Goal: Task Accomplishment & Management: Manage account settings

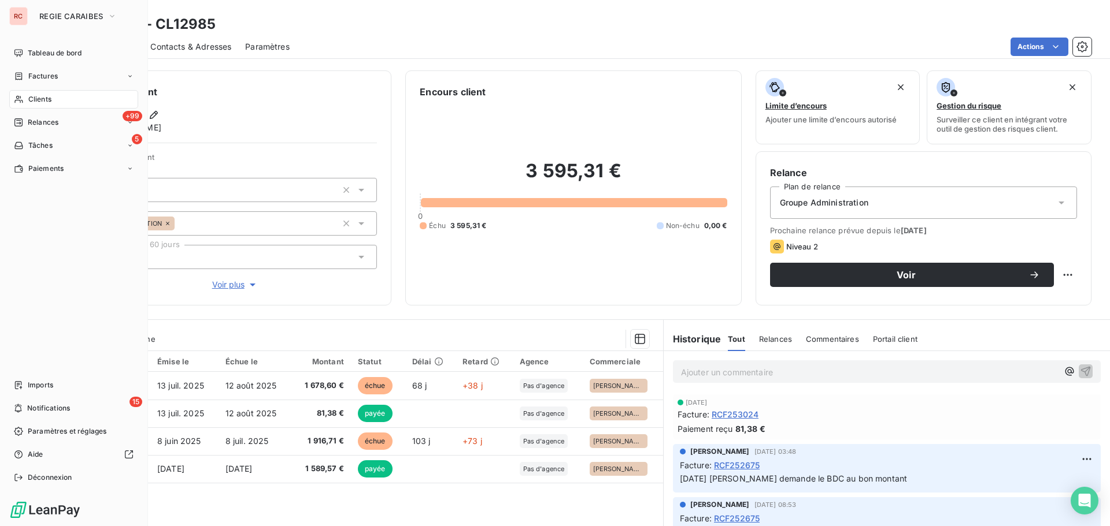
click at [44, 101] on span "Clients" at bounding box center [39, 99] width 23 height 10
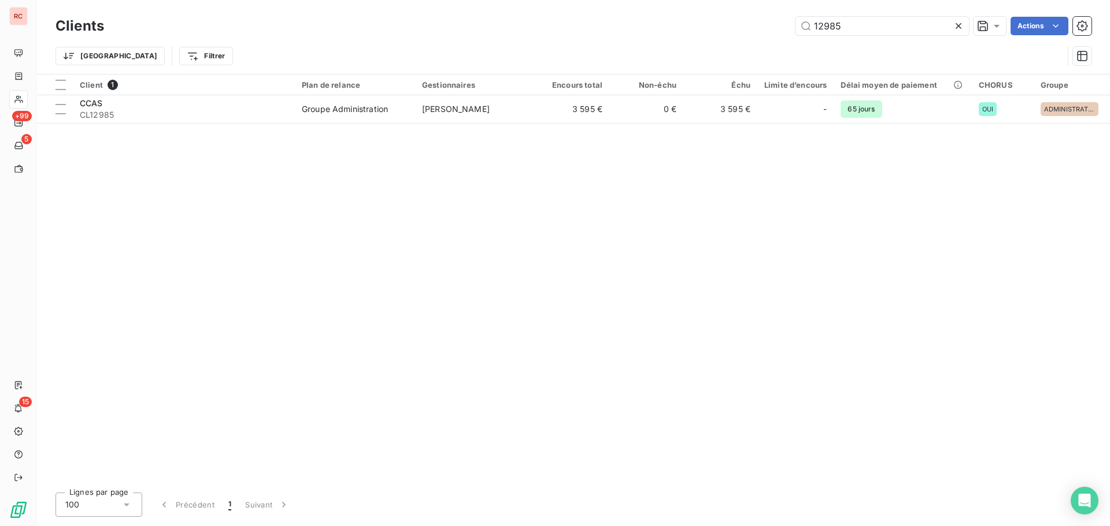
drag, startPoint x: 860, startPoint y: 35, endPoint x: 762, endPoint y: 34, distance: 98.2
click at [762, 34] on div "12985 Actions" at bounding box center [604, 26] width 973 height 18
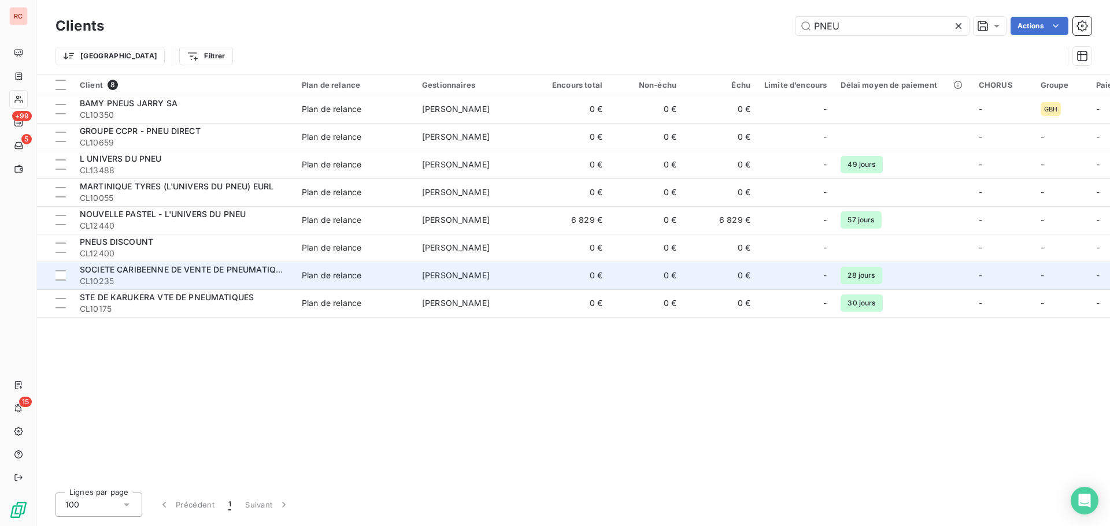
type input "PNEU"
click at [118, 274] on div "SOCIETE CARIBEENNE DE VENTE DE PNEUMATIQUES (SCVP) SAS" at bounding box center [184, 270] width 208 height 12
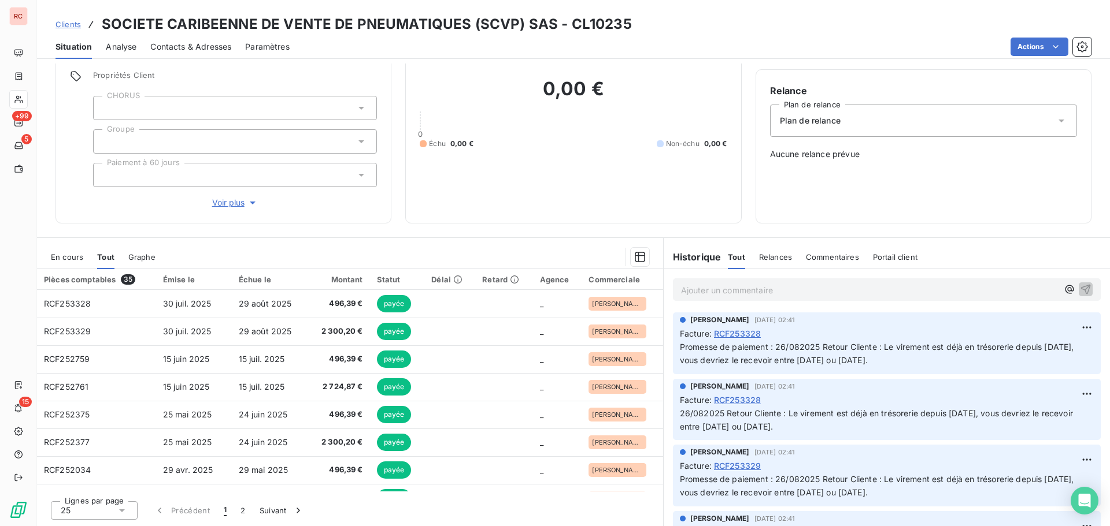
click at [188, 44] on span "Contacts & Adresses" at bounding box center [190, 47] width 81 height 12
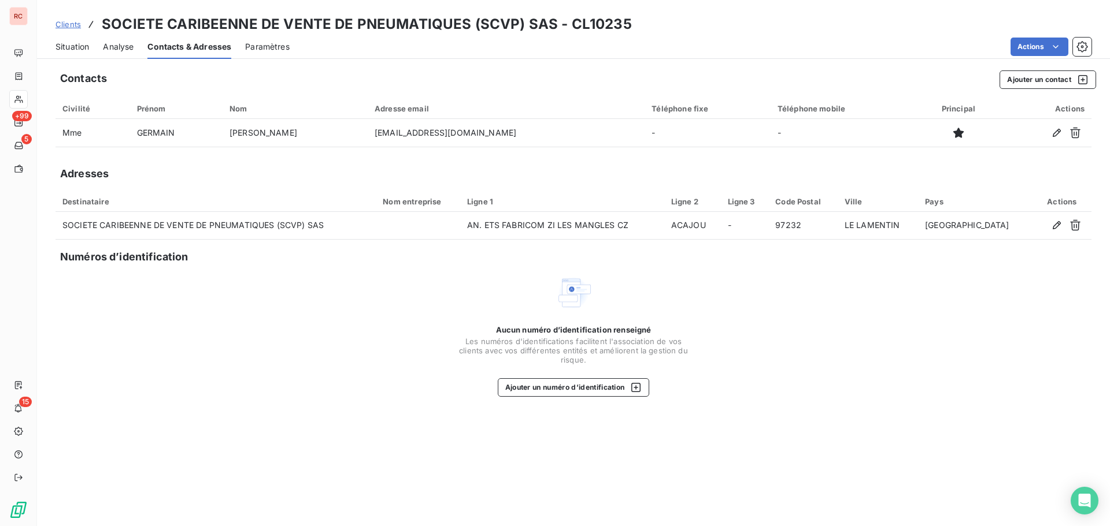
click at [78, 49] on span "Situation" at bounding box center [72, 47] width 34 height 12
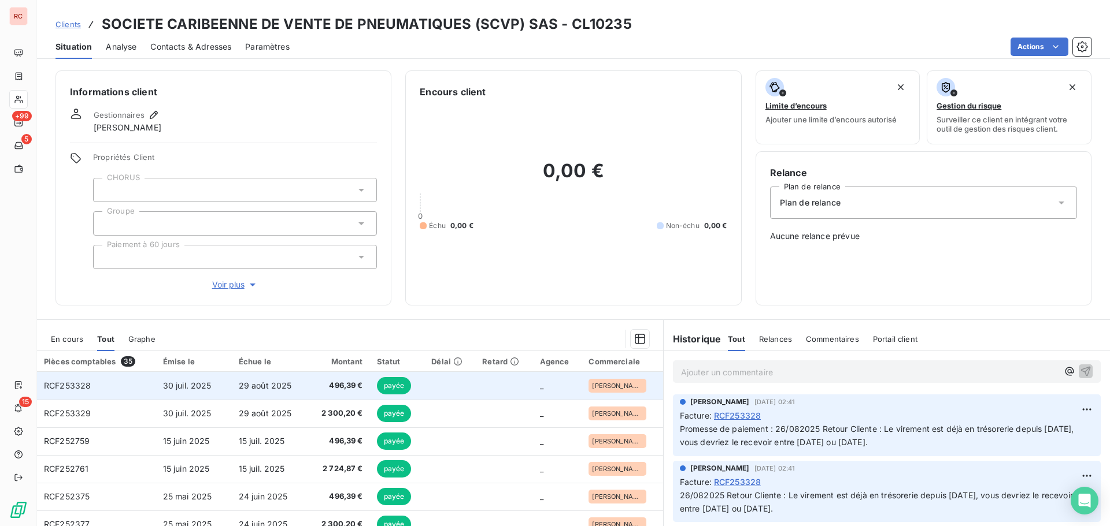
click at [168, 389] on span "30 juil. 2025" at bounding box center [187, 386] width 49 height 10
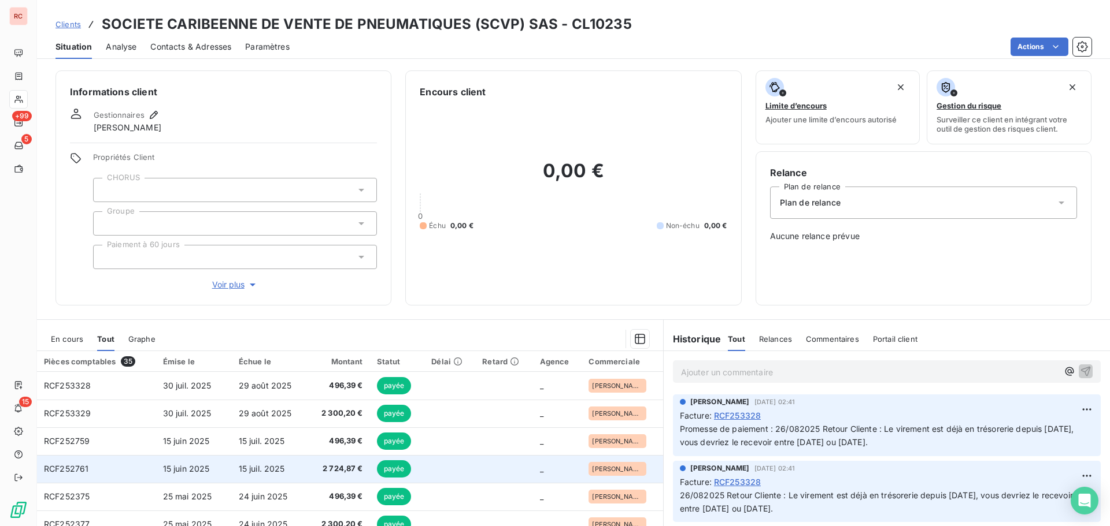
click at [266, 476] on td "15 juil. 2025" at bounding box center [270, 469] width 76 height 28
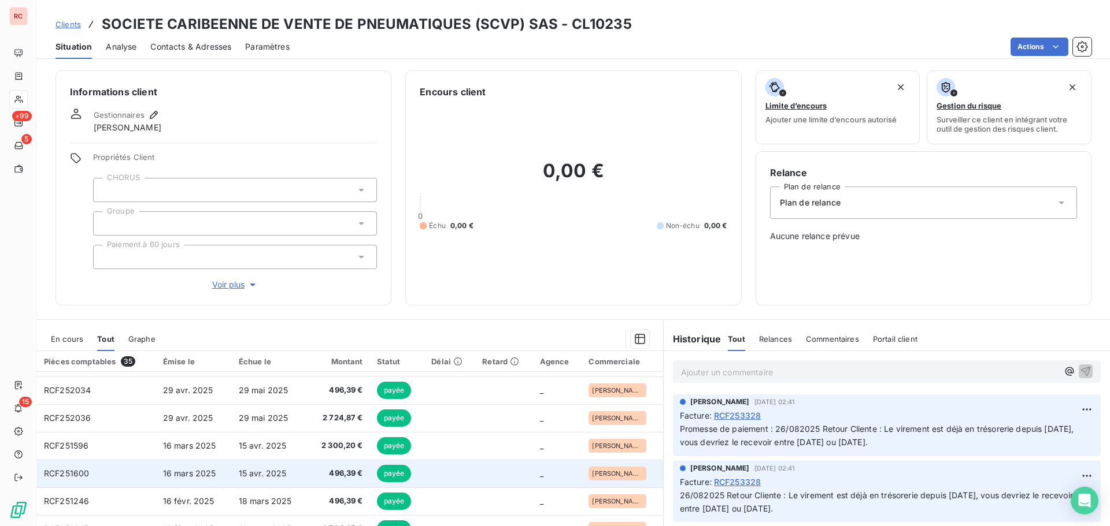
scroll to position [173, 0]
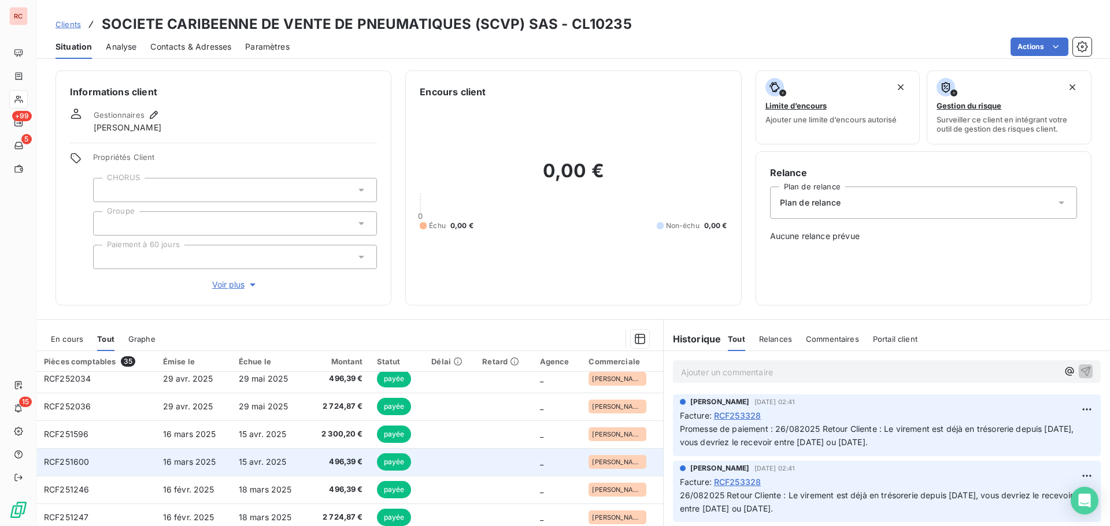
click at [277, 466] on span "15 avr. 2025" at bounding box center [263, 462] width 48 height 10
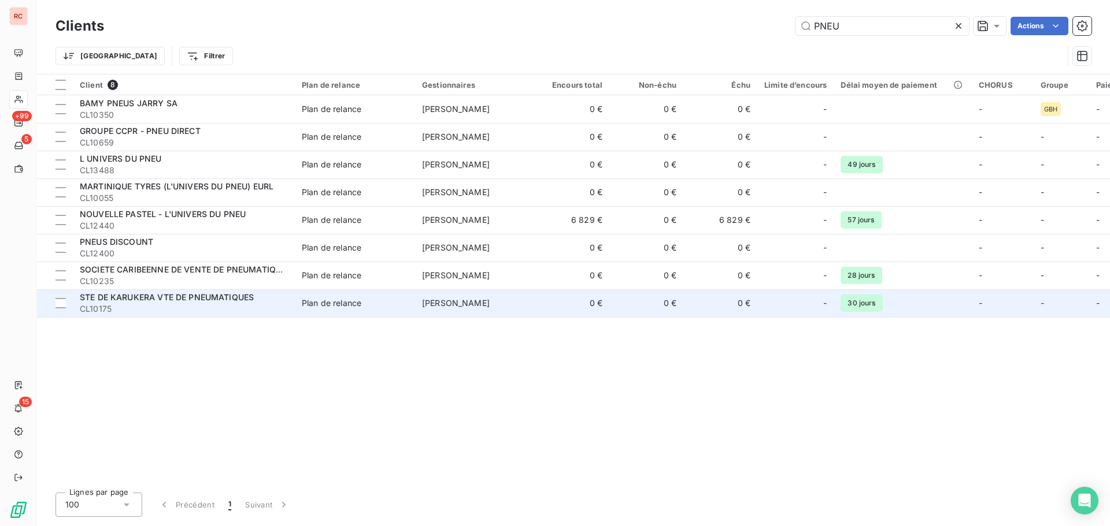
click at [150, 301] on span "STE DE KARUKERA VTE DE PNEUMATIQUES" at bounding box center [167, 297] width 174 height 10
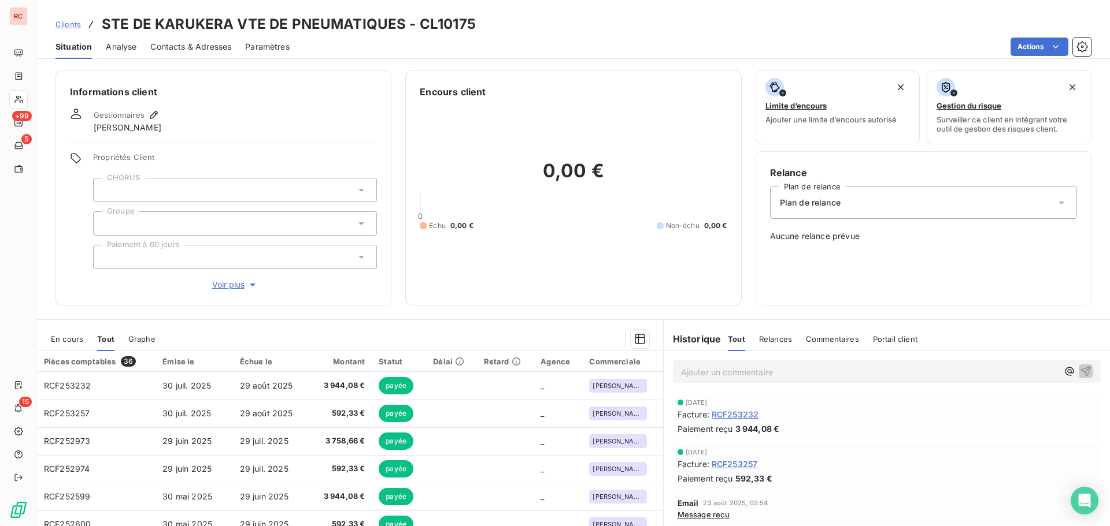
click at [207, 44] on span "Contacts & Adresses" at bounding box center [190, 47] width 81 height 12
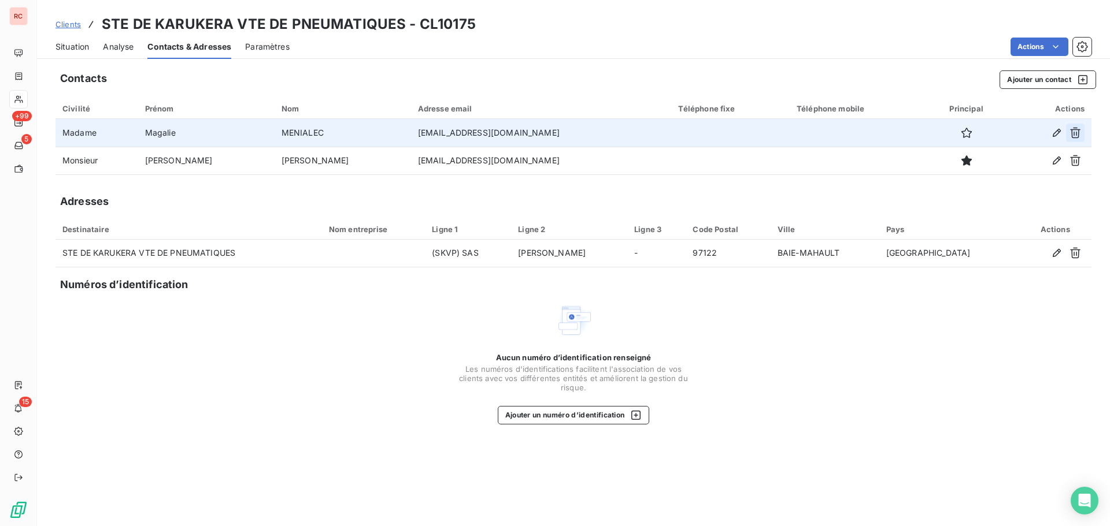
click at [1076, 128] on icon "button" at bounding box center [1075, 133] width 10 height 11
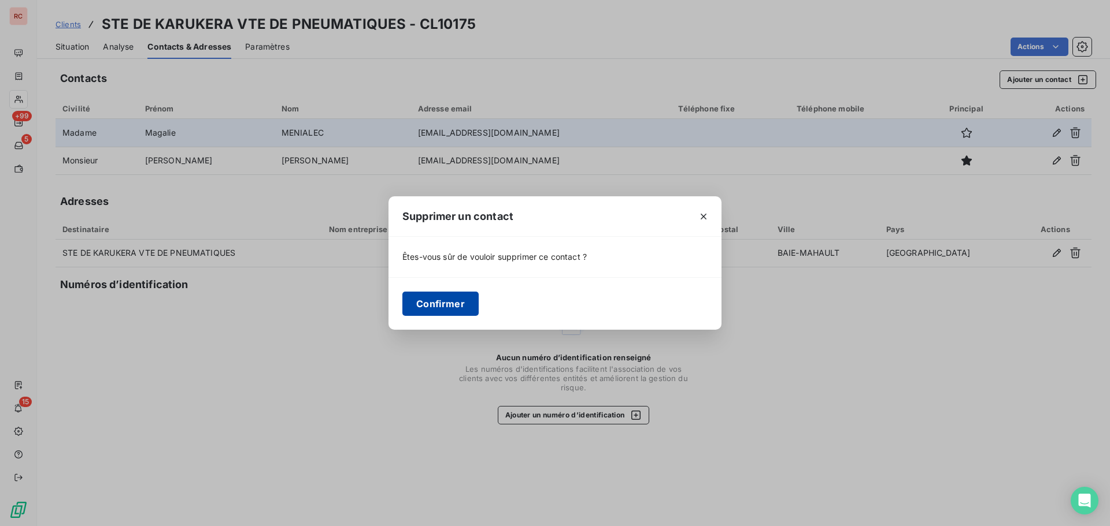
click at [453, 302] on button "Confirmer" at bounding box center [440, 304] width 76 height 24
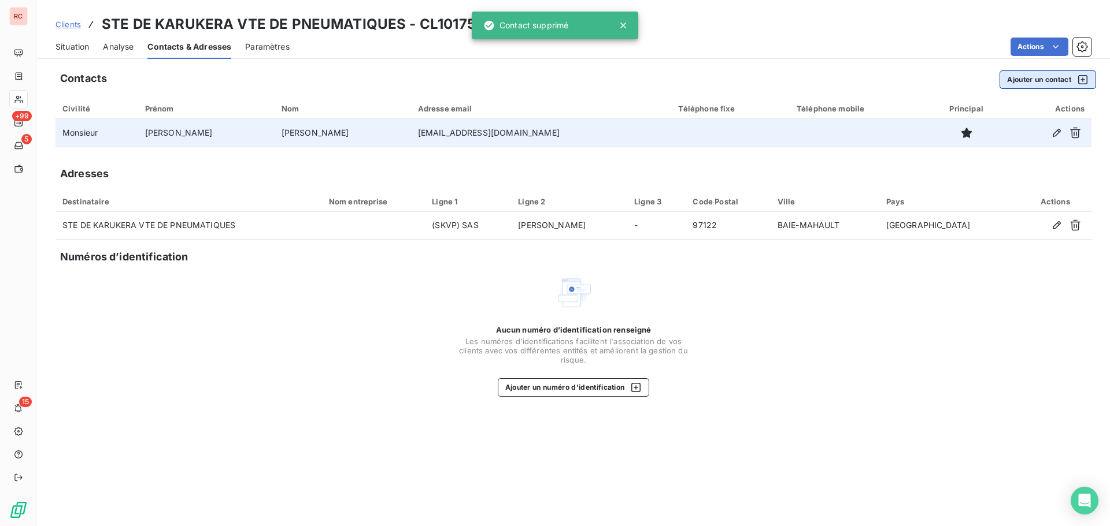
click at [1025, 84] on button "Ajouter un contact" at bounding box center [1047, 80] width 97 height 18
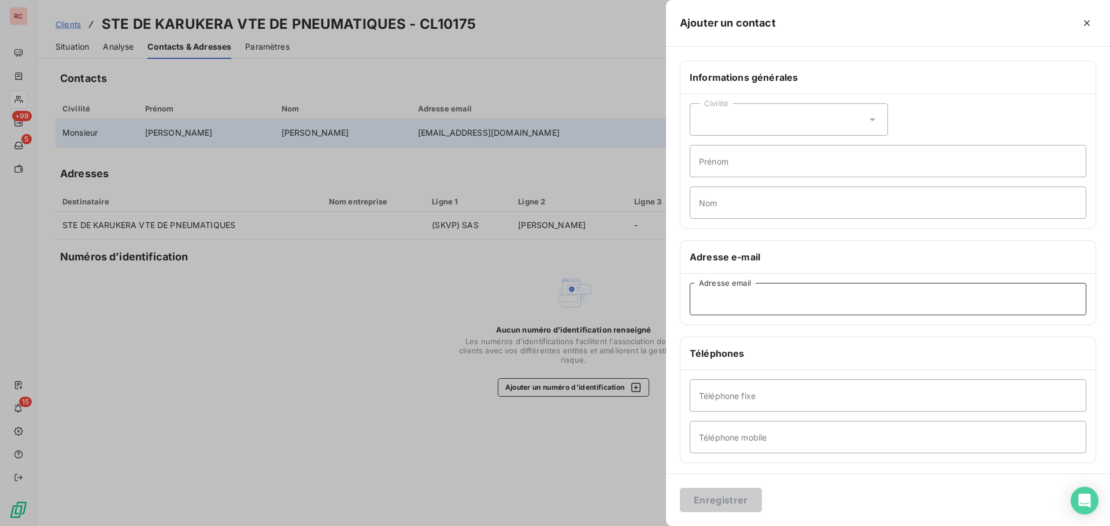
click at [759, 297] on input "Adresse email" at bounding box center [887, 299] width 396 height 32
paste input "[EMAIL_ADDRESS][DOMAIN_NAME]"
type input "[EMAIL_ADDRESS][DOMAIN_NAME]"
click at [759, 395] on input "Téléphone fixe" at bounding box center [887, 396] width 396 height 32
paste input "0596 50 06 96"
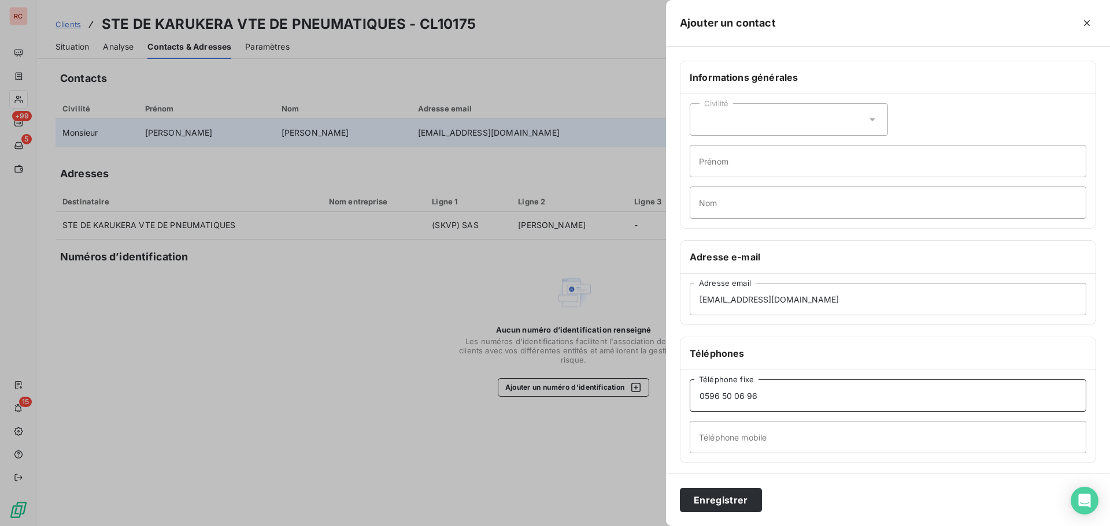
click at [704, 400] on input "0596 50 06 96" at bounding box center [887, 396] width 396 height 32
type input "+ 596 596 50 06 96"
click at [779, 207] on input "Nom" at bounding box center [887, 203] width 396 height 32
paste input "ORLE"
type input "ORLE"
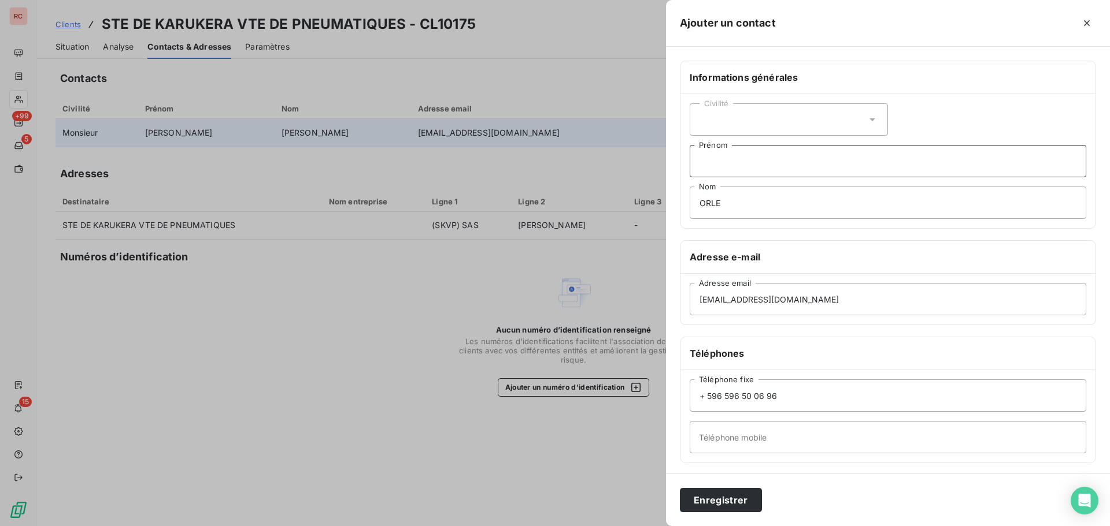
click at [714, 167] on input "Prénom" at bounding box center [887, 161] width 396 height 32
paste input "[PERSON_NAME]"
type input "[PERSON_NAME]"
click at [870, 118] on icon at bounding box center [872, 120] width 12 height 12
click at [740, 148] on span "Madame" at bounding box center [728, 148] width 31 height 11
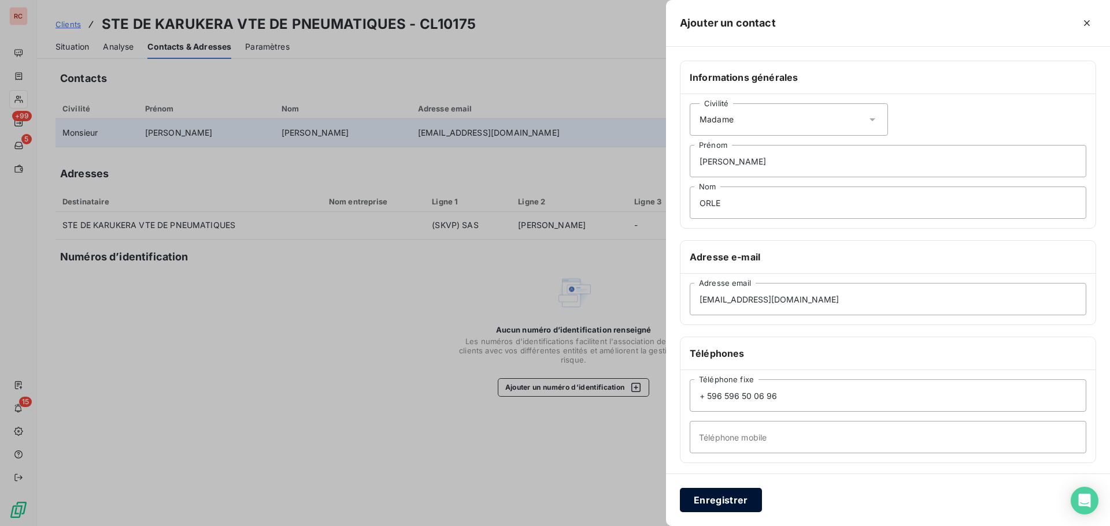
click at [707, 502] on button "Enregistrer" at bounding box center [721, 500] width 82 height 24
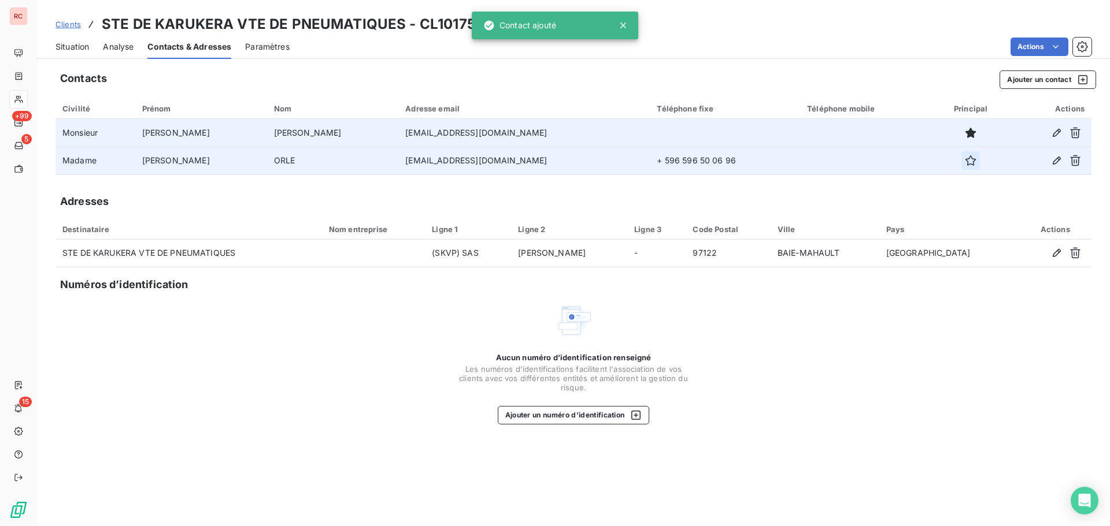
click at [961, 163] on button "button" at bounding box center [970, 160] width 18 height 18
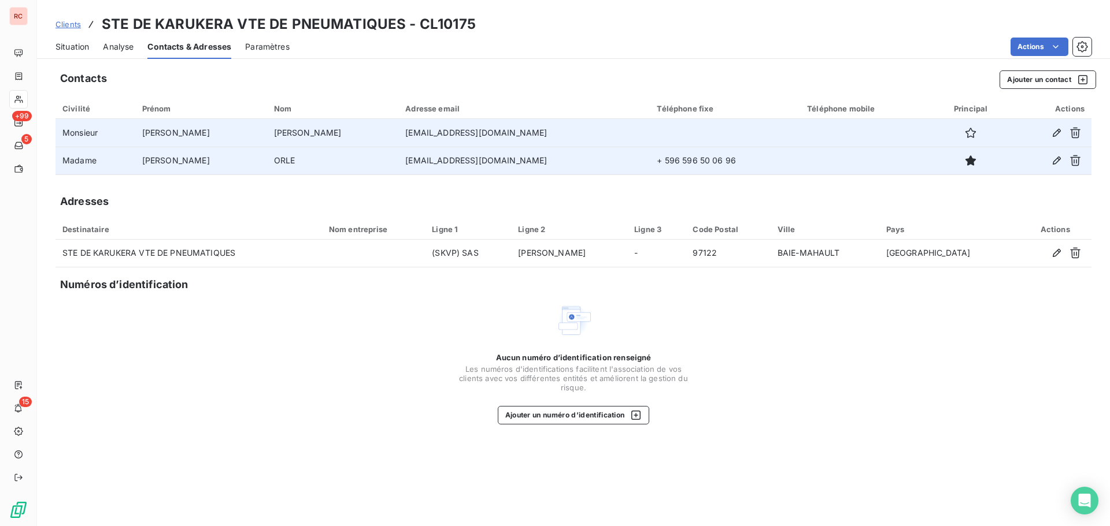
click at [66, 43] on span "Situation" at bounding box center [72, 47] width 34 height 12
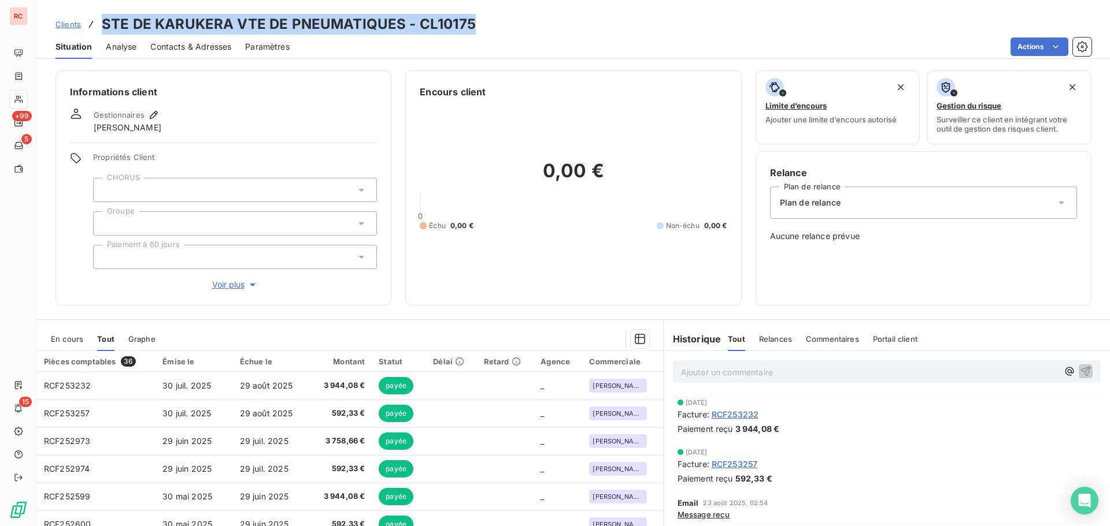
drag, startPoint x: 473, startPoint y: 23, endPoint x: 105, endPoint y: 16, distance: 368.2
click at [105, 16] on div "Clients STE DE KARUKERA VTE DE PNEUMATIQUES - CL10175" at bounding box center [573, 24] width 1073 height 21
copy h3 "STE DE KARUKERA VTE DE PNEUMATIQUES - CL10175"
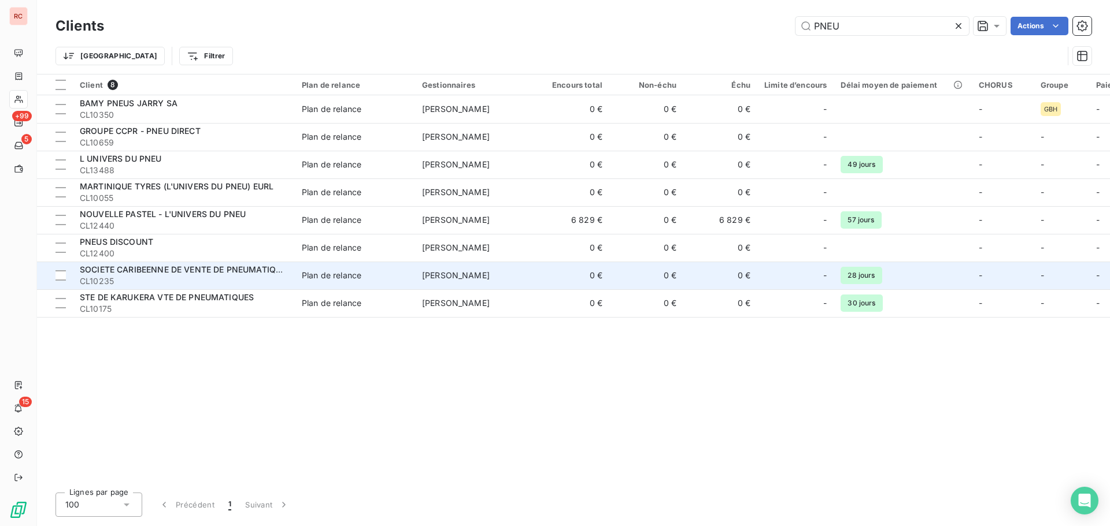
click at [140, 277] on span "CL10235" at bounding box center [184, 282] width 208 height 12
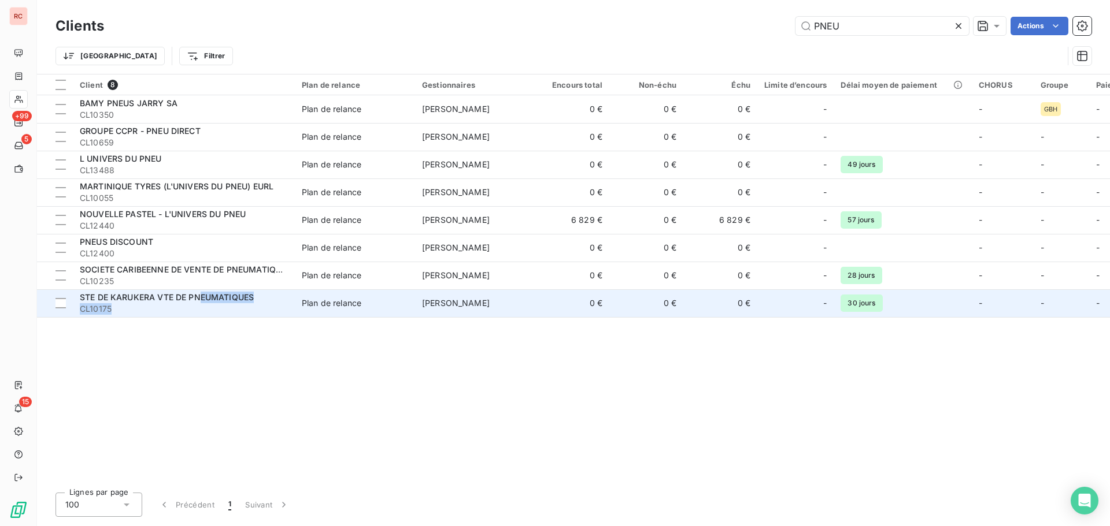
click at [201, 303] on div "STE DE KARUKERA VTE DE PNEUMATIQUES CL10175" at bounding box center [184, 303] width 208 height 23
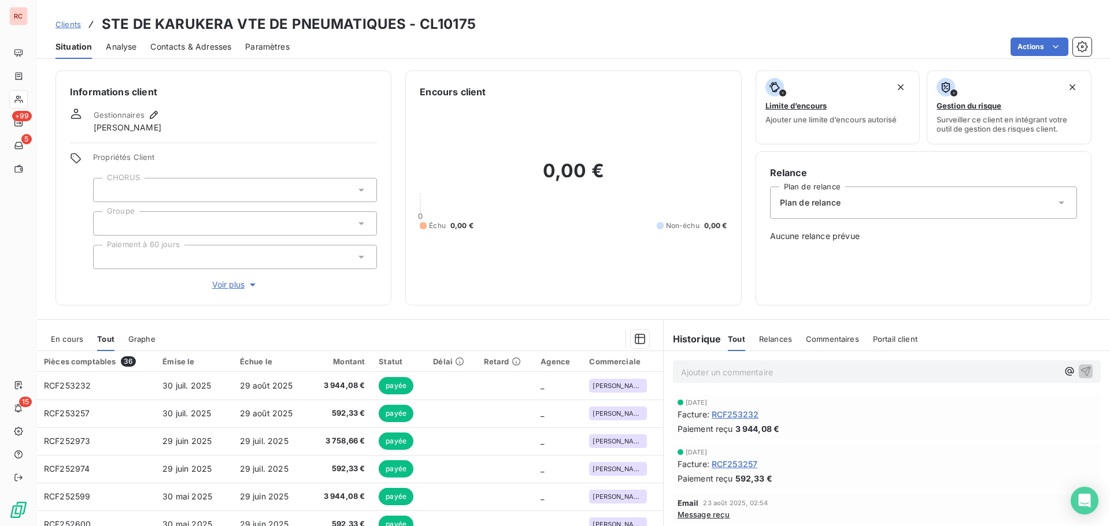
click at [198, 51] on span "Contacts & Adresses" at bounding box center [190, 47] width 81 height 12
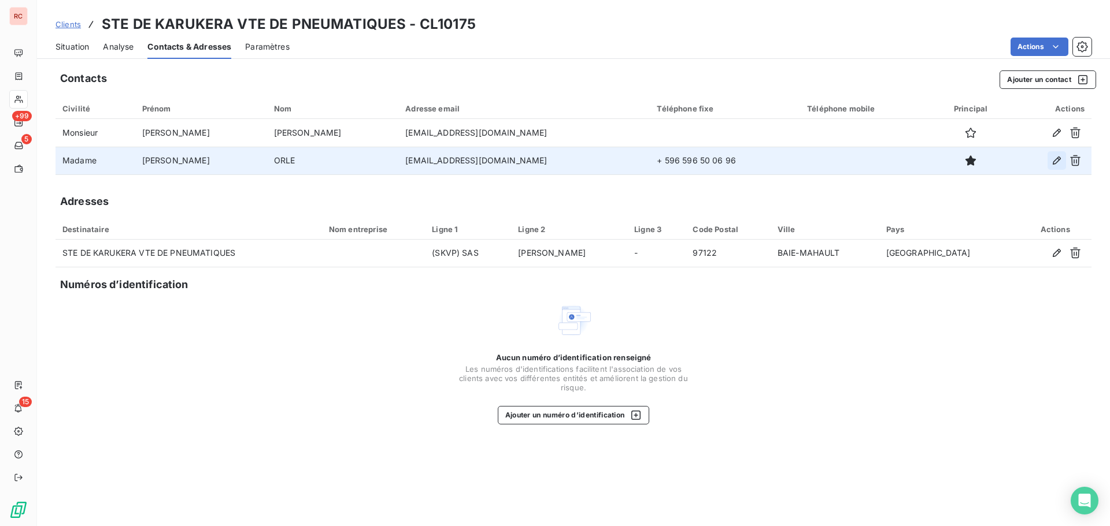
click at [1059, 162] on icon "button" at bounding box center [1057, 161] width 12 height 12
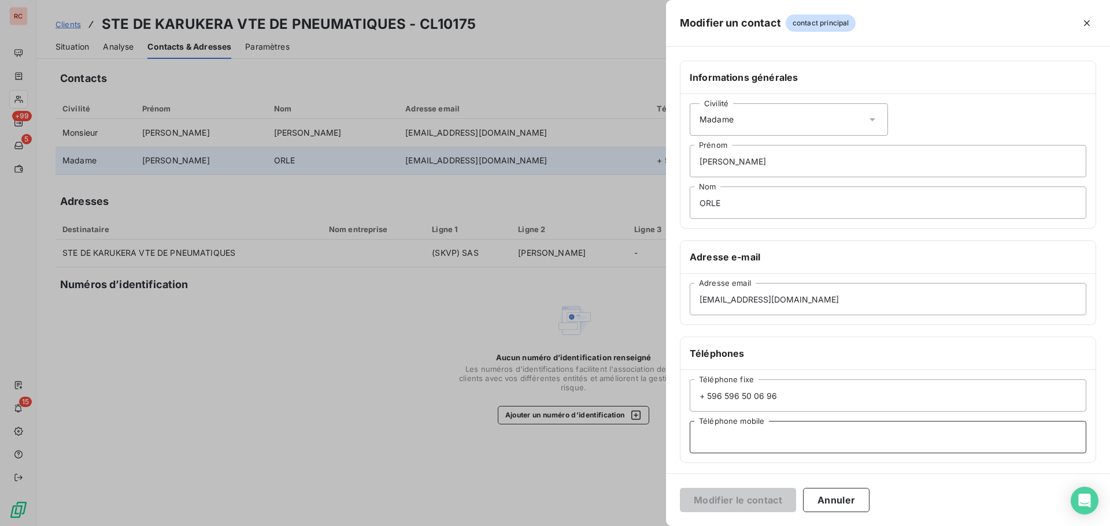
click at [726, 435] on input "Téléphone mobile" at bounding box center [887, 437] width 396 height 32
click at [728, 437] on input "Téléphone mobile" at bounding box center [887, 437] width 396 height 32
click at [926, 400] on input "+ 596 596 50 06 96" at bounding box center [887, 396] width 396 height 32
type input "+ 596 596 50 06 96 / COMPTABLE"
click at [744, 500] on button "Modifier le contact" at bounding box center [738, 500] width 116 height 24
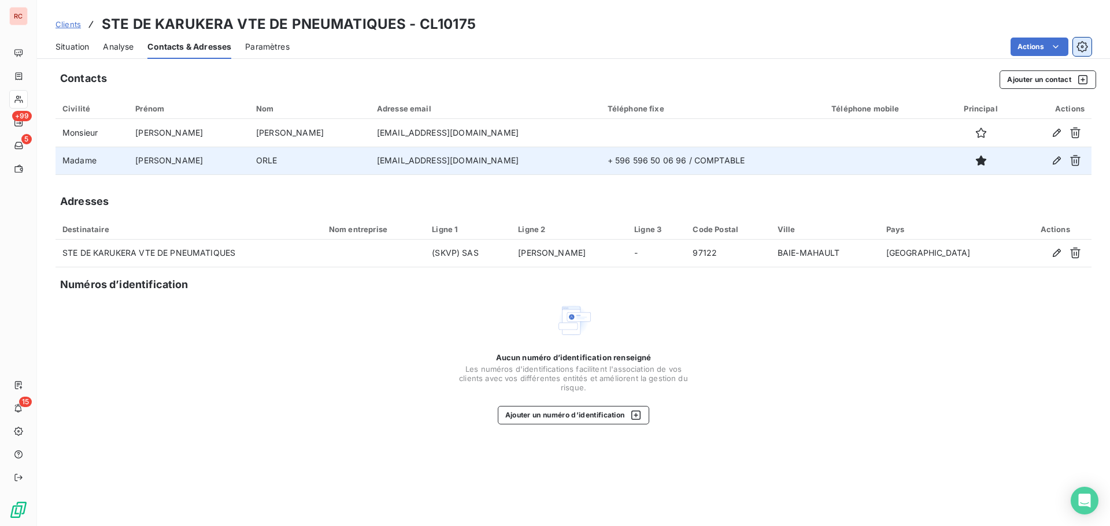
click at [1079, 49] on icon "button" at bounding box center [1082, 47] width 12 height 12
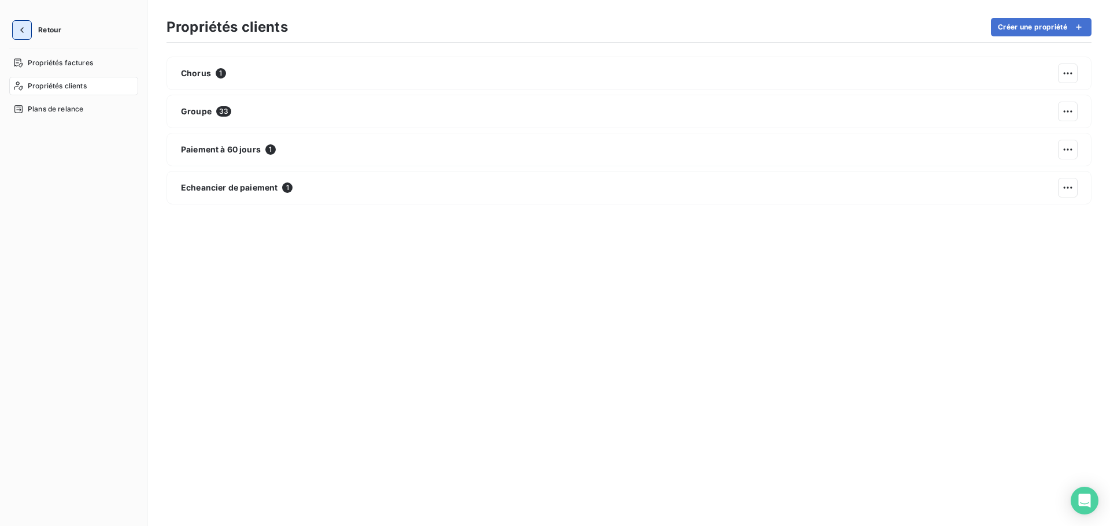
click at [21, 27] on icon "button" at bounding box center [22, 30] width 12 height 12
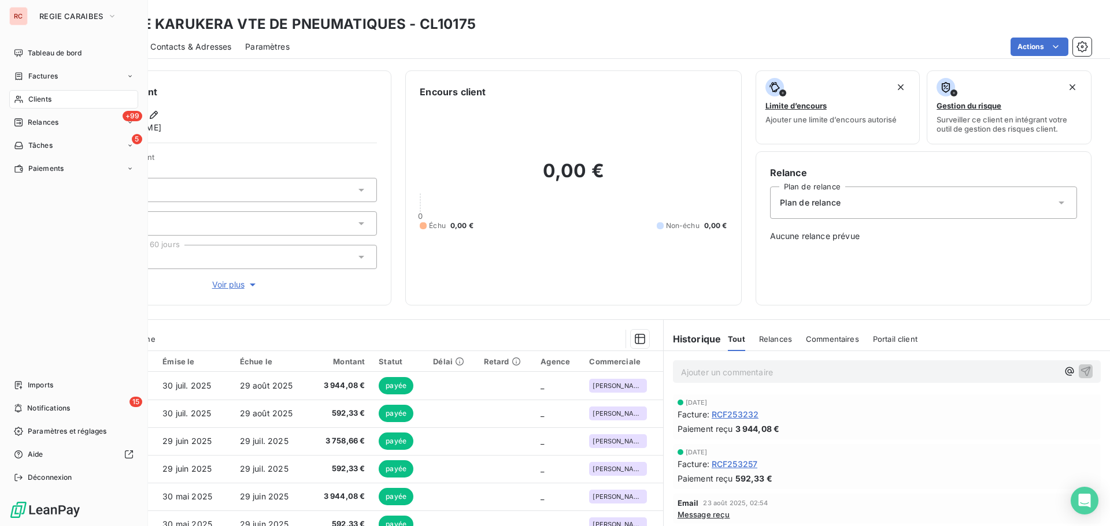
click at [31, 97] on span "Clients" at bounding box center [39, 99] width 23 height 10
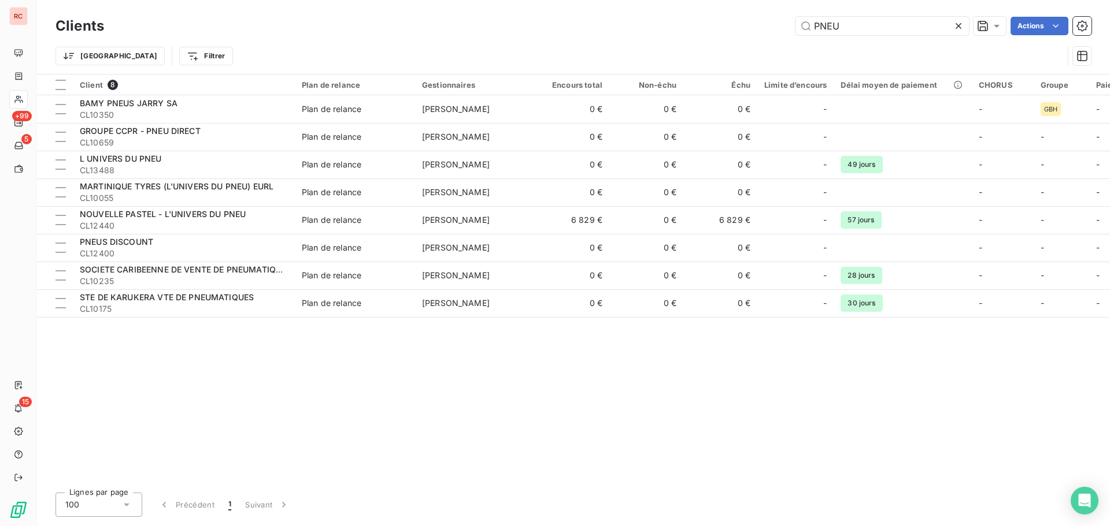
drag, startPoint x: 850, startPoint y: 22, endPoint x: 761, endPoint y: 24, distance: 89.0
click at [761, 24] on div "PNEU Actions" at bounding box center [604, 26] width 973 height 18
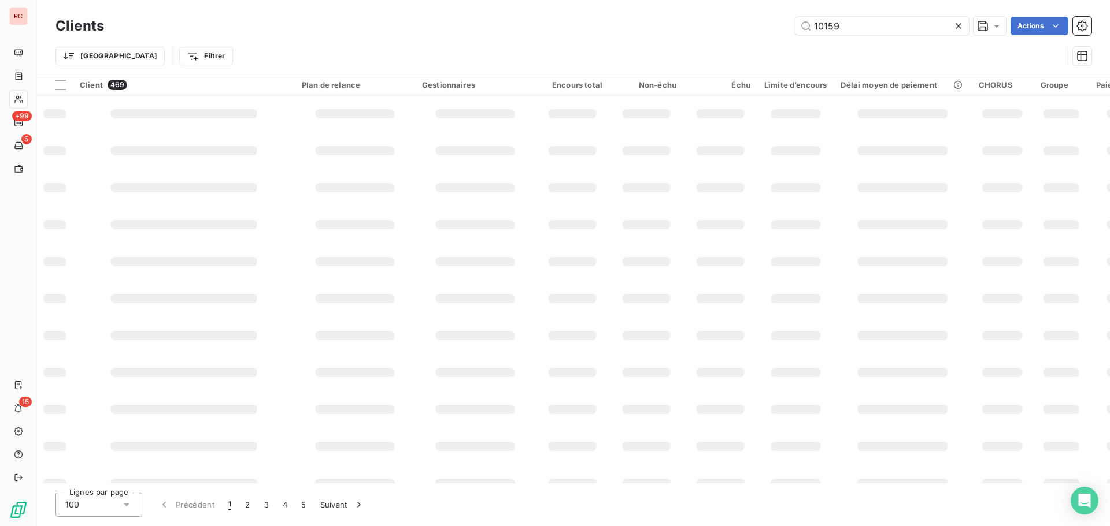
type input "10159"
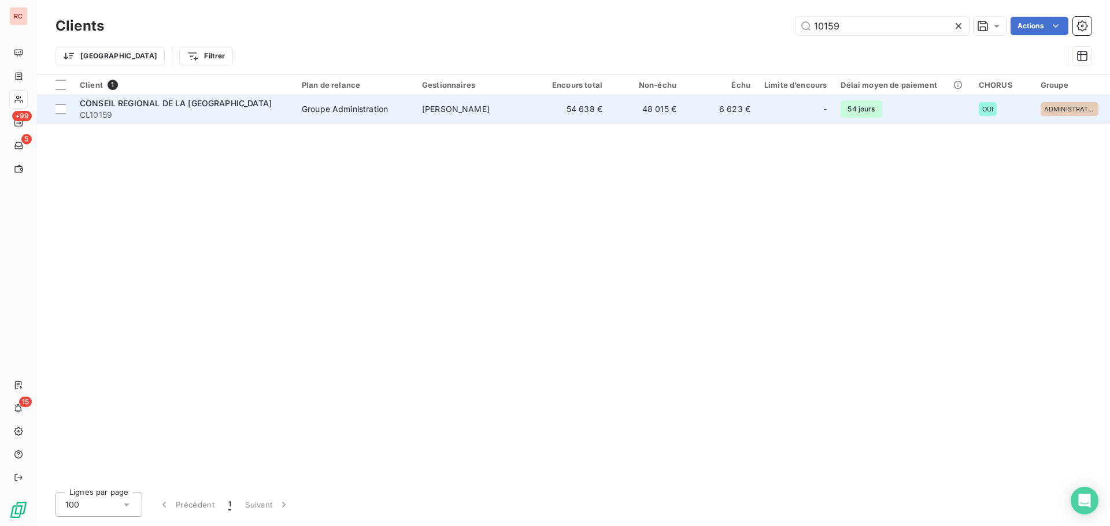
click at [147, 112] on span "CL10159" at bounding box center [184, 115] width 208 height 12
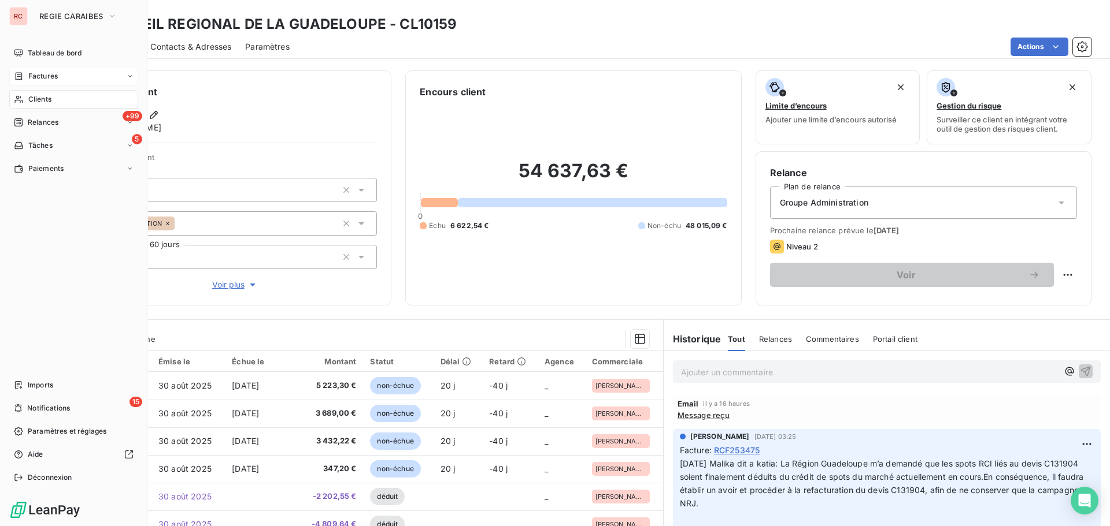
click at [51, 75] on span "Factures" at bounding box center [42, 76] width 29 height 10
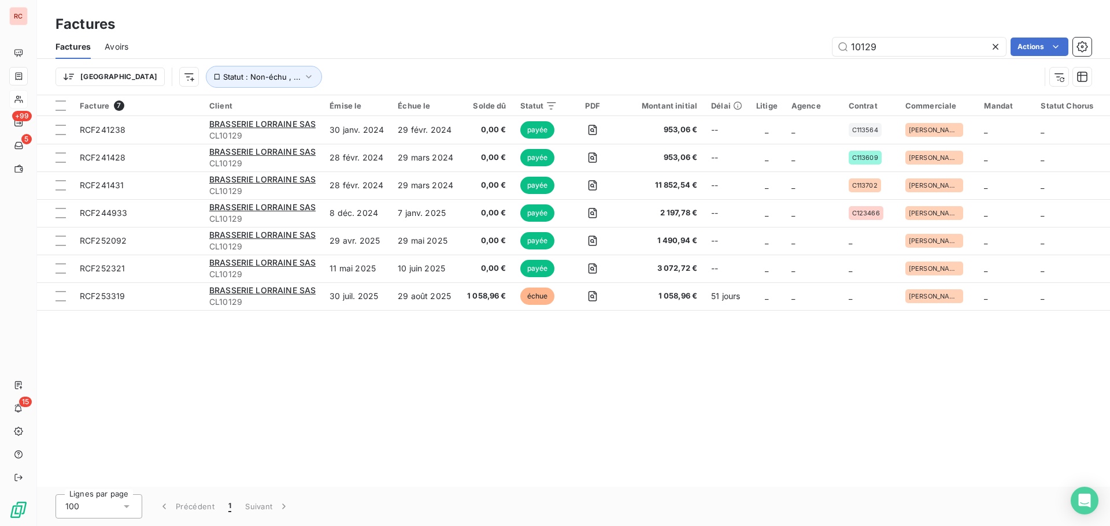
drag, startPoint x: 908, startPoint y: 46, endPoint x: 821, endPoint y: 46, distance: 87.8
click at [821, 46] on div "10129 Actions" at bounding box center [616, 47] width 949 height 18
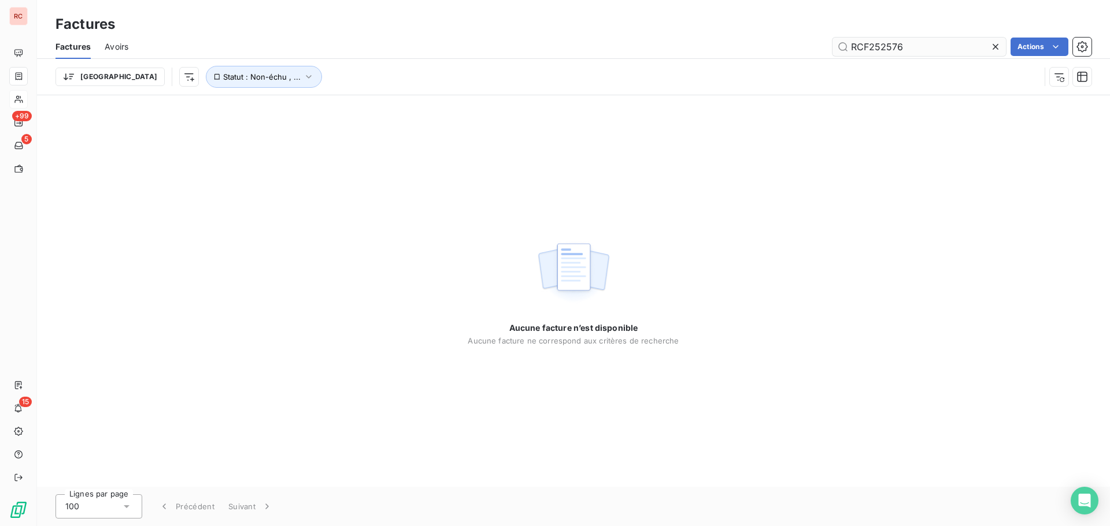
click at [915, 48] on input "RCF252576" at bounding box center [918, 47] width 173 height 18
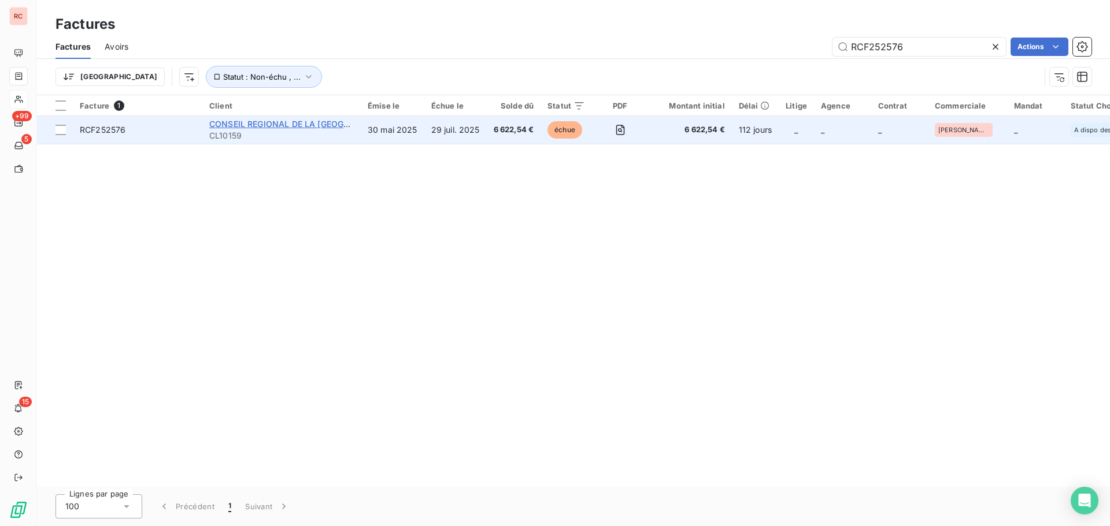
type input "RCF252576"
click at [306, 126] on span "CONSEIL REGIONAL DE LA [GEOGRAPHIC_DATA]" at bounding box center [305, 124] width 192 height 10
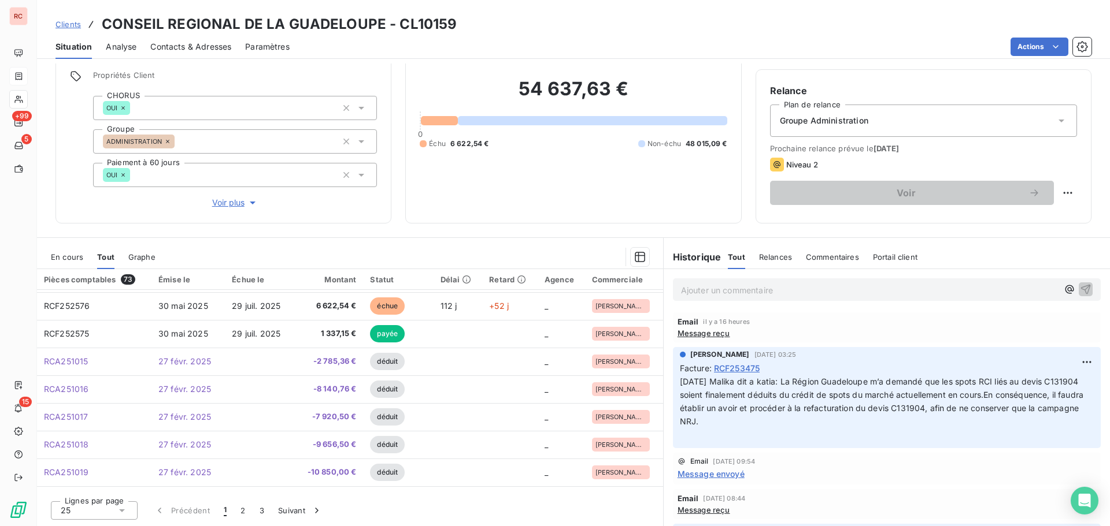
scroll to position [261, 0]
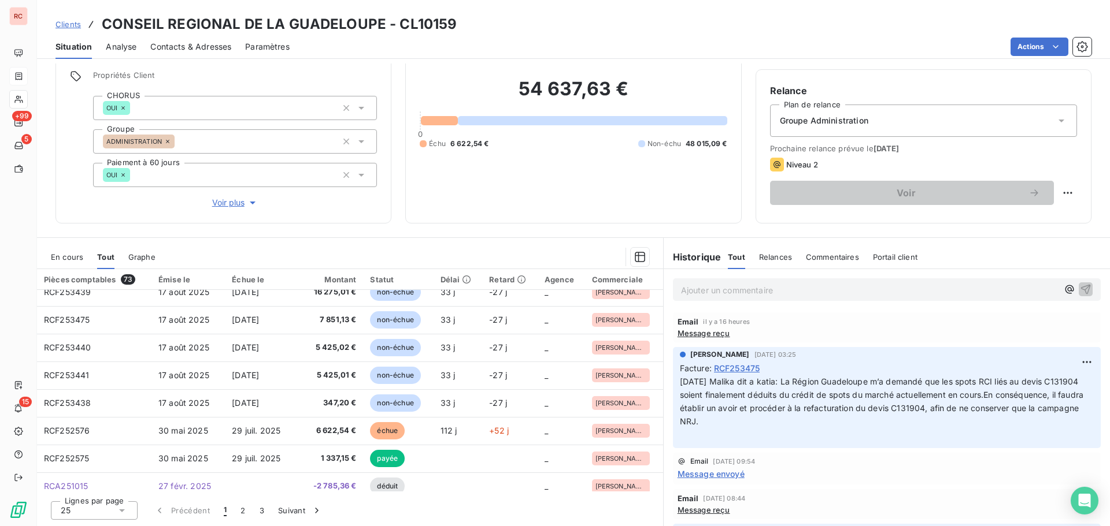
click at [64, 262] on div "En cours" at bounding box center [67, 257] width 32 height 24
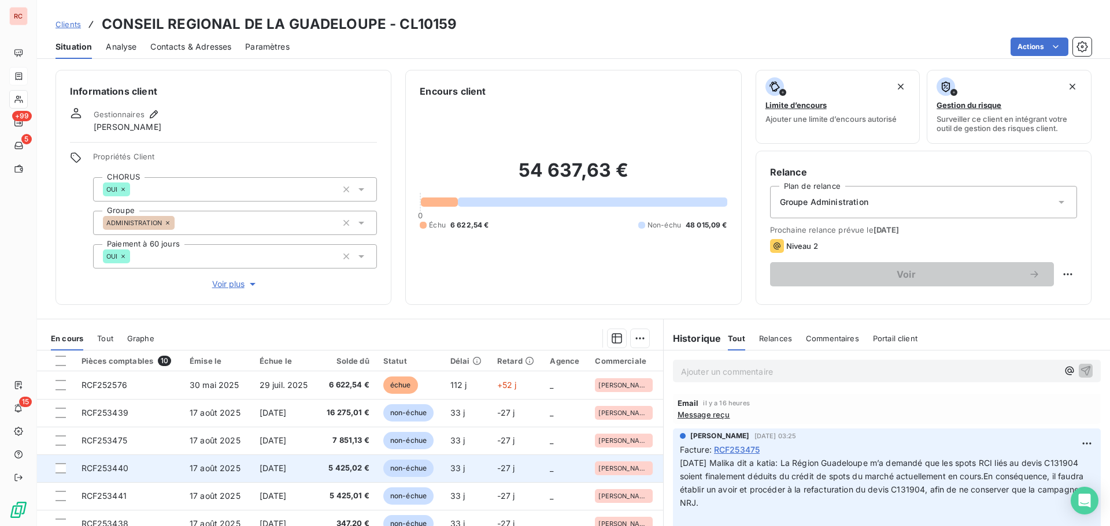
scroll to position [0, 0]
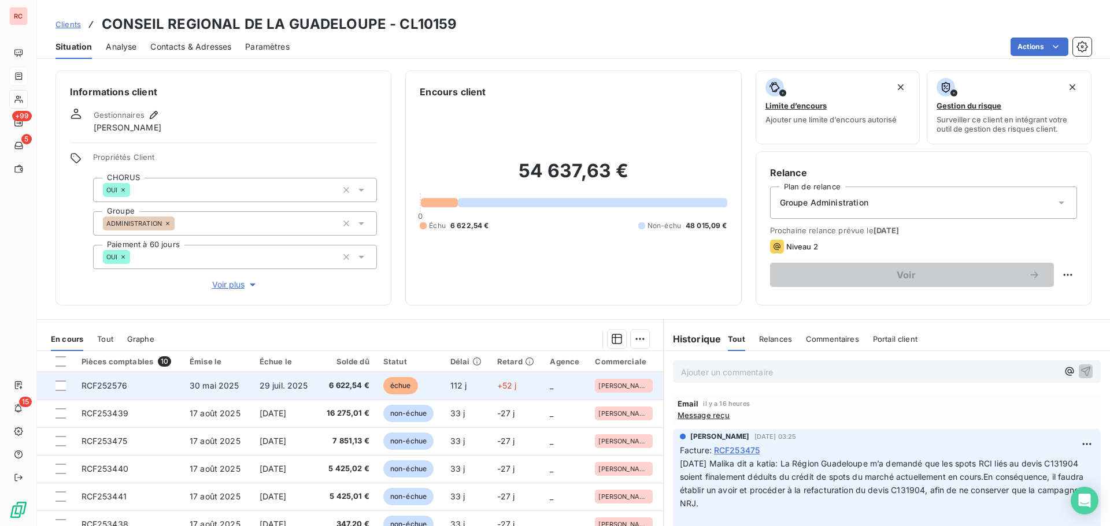
click at [211, 387] on span "30 mai 2025" at bounding box center [215, 386] width 50 height 10
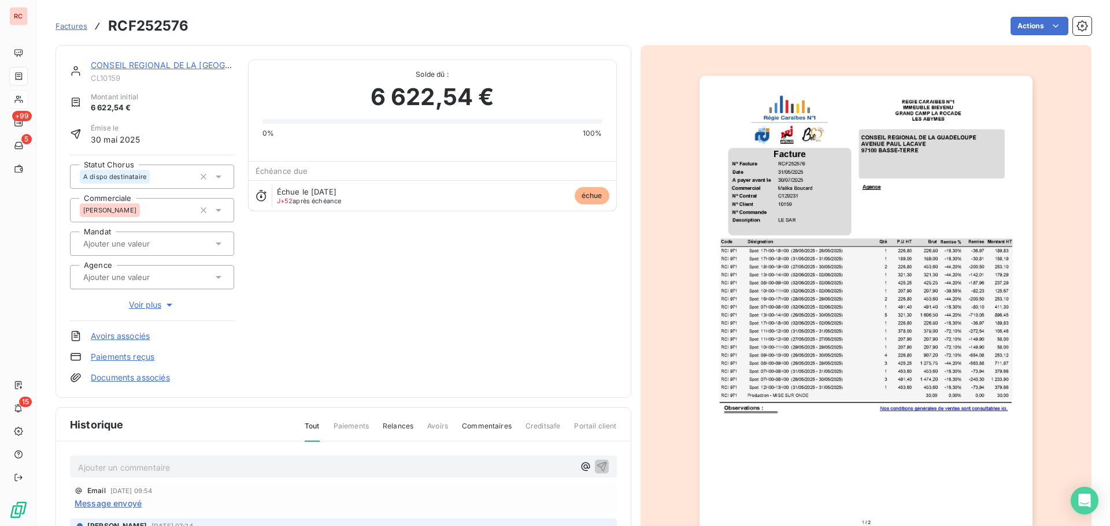
click at [130, 468] on p "Ajouter un commentaire ﻿" at bounding box center [326, 468] width 496 height 14
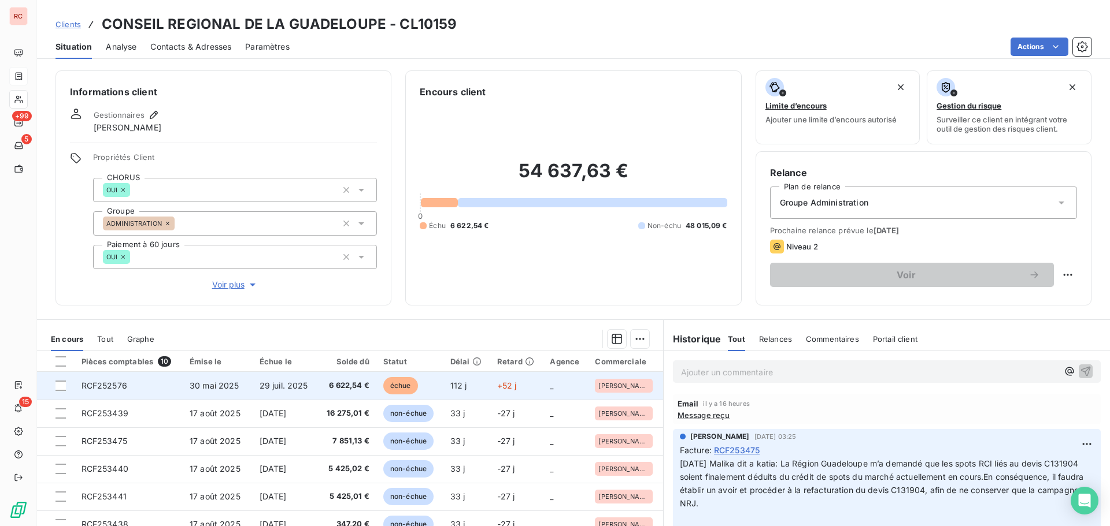
click at [302, 387] on span "29 juil. 2025" at bounding box center [283, 386] width 49 height 10
click at [320, 384] on td "6 622,54 €" at bounding box center [346, 386] width 59 height 28
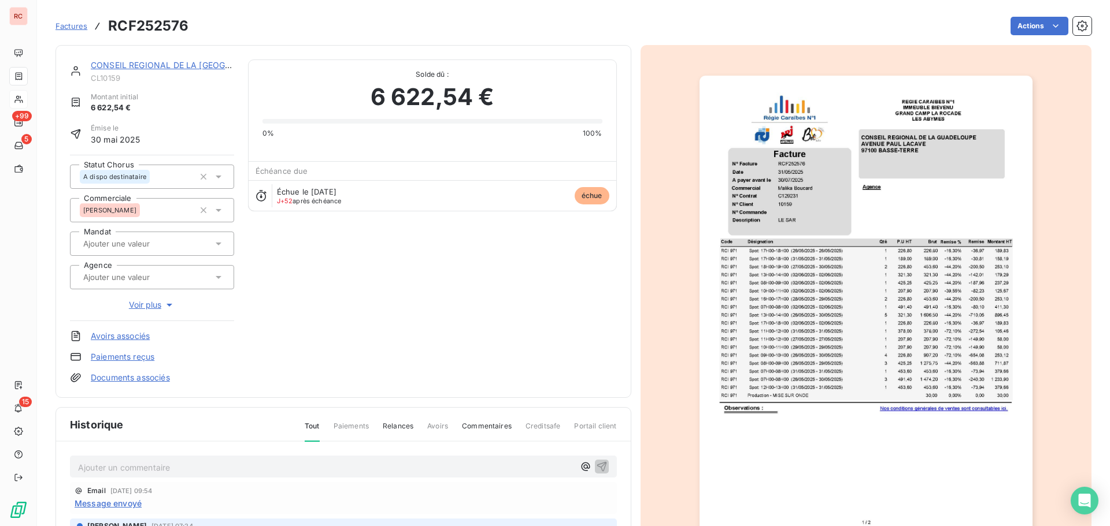
click at [138, 458] on div "Ajouter un commentaire ﻿" at bounding box center [343, 467] width 547 height 23
click at [105, 466] on p "Ajouter un commentaire ﻿" at bounding box center [326, 468] width 496 height 14
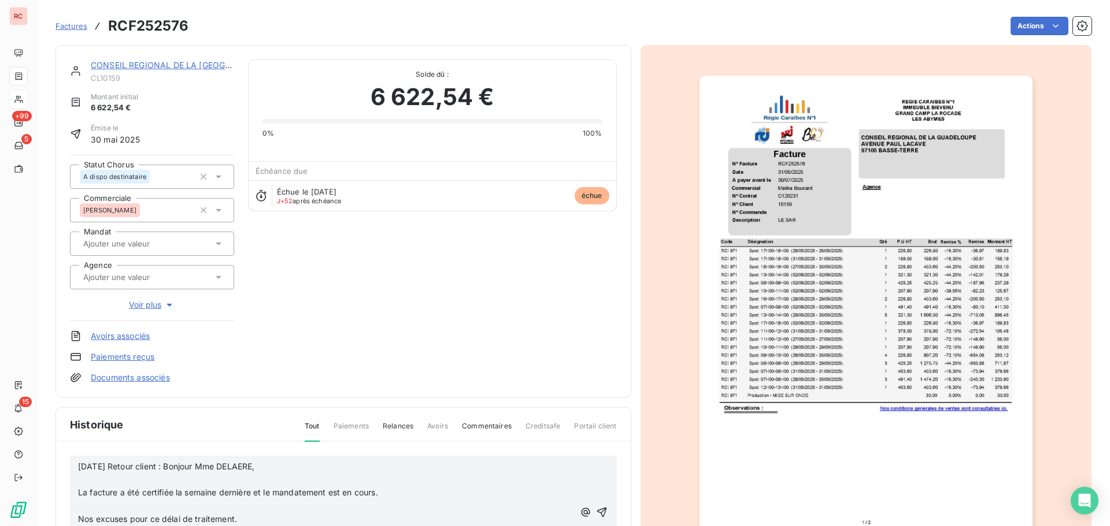
click at [78, 494] on span "La facture a été certifiée la semaine dernière et le mandatement est en cours." at bounding box center [228, 493] width 300 height 10
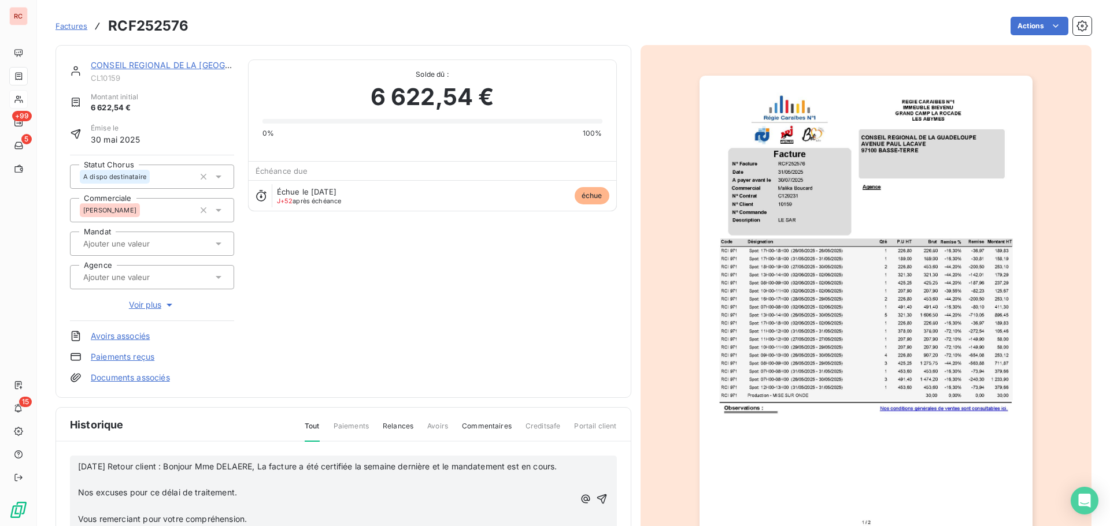
click at [77, 503] on div "[DATE] Retour client : Bonjour Mme DELAERE, La facture a été certifiée la semai…" at bounding box center [343, 499] width 547 height 87
click at [79, 498] on span "Nos excuses pour ce délai de traitement." at bounding box center [157, 493] width 159 height 10
click at [79, 500] on p "Vous remerciant pour votre compréhension." at bounding box center [328, 506] width 500 height 13
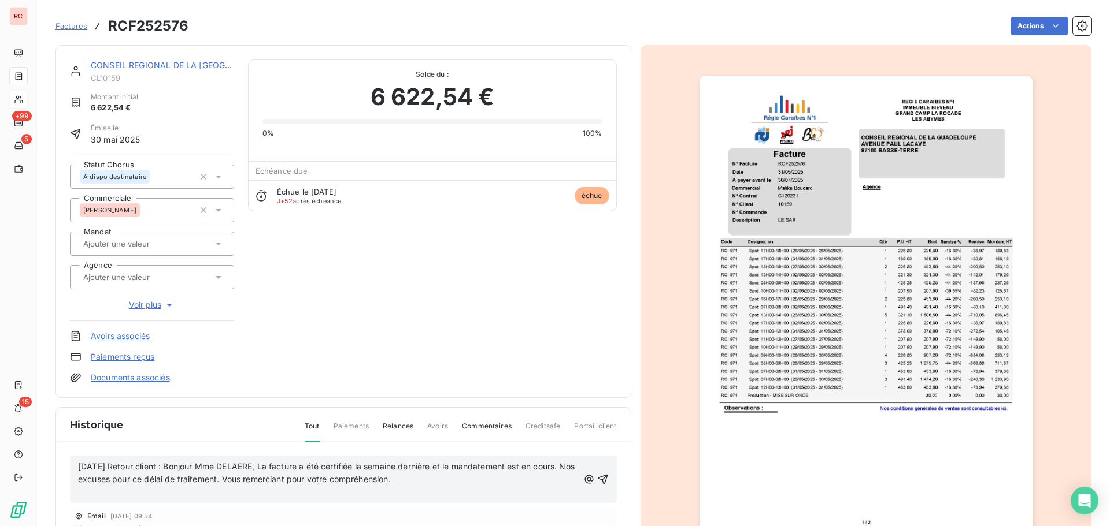
click at [80, 496] on p "﻿" at bounding box center [328, 493] width 500 height 13
click at [597, 474] on icon "button" at bounding box center [603, 473] width 12 height 12
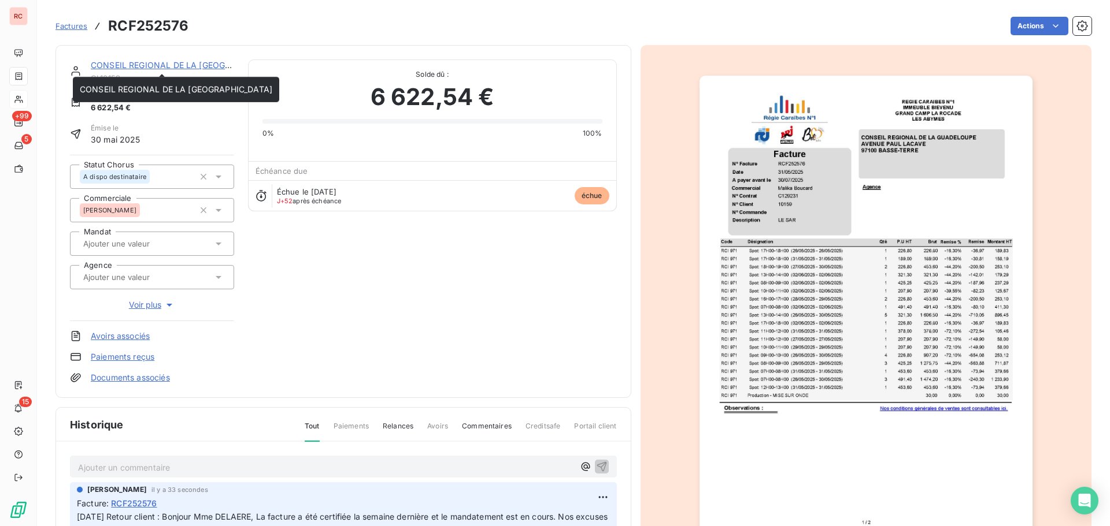
click at [159, 62] on link "CONSEIL REGIONAL DE LA [GEOGRAPHIC_DATA]" at bounding box center [187, 65] width 192 height 10
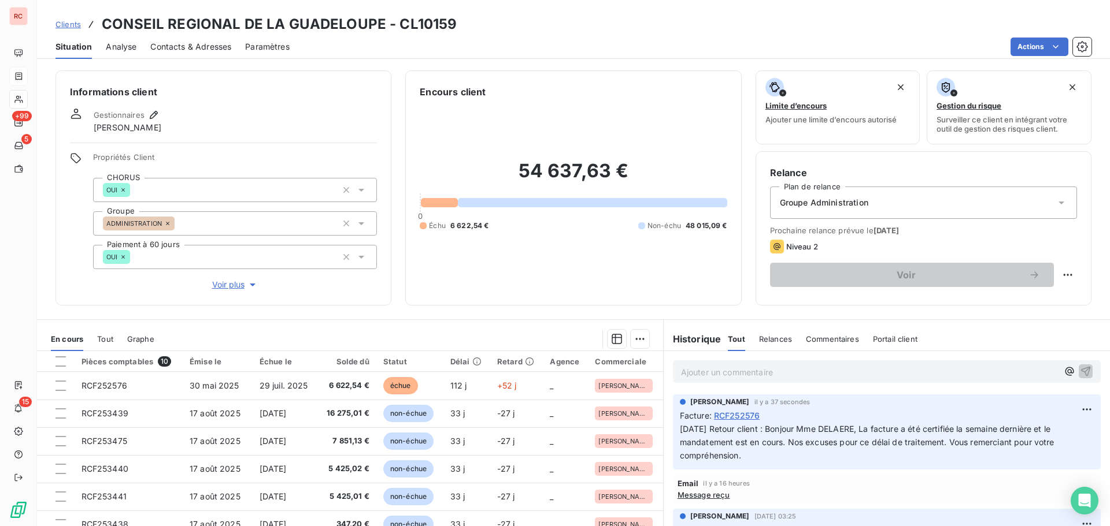
click at [221, 51] on span "Contacts & Adresses" at bounding box center [190, 47] width 81 height 12
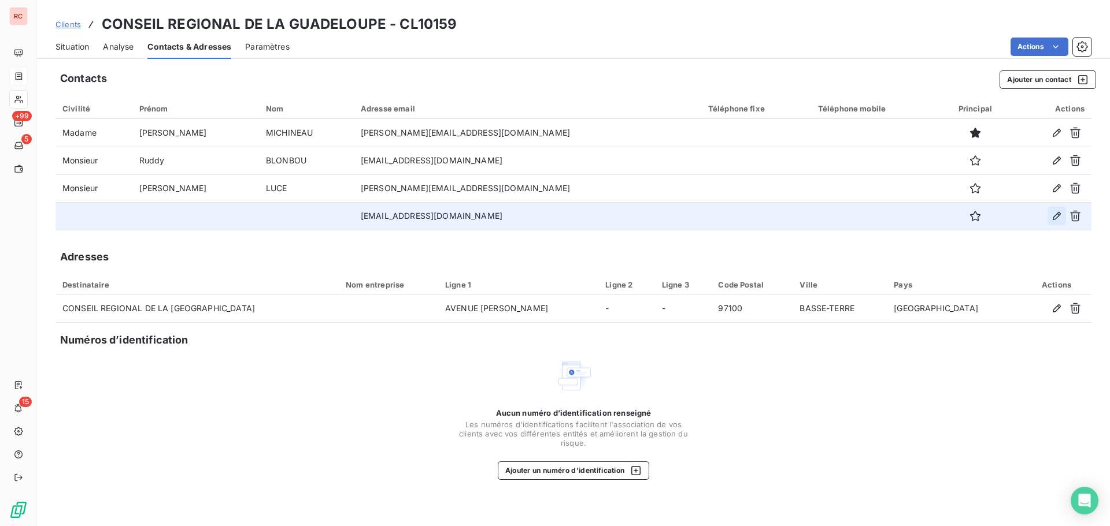
click at [1055, 220] on icon "button" at bounding box center [1057, 216] width 12 height 12
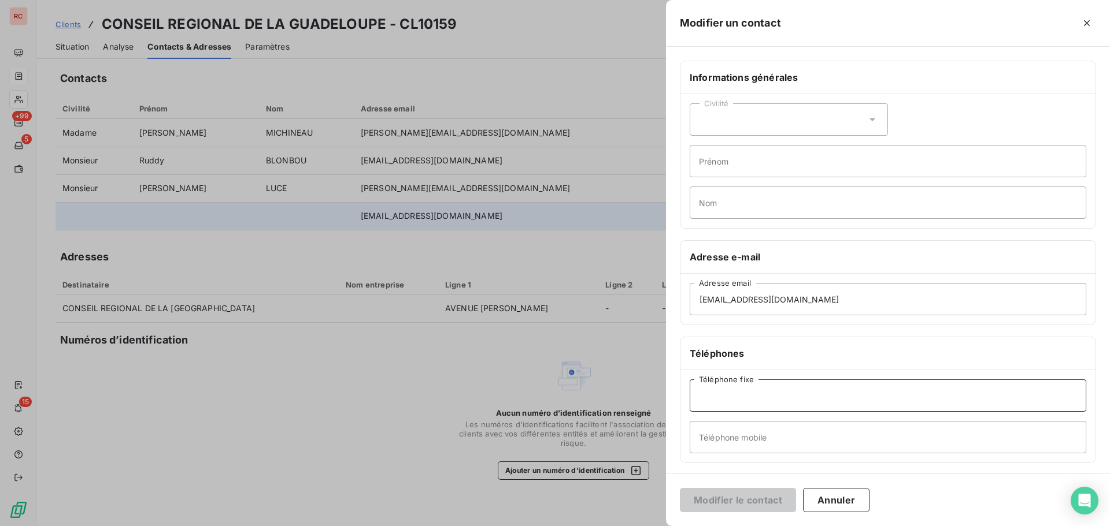
click at [716, 399] on input "Téléphone fixe" at bounding box center [887, 396] width 396 height 32
paste input "0590 80 41 84"
click at [700, 391] on input "0590 80 41 84" at bounding box center [887, 396] width 396 height 32
click at [706, 399] on input "0590 80 41 84" at bounding box center [887, 396] width 396 height 32
type input "[PHONE_NUMBER]"
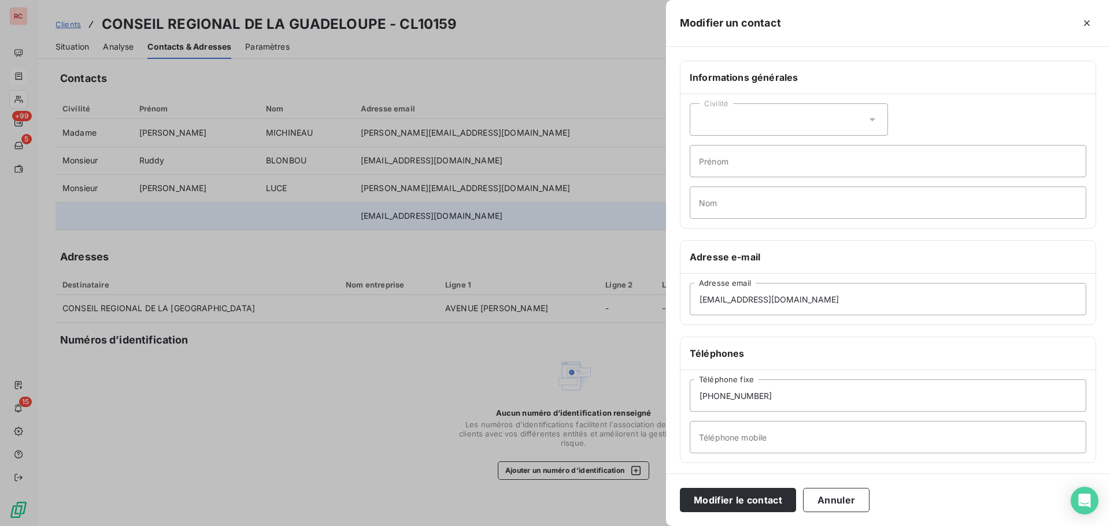
click at [870, 117] on icon at bounding box center [872, 120] width 12 height 12
click at [747, 167] on li "Monsieur" at bounding box center [788, 169] width 198 height 21
click at [734, 163] on input "Prénom" at bounding box center [887, 161] width 396 height 32
type input "[PERSON_NAME]"
click at [773, 209] on input "Nom" at bounding box center [887, 203] width 396 height 32
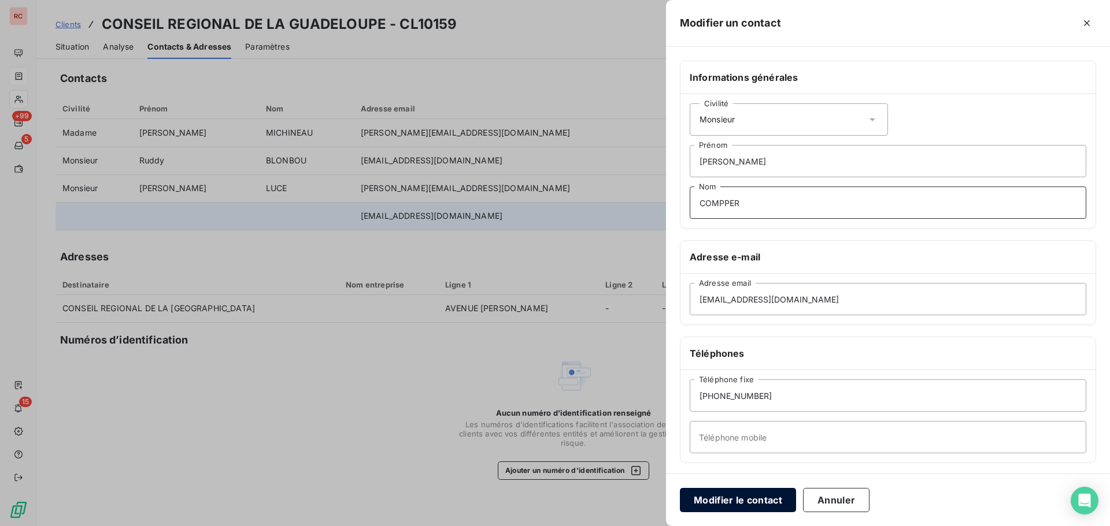
type input "COMPPER"
click at [741, 499] on button "Modifier le contact" at bounding box center [738, 500] width 116 height 24
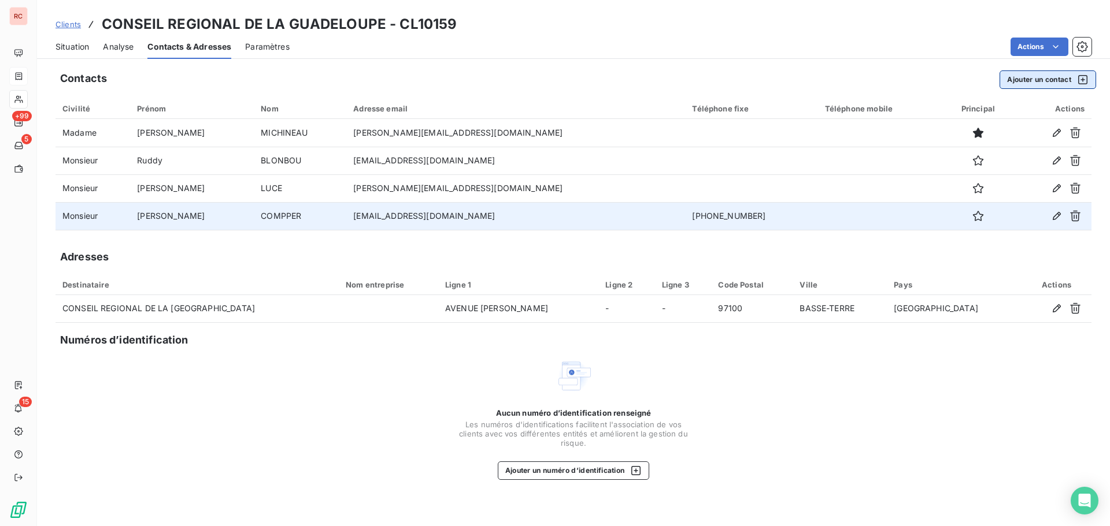
click at [1012, 80] on button "Ajouter un contact" at bounding box center [1047, 80] width 97 height 18
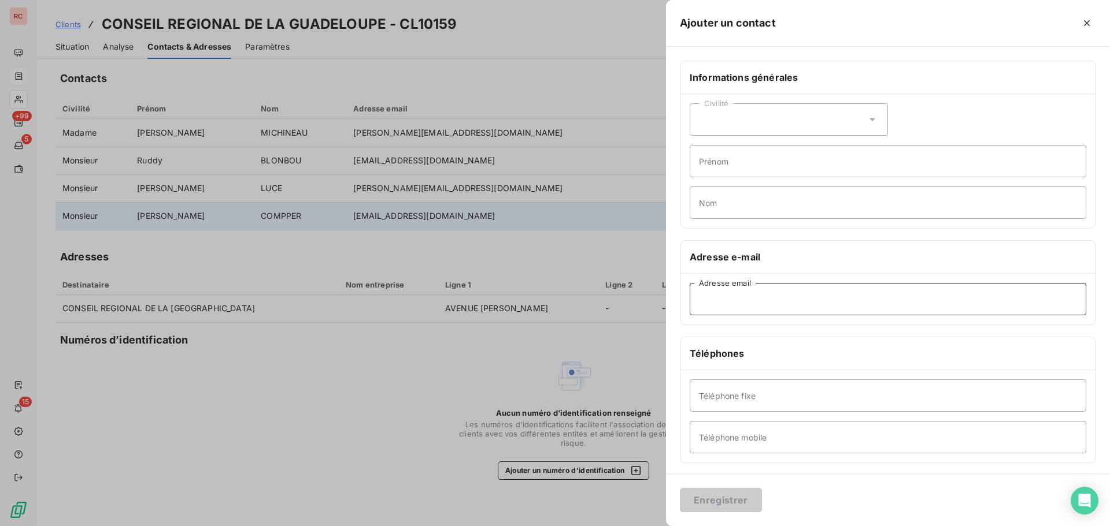
paste input "[EMAIL_ADDRESS][PERSON_NAME][DOMAIN_NAME]"
type input "[EMAIL_ADDRESS][PERSON_NAME][DOMAIN_NAME]"
click at [746, 117] on div "Civilité" at bounding box center [788, 119] width 198 height 32
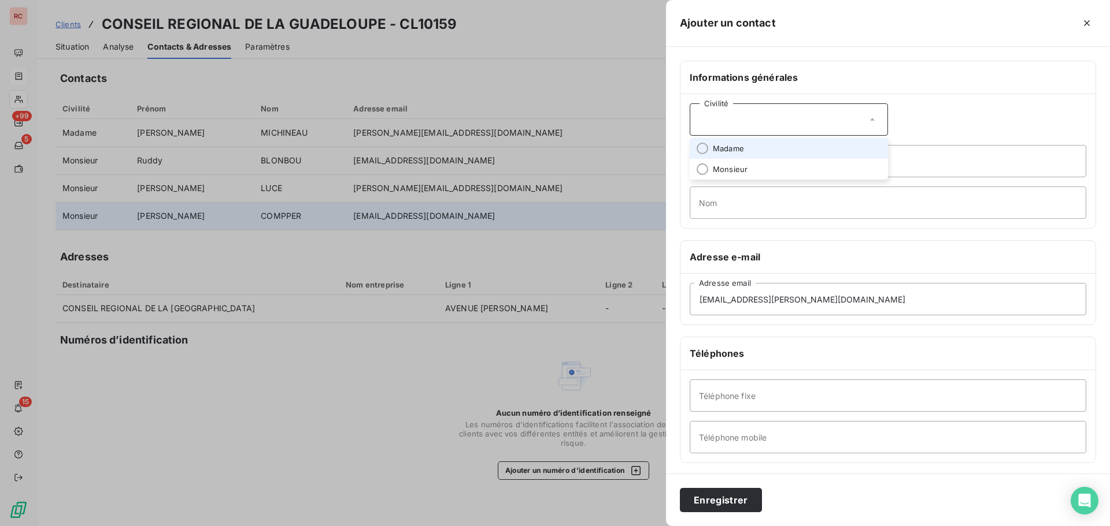
click at [741, 149] on span "Madame" at bounding box center [728, 148] width 31 height 11
click at [737, 165] on input "Prénom" at bounding box center [887, 161] width 396 height 32
type input "Anouchka"
click at [720, 205] on input "Nom" at bounding box center [887, 203] width 396 height 32
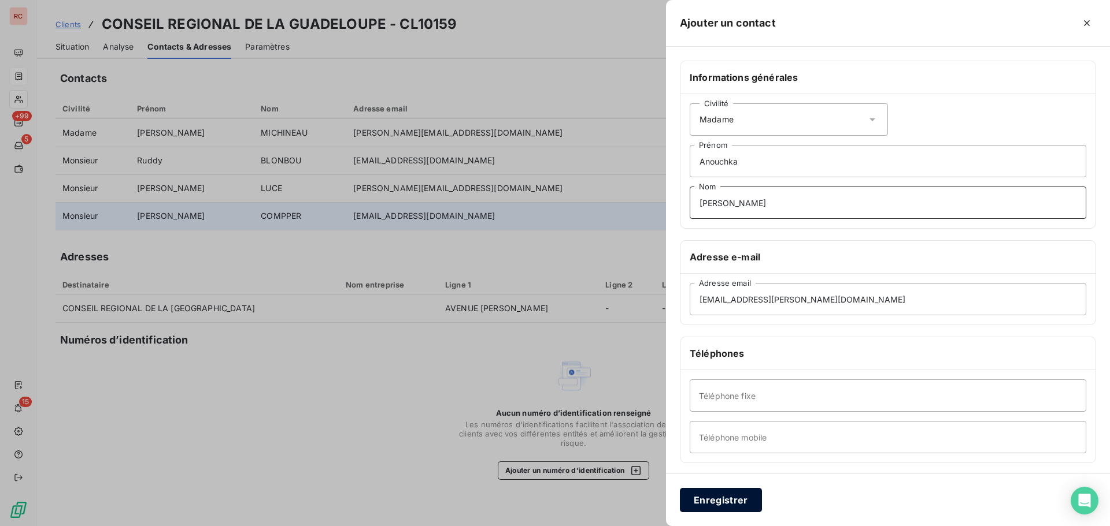
type input "[PERSON_NAME]"
click at [730, 503] on button "Enregistrer" at bounding box center [721, 500] width 82 height 24
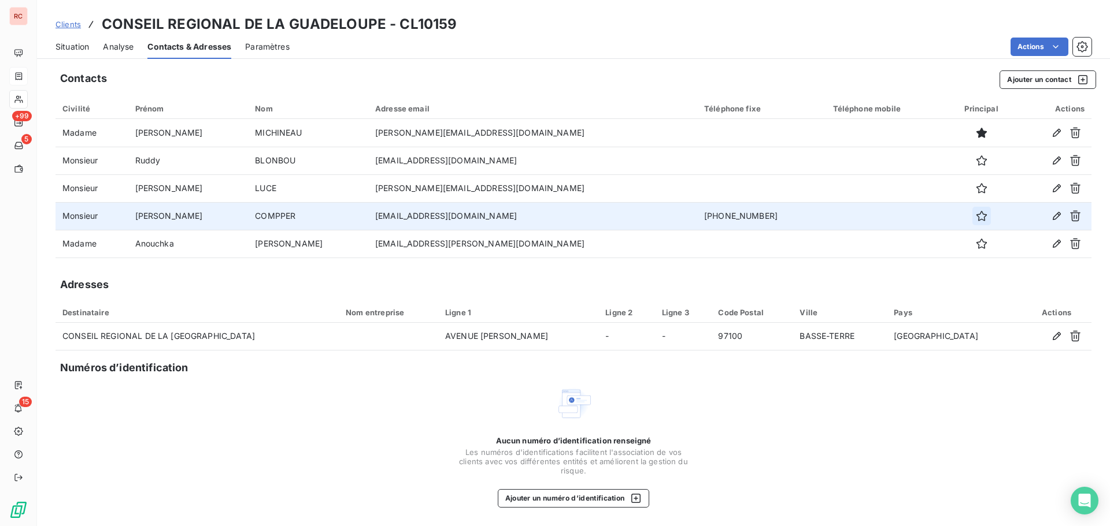
click at [975, 217] on icon "button" at bounding box center [980, 216] width 10 height 10
drag, startPoint x: 1070, startPoint y: 221, endPoint x: 1057, endPoint y: 221, distance: 13.3
click at [1057, 221] on icon "button" at bounding box center [1057, 216] width 12 height 12
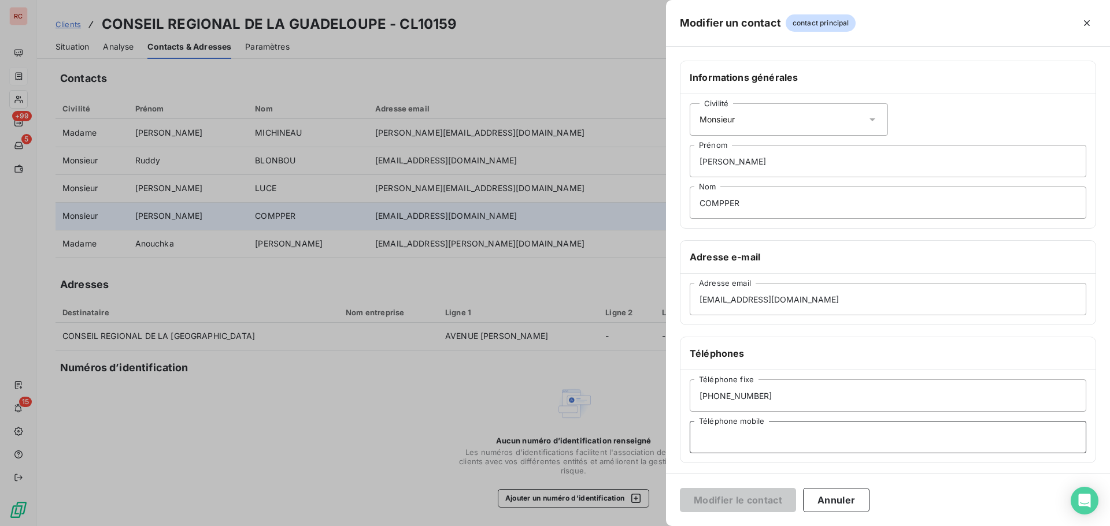
click at [721, 437] on input "Téléphone mobile" at bounding box center [887, 437] width 396 height 32
paste input "Direction générale des services"
type input "Direction générale des services"
click at [743, 496] on button "Modifier le contact" at bounding box center [738, 500] width 116 height 24
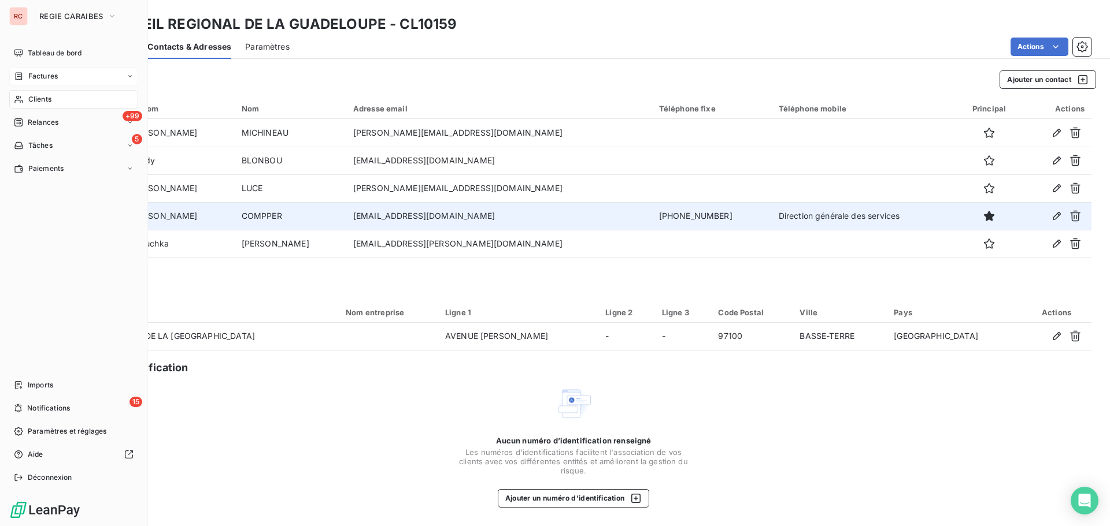
click at [50, 77] on span "Factures" at bounding box center [42, 76] width 29 height 10
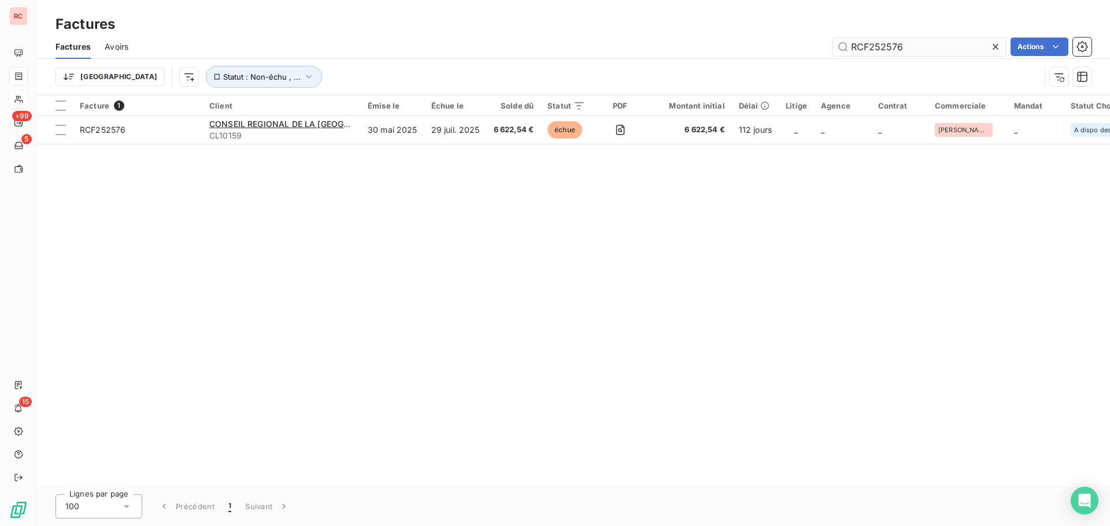
drag, startPoint x: 903, startPoint y: 46, endPoint x: 881, endPoint y: 45, distance: 22.0
click at [881, 45] on input "RCF252576" at bounding box center [918, 47] width 173 height 18
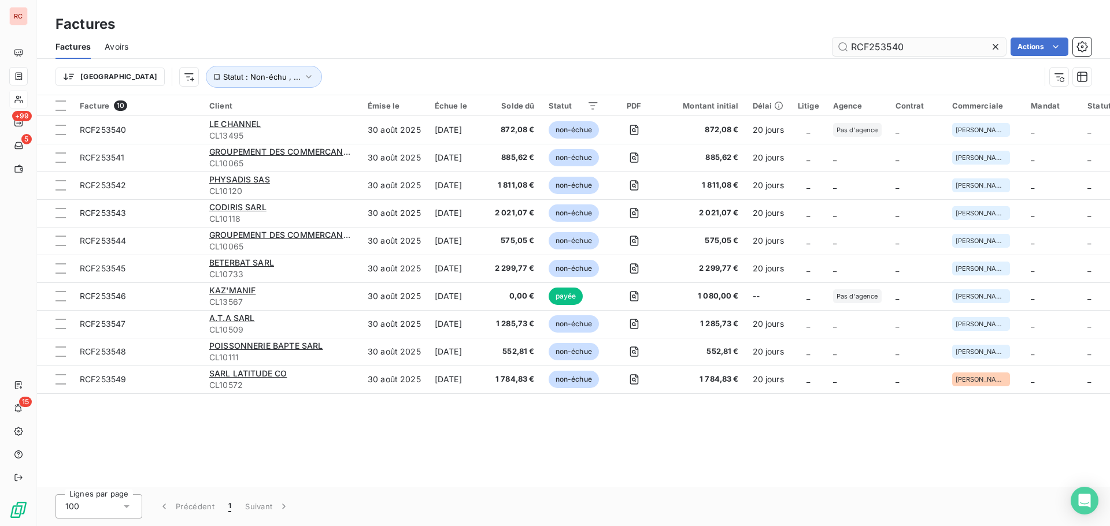
type input "RCF253540"
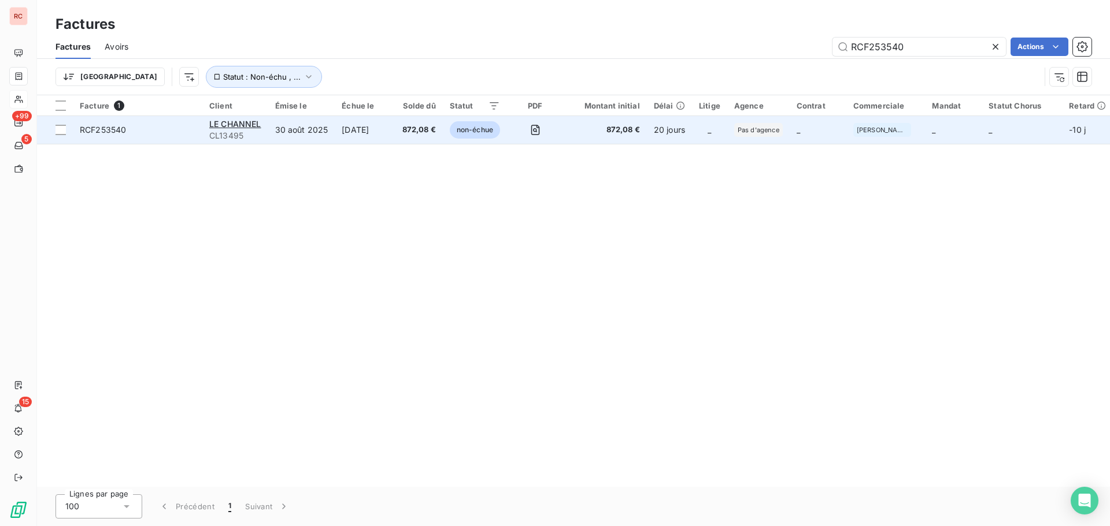
click at [379, 136] on td "[DATE]" at bounding box center [365, 130] width 60 height 28
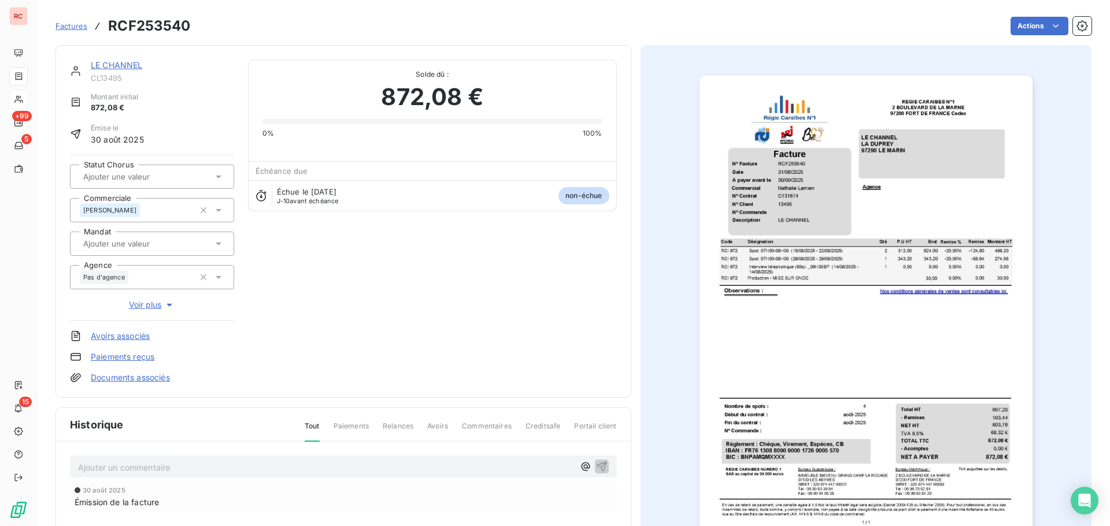
click at [129, 457] on div "Ajouter un commentaire ﻿" at bounding box center [343, 467] width 547 height 23
click at [124, 472] on p "Ajouter un commentaire ﻿" at bounding box center [326, 468] width 496 height 14
drag, startPoint x: 203, startPoint y: 469, endPoint x: 66, endPoint y: 464, distance: 137.1
click at [66, 464] on div "[DATE] Ordre de virement [DATE] Émission de la facture" at bounding box center [343, 500] width 574 height 117
drag, startPoint x: 235, startPoint y: 466, endPoint x: 75, endPoint y: 462, distance: 160.1
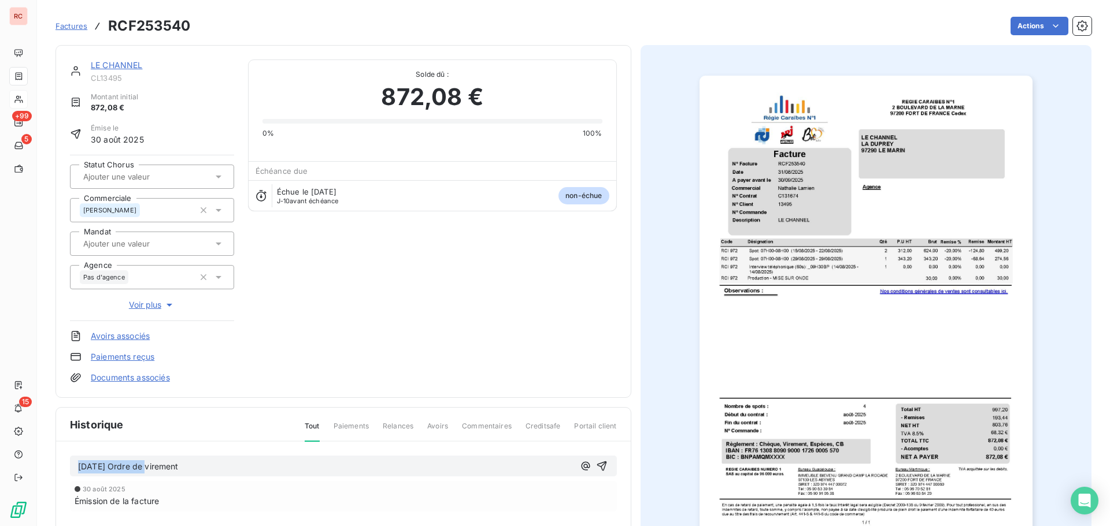
click at [75, 462] on div "[DATE] Ordre de virement" at bounding box center [343, 466] width 547 height 21
copy span "[DATE] Ordre de virement"
click at [596, 463] on icon "button" at bounding box center [601, 467] width 10 height 10
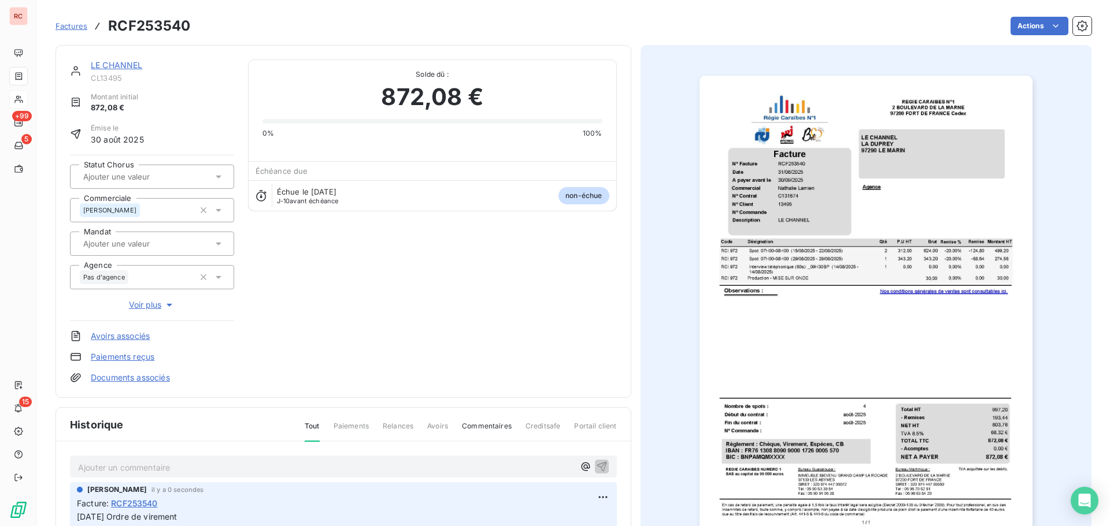
click at [113, 63] on link "LE CHANNEL" at bounding box center [117, 65] width 52 height 10
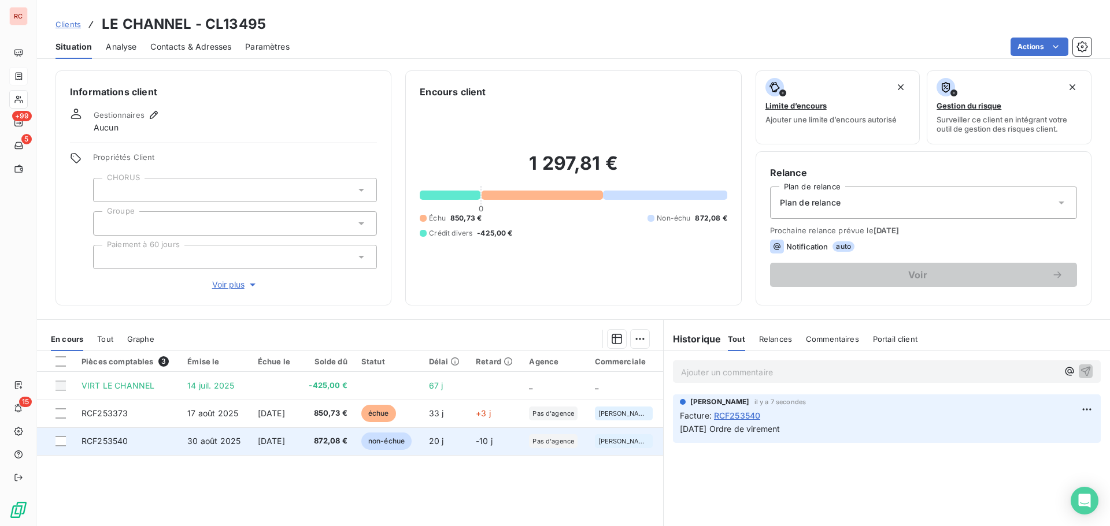
click at [313, 442] on td "872,08 €" at bounding box center [326, 442] width 55 height 28
click at [329, 448] on td "872,08 €" at bounding box center [326, 442] width 55 height 28
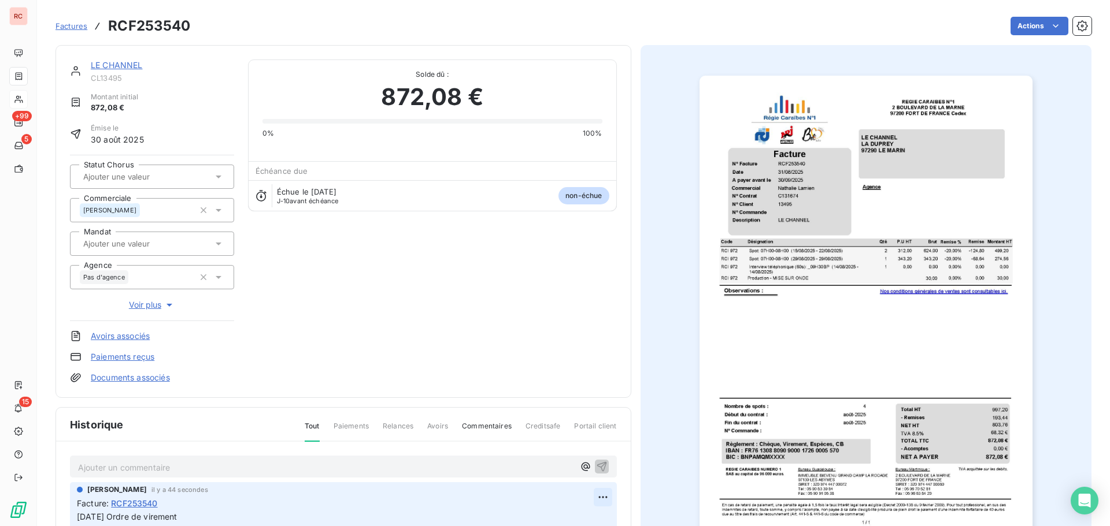
click at [603, 497] on html "RC +99 5 15 Factures RCF253540 Actions LE CHANNEL CL13495 Montant initial 872,0…" at bounding box center [555, 263] width 1110 height 526
click at [559, 471] on div "Supprimer" at bounding box center [570, 472] width 65 height 18
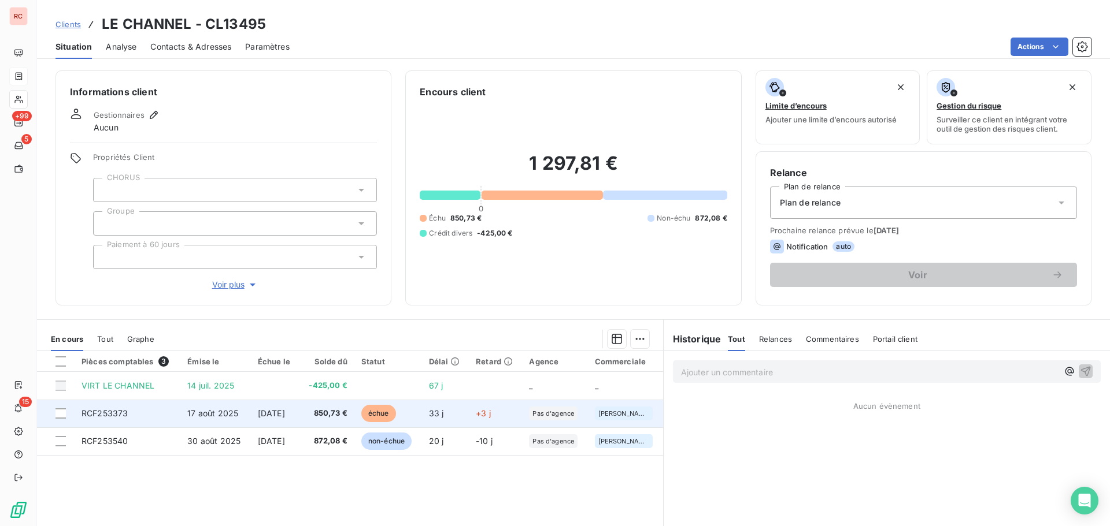
click at [285, 415] on span "[DATE]" at bounding box center [271, 414] width 27 height 10
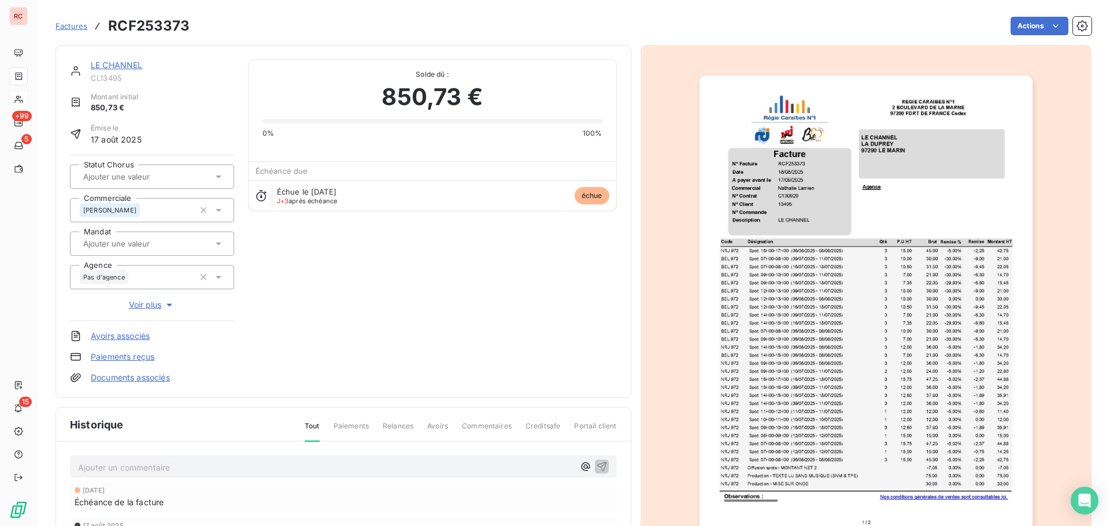
click at [144, 471] on p "Ajouter un commentaire ﻿" at bounding box center [326, 468] width 496 height 14
drag, startPoint x: 204, startPoint y: 467, endPoint x: 72, endPoint y: 463, distance: 132.4
click at [72, 463] on div "[DATE] Ordre de virement" at bounding box center [343, 466] width 547 height 21
copy span "[DATE] Ordre de virement"
click at [603, 465] on button "button" at bounding box center [602, 466] width 14 height 14
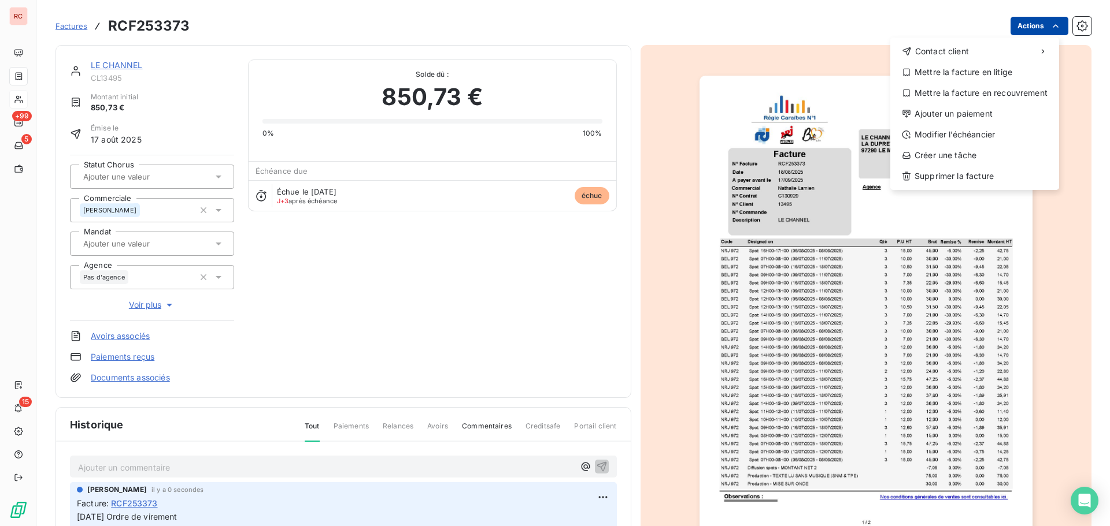
click at [1035, 23] on html "RC +99 5 15 Factures RCF253373 Actions Contact client Mettre la facture en liti…" at bounding box center [555, 263] width 1110 height 526
click at [949, 114] on div "Ajouter un paiement" at bounding box center [974, 114] width 159 height 18
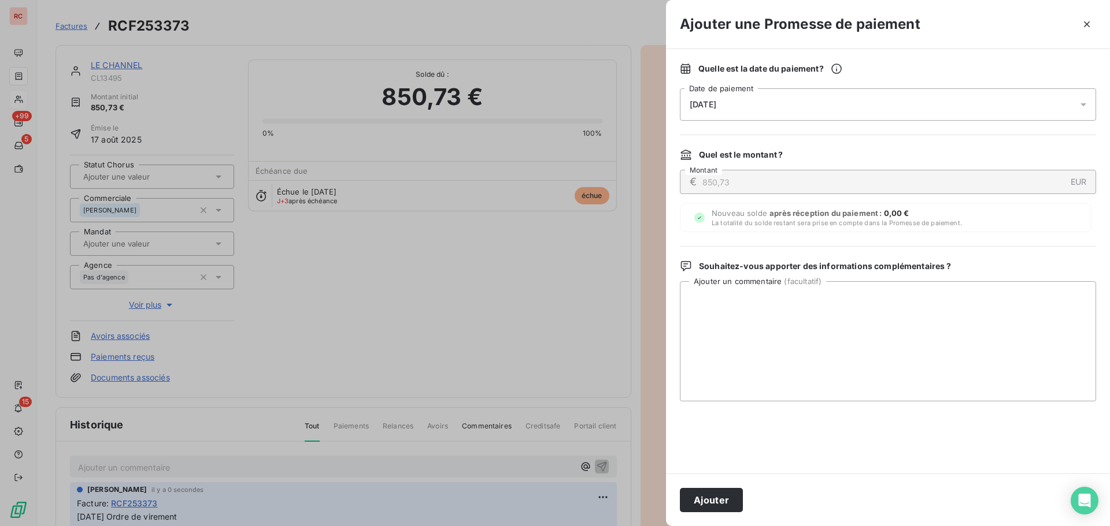
click at [871, 107] on div "[DATE]" at bounding box center [888, 104] width 416 height 32
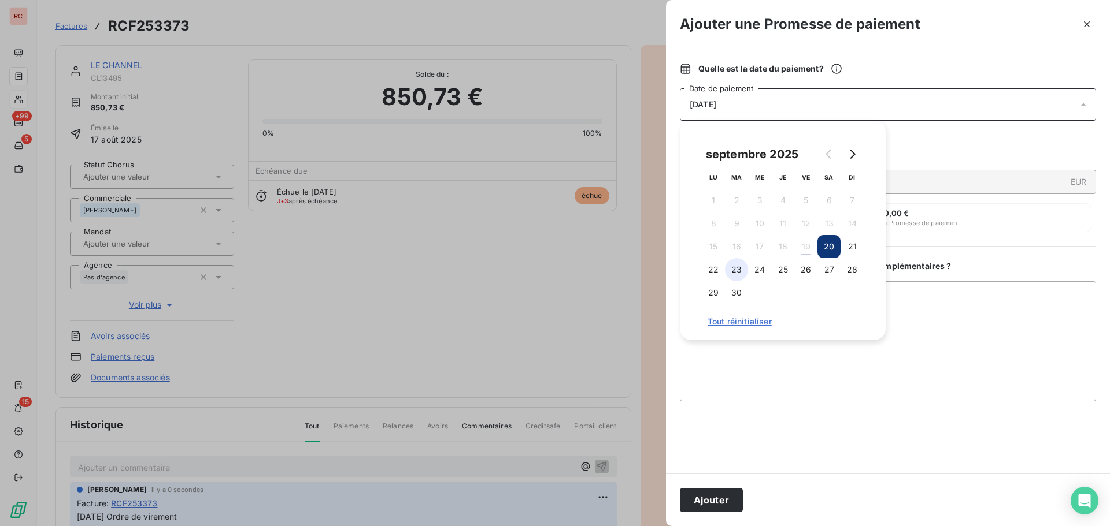
click at [740, 272] on button "23" at bounding box center [736, 269] width 23 height 23
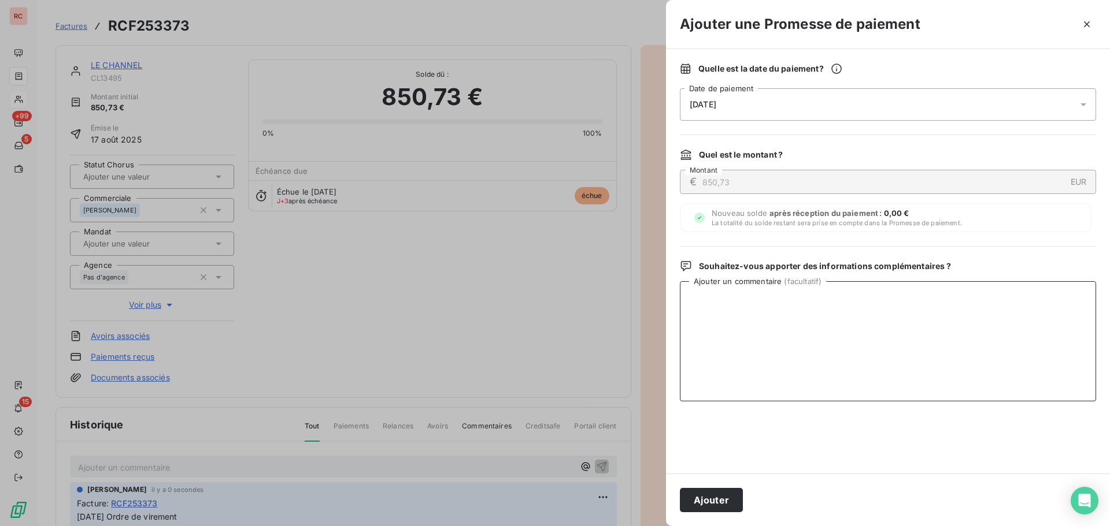
click at [802, 366] on textarea "Ajouter un commentaire ( facultatif )" at bounding box center [888, 341] width 416 height 120
paste textarea "[DATE] Ordre de virement"
type textarea "[DATE] Ordre de virement"
click at [710, 502] on button "Ajouter" at bounding box center [711, 500] width 63 height 24
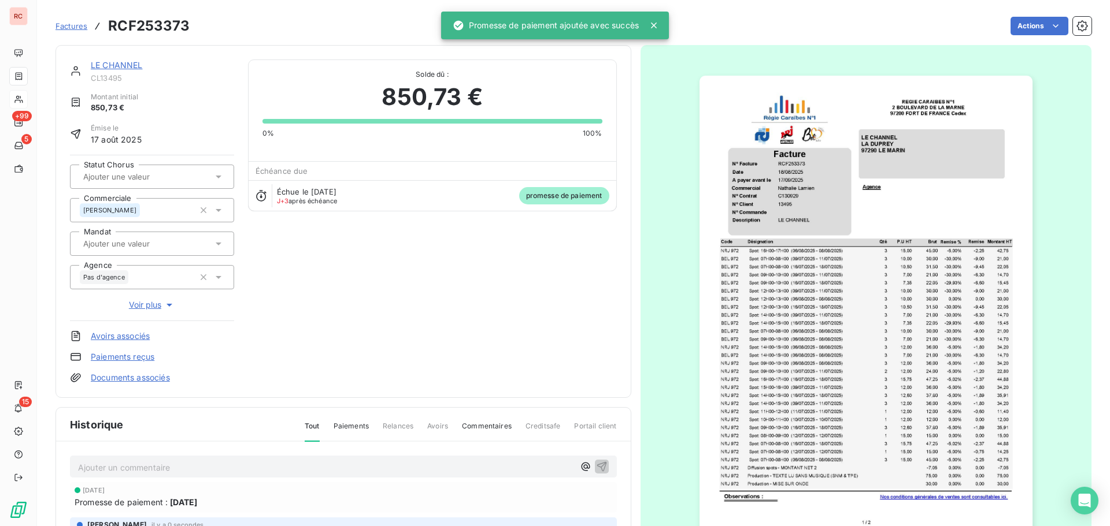
click at [120, 65] on link "LE CHANNEL" at bounding box center [117, 65] width 52 height 10
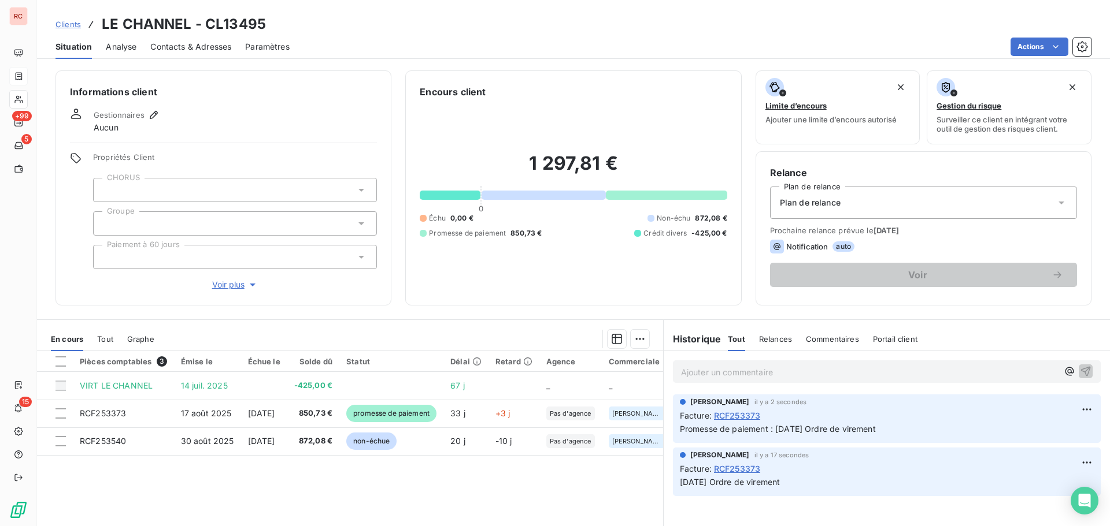
click at [71, 25] on span "Clients" at bounding box center [67, 24] width 25 height 9
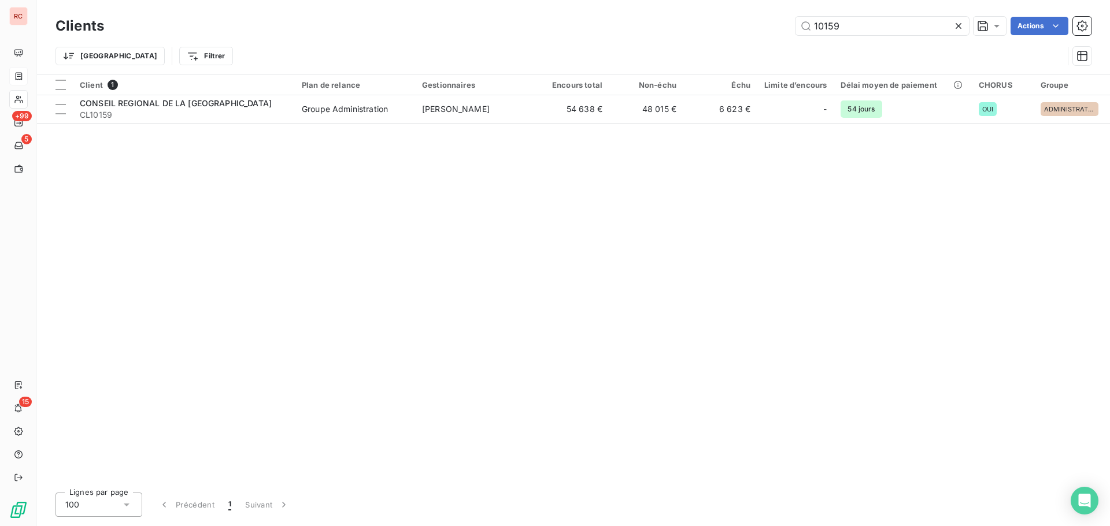
drag, startPoint x: 830, startPoint y: 28, endPoint x: 791, endPoint y: 28, distance: 39.3
click at [791, 28] on div "10159 Actions" at bounding box center [604, 26] width 973 height 18
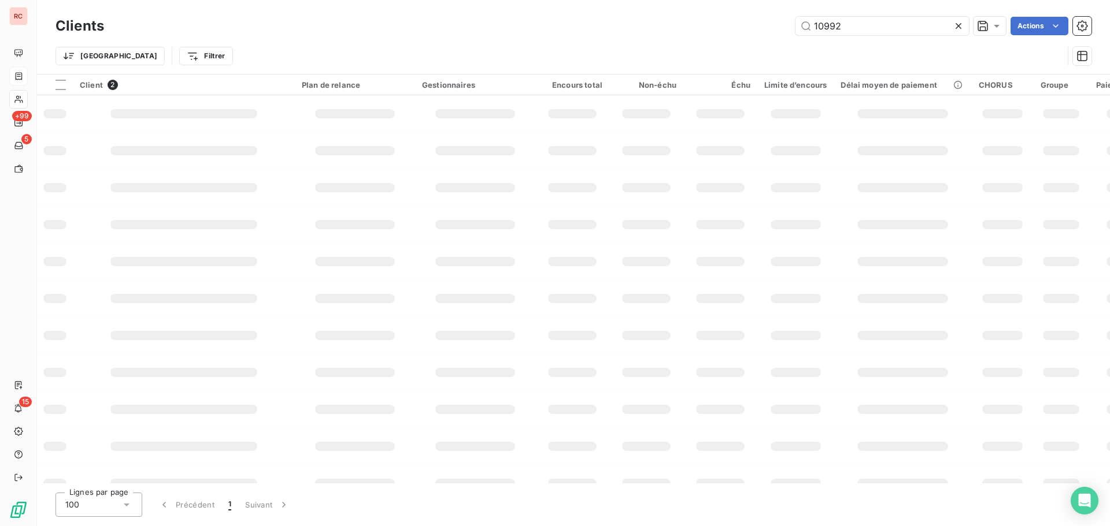
type input "10992"
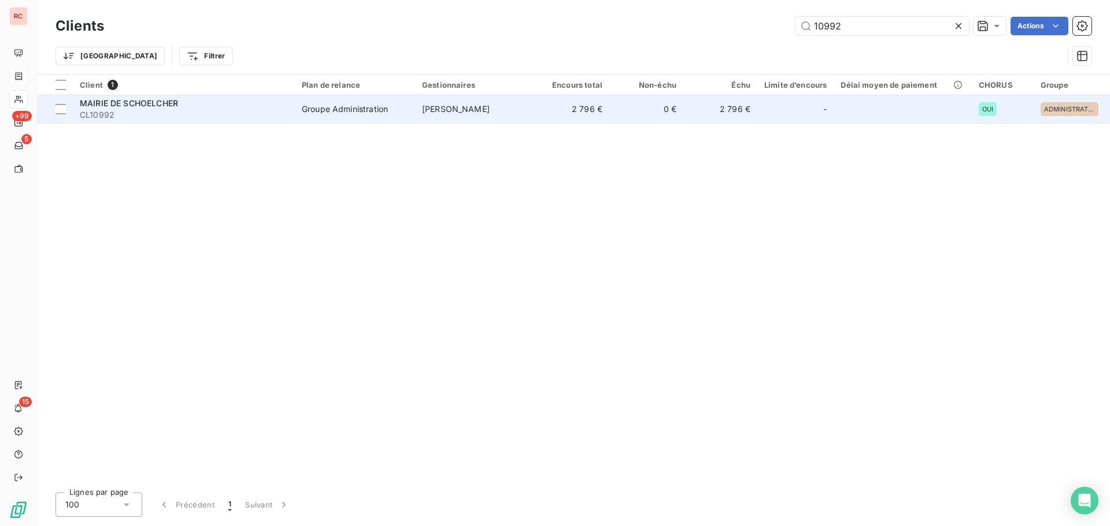
click at [463, 120] on td "[PERSON_NAME]" at bounding box center [475, 109] width 120 height 28
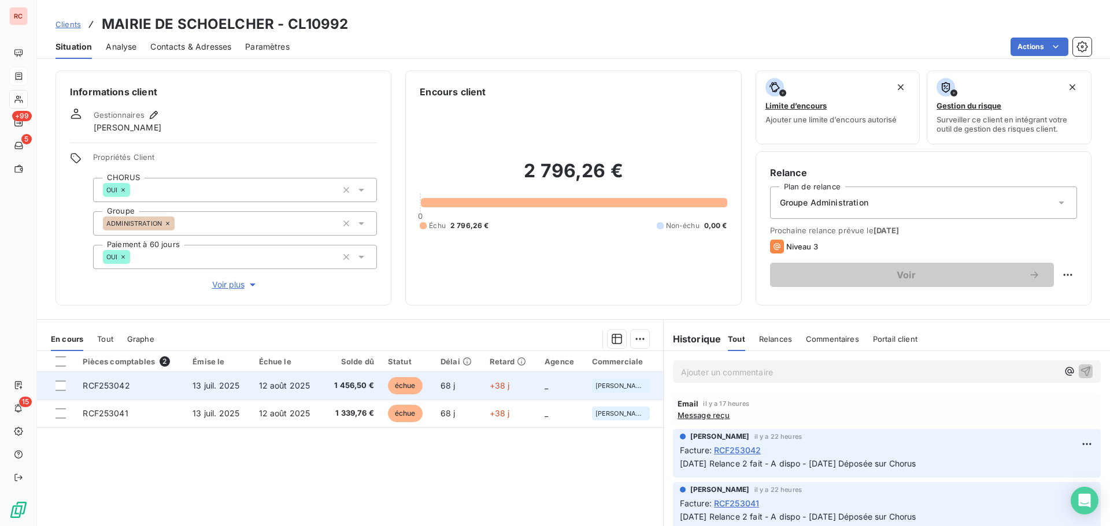
click at [182, 390] on td "RCF253042" at bounding box center [131, 386] width 110 height 28
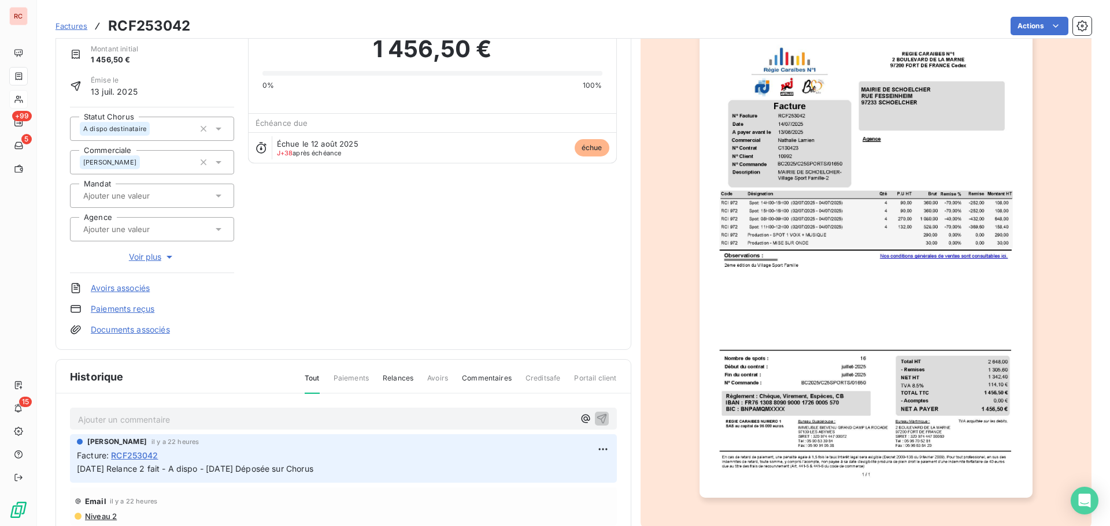
scroll to position [59, 0]
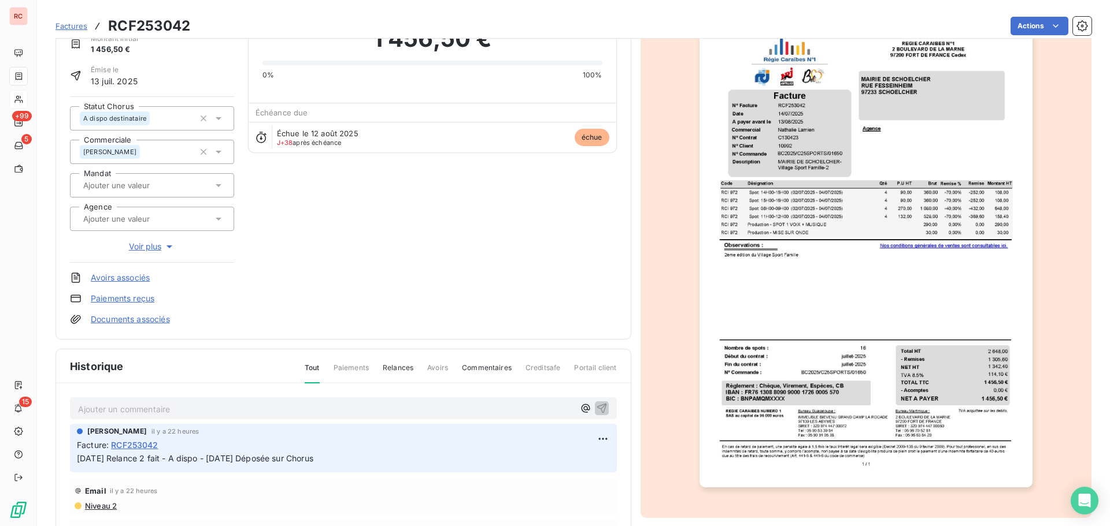
click at [98, 407] on p "Ajouter un commentaire ﻿" at bounding box center [326, 409] width 496 height 14
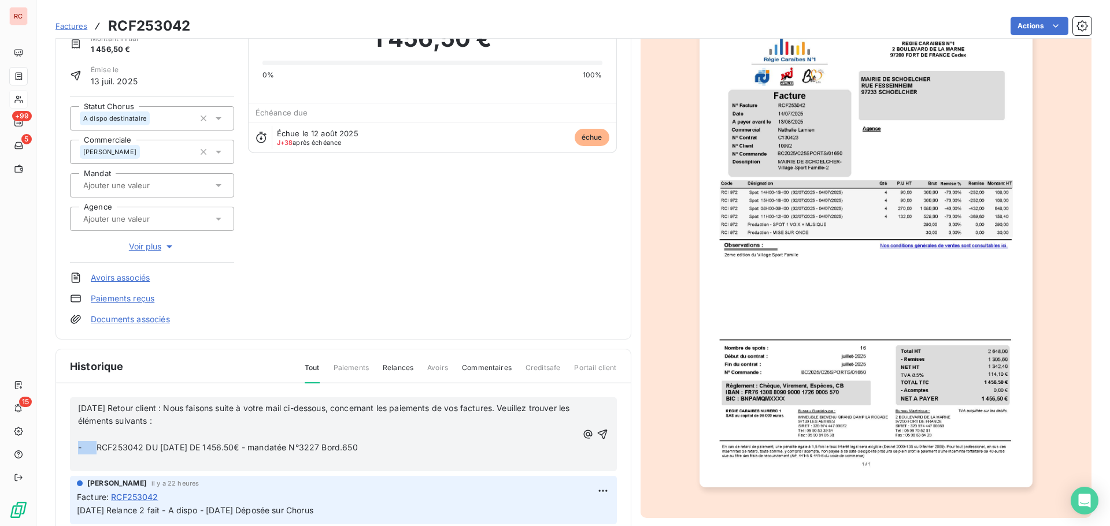
drag, startPoint x: 98, startPoint y: 448, endPoint x: 66, endPoint y: 448, distance: 32.4
click at [66, 448] on div "[DATE] Retour client : Nous faisons suite à votre mail ci-dessous, concernant l…" at bounding box center [343, 518] width 574 height 268
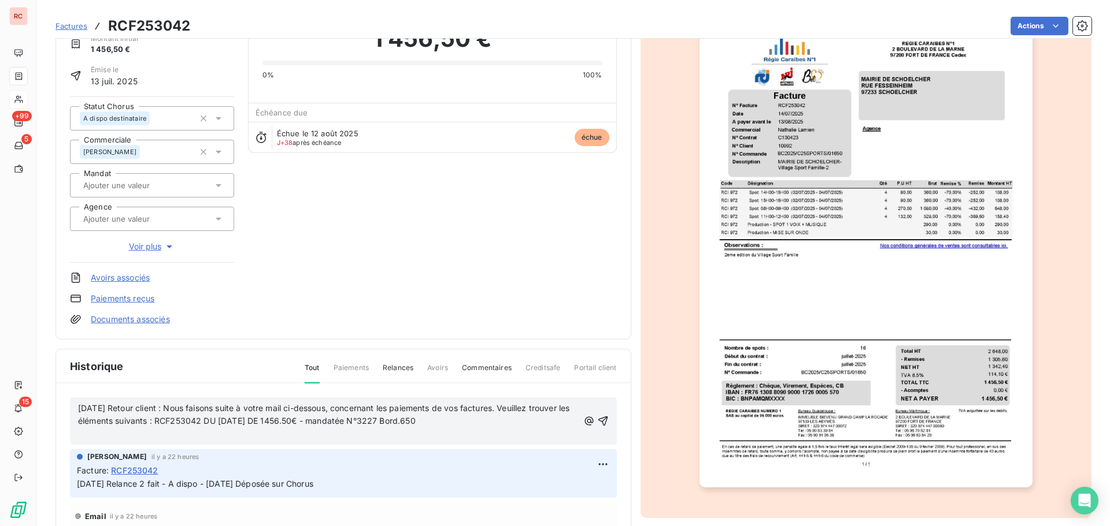
click at [173, 432] on p "﻿" at bounding box center [328, 434] width 500 height 13
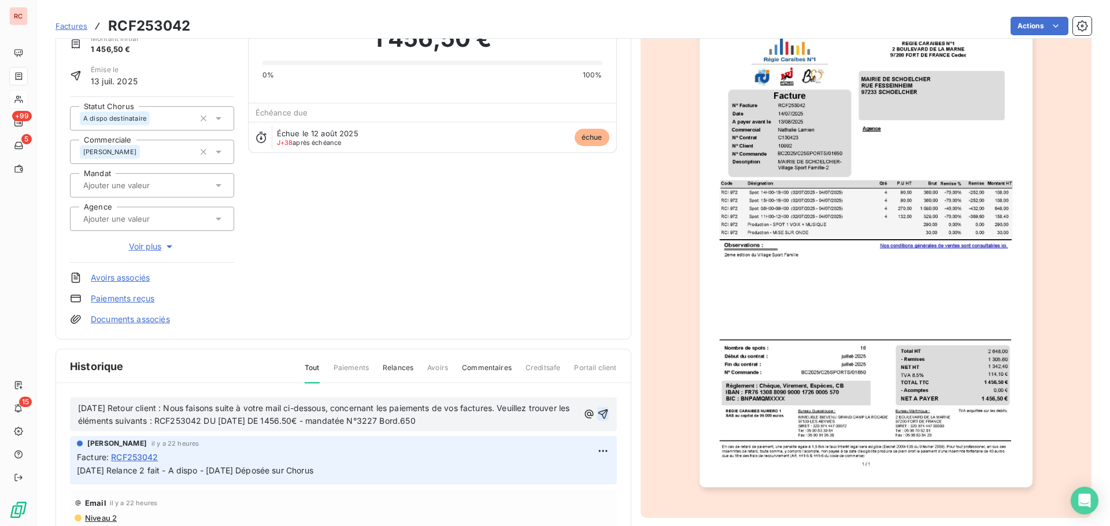
click at [598, 413] on icon "button" at bounding box center [603, 415] width 10 height 10
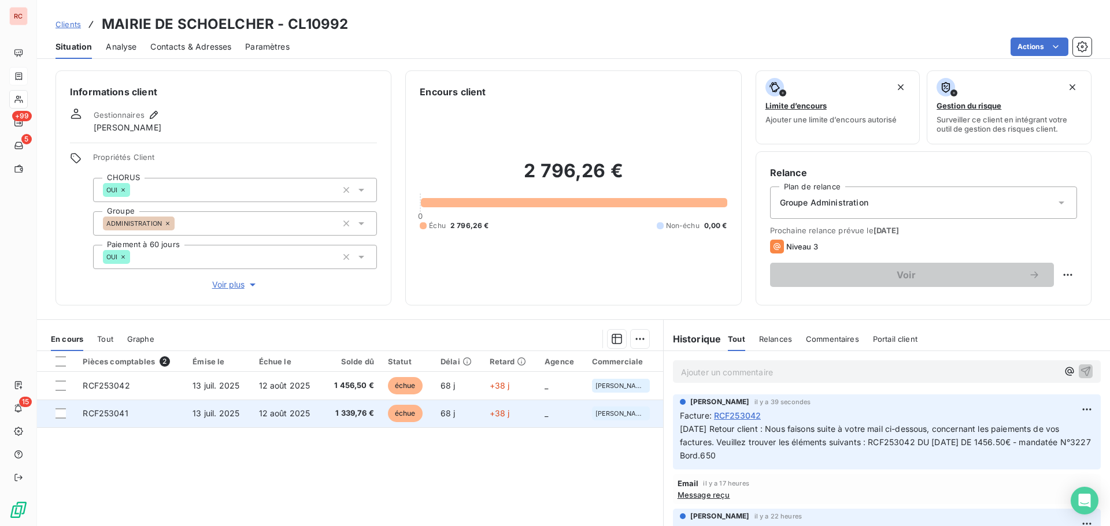
click at [267, 419] on td "12 août 2025" at bounding box center [287, 414] width 71 height 28
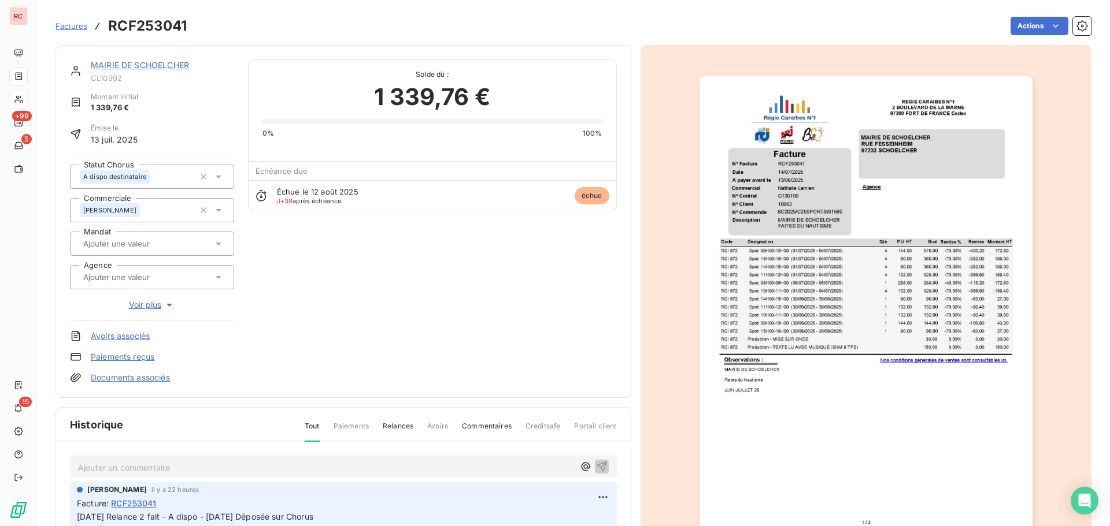
click at [76, 465] on div "Ajouter un commentaire ﻿" at bounding box center [343, 467] width 547 height 23
click at [85, 465] on p "Ajouter un commentaire ﻿" at bounding box center [326, 468] width 496 height 14
click at [200, 468] on p "[DATE] Retour client :" at bounding box center [326, 467] width 496 height 13
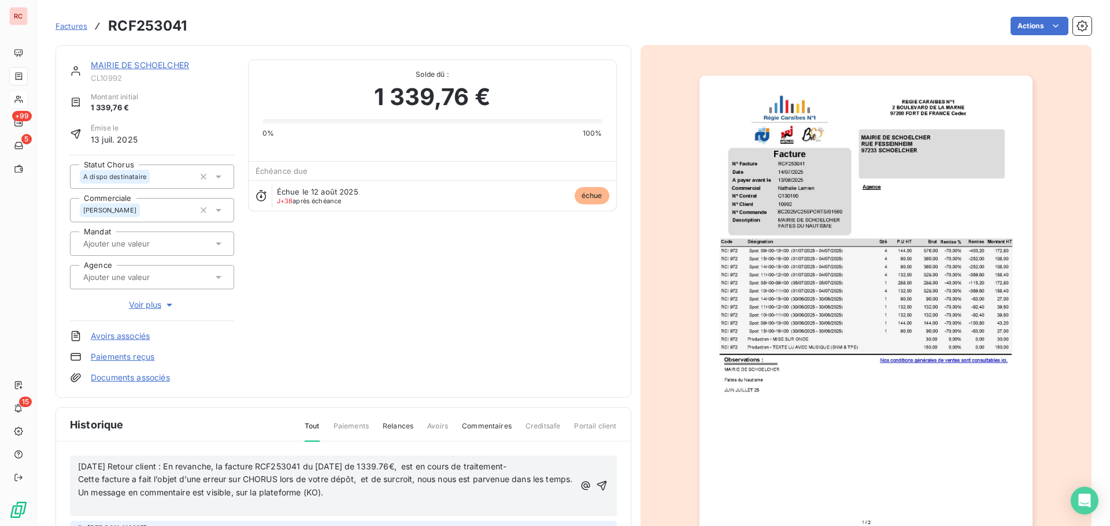
click at [79, 498] on span "Un message en commentaire est visible, sur la plateforme (KO)." at bounding box center [200, 493] width 245 height 10
click at [83, 505] on p "﻿" at bounding box center [328, 506] width 500 height 13
click at [597, 483] on icon "button" at bounding box center [603, 480] width 12 height 12
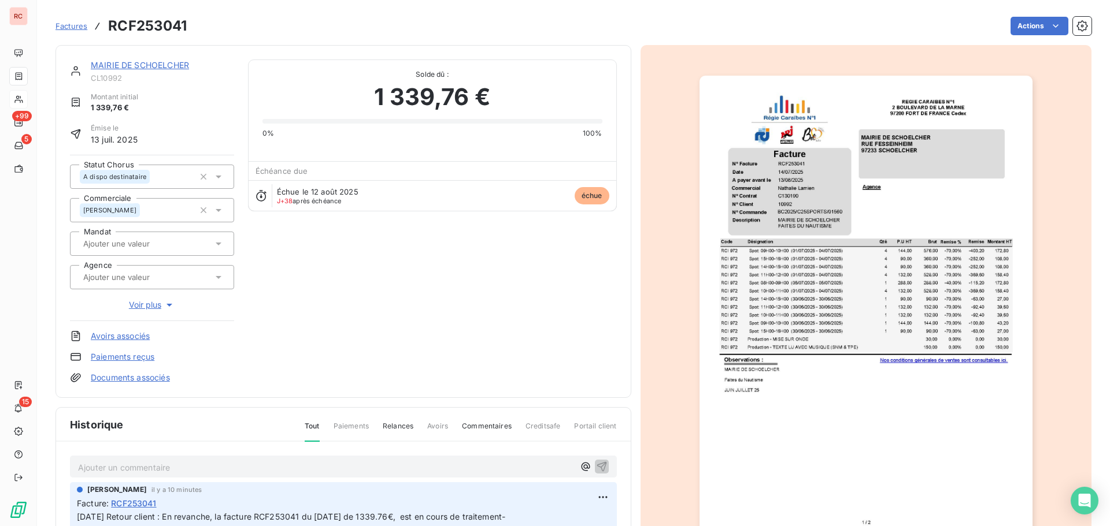
scroll to position [1, 0]
drag, startPoint x: 188, startPoint y: 29, endPoint x: 108, endPoint y: 25, distance: 80.4
click at [108, 25] on div "Factures RCF253041 Actions" at bounding box center [573, 26] width 1036 height 24
copy h3 "RCF253041"
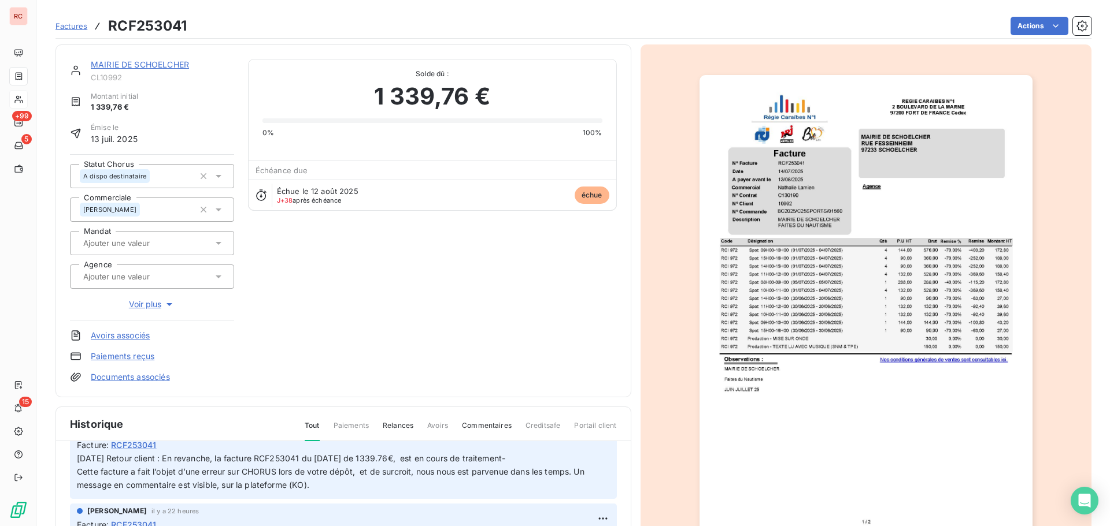
click at [139, 62] on link "MAIRIE DE SCHOELCHER" at bounding box center [140, 65] width 98 height 10
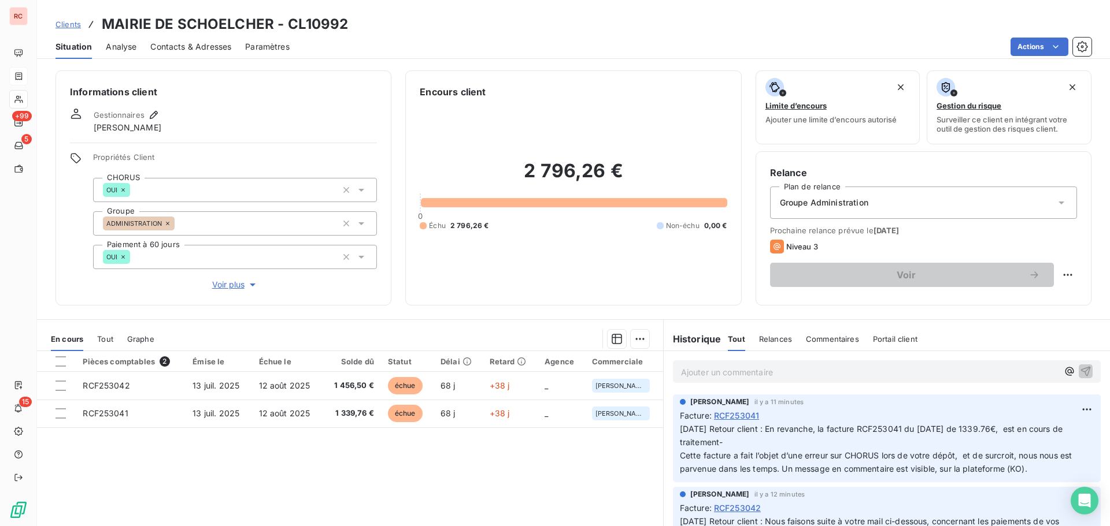
click at [730, 379] on p "Ajouter un commentaire ﻿" at bounding box center [869, 372] width 377 height 14
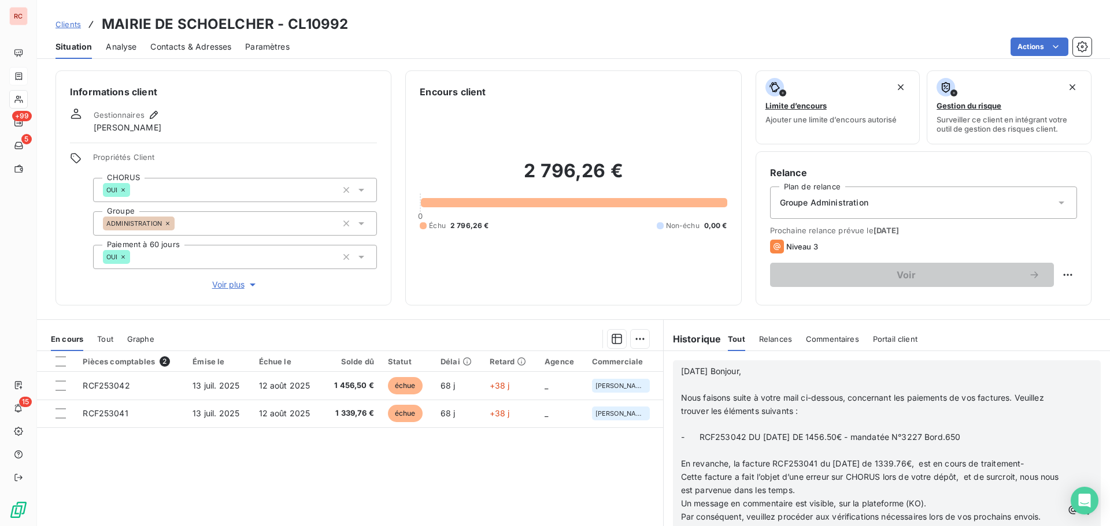
scroll to position [116, 0]
click at [1082, 509] on icon "button" at bounding box center [1087, 510] width 10 height 10
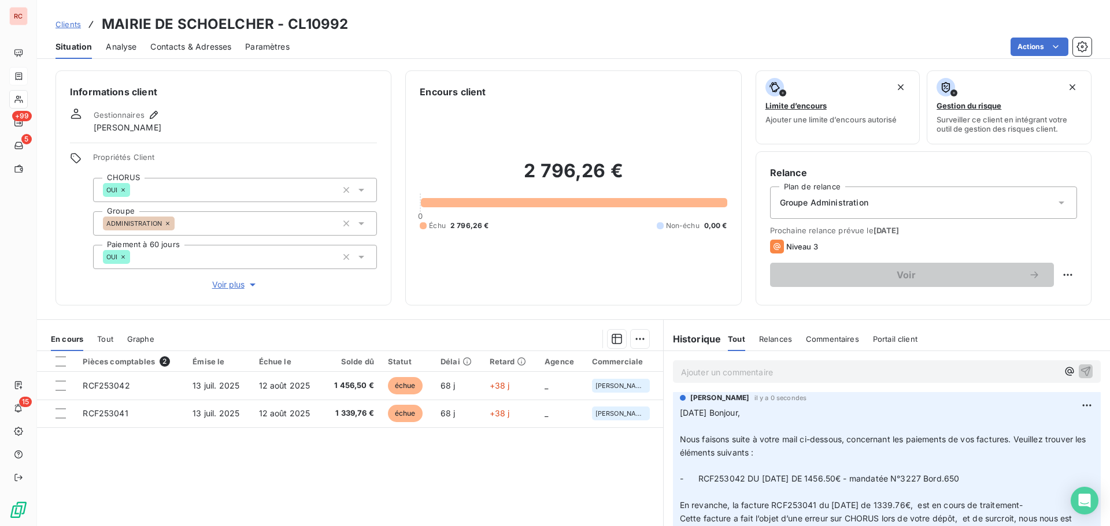
scroll to position [0, 0]
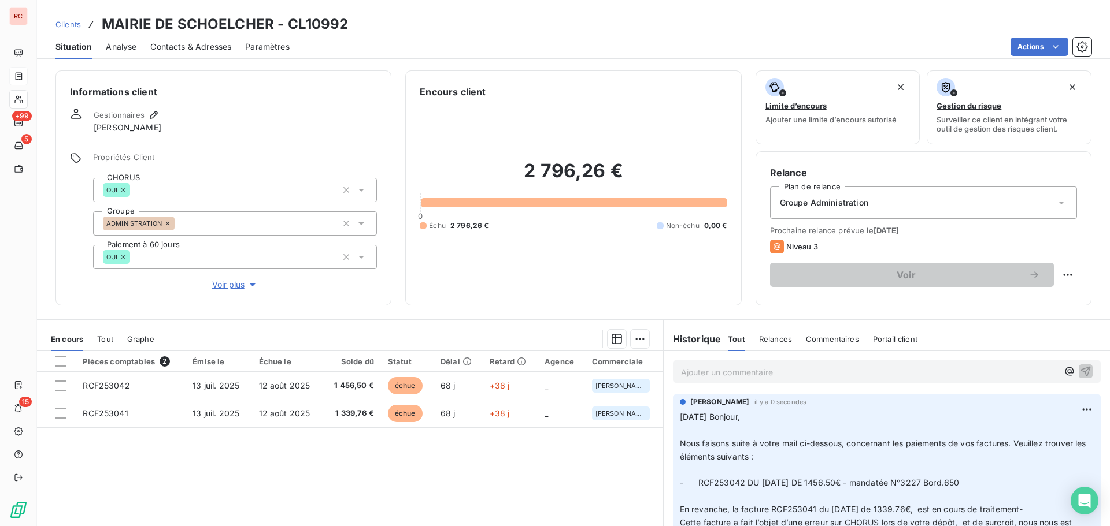
click at [228, 50] on span "Contacts & Adresses" at bounding box center [190, 47] width 81 height 12
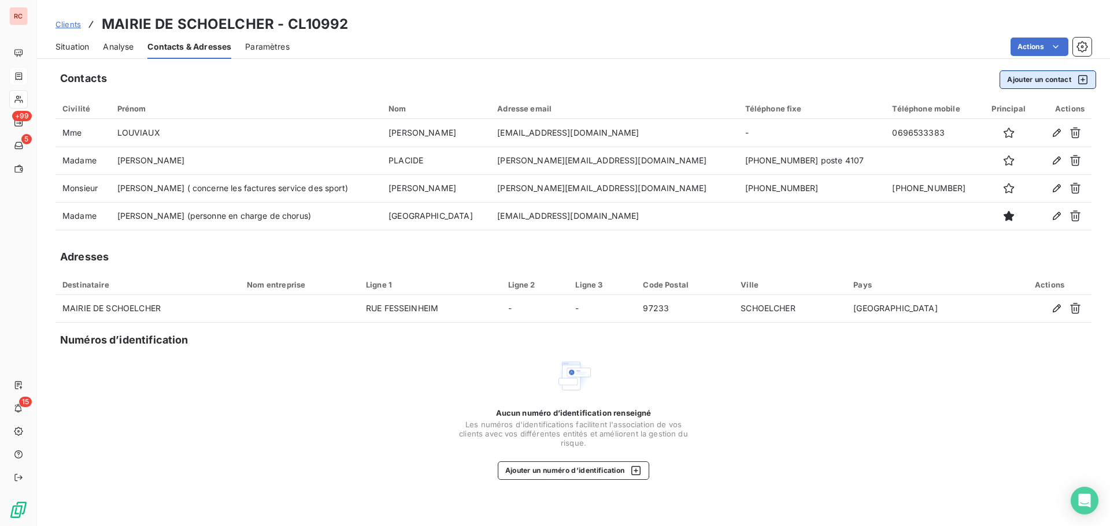
click at [1041, 81] on button "Ajouter un contact" at bounding box center [1047, 80] width 97 height 18
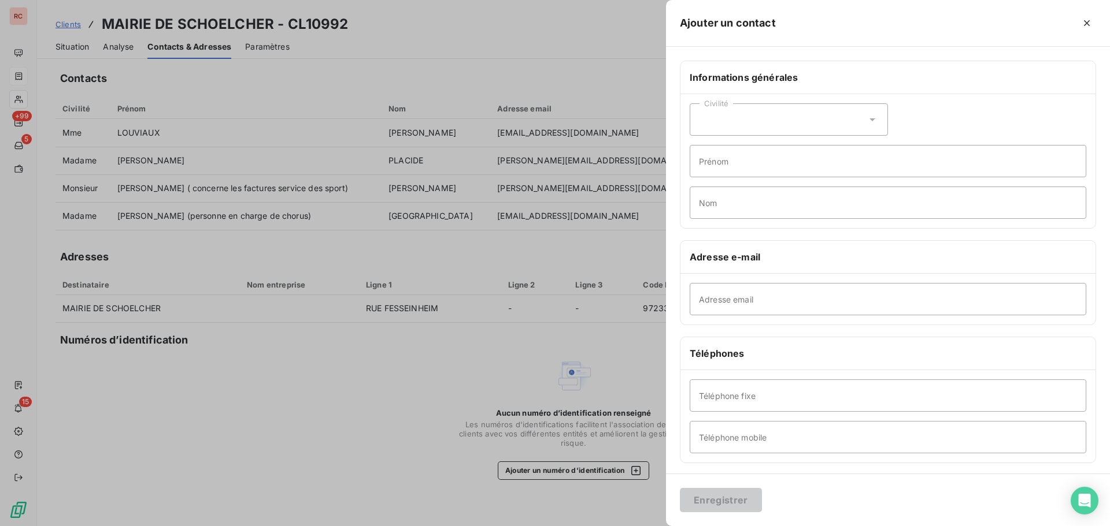
click at [818, 121] on div "Civilité" at bounding box center [788, 119] width 198 height 32
click at [785, 149] on li "Madame" at bounding box center [788, 148] width 198 height 21
click at [737, 165] on input "Prénom" at bounding box center [887, 161] width 396 height 32
type input "[PERSON_NAME]"
click at [709, 207] on input "Nom" at bounding box center [887, 203] width 396 height 32
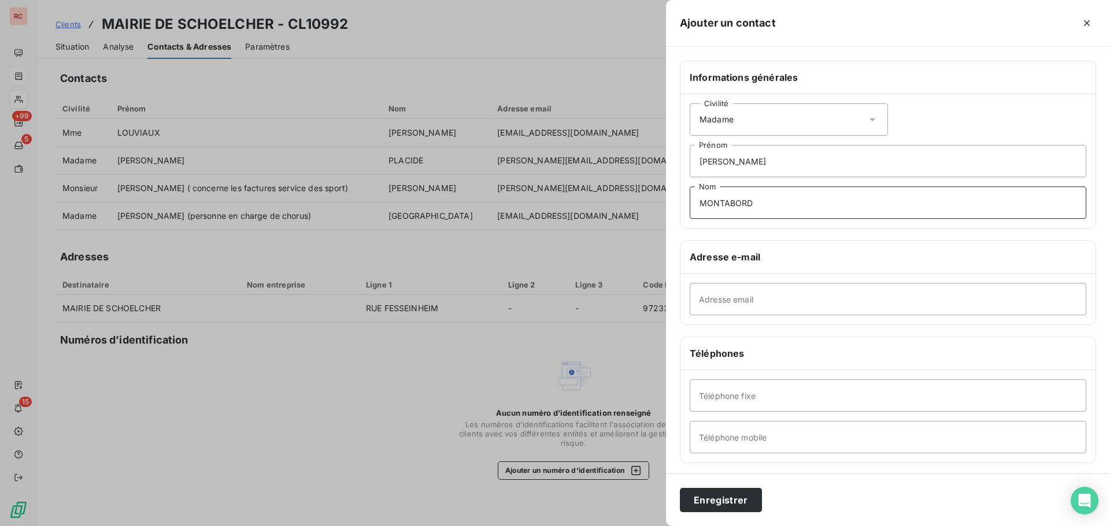
type input "MONTABORD"
click at [743, 301] on input "Adresse email" at bounding box center [887, 299] width 396 height 32
paste input "[PERSON_NAME][EMAIL_ADDRESS][DOMAIN_NAME]"
type input "[PERSON_NAME][EMAIL_ADDRESS][DOMAIN_NAME]"
click at [743, 398] on input "Téléphone fixe" at bounding box center [887, 396] width 396 height 32
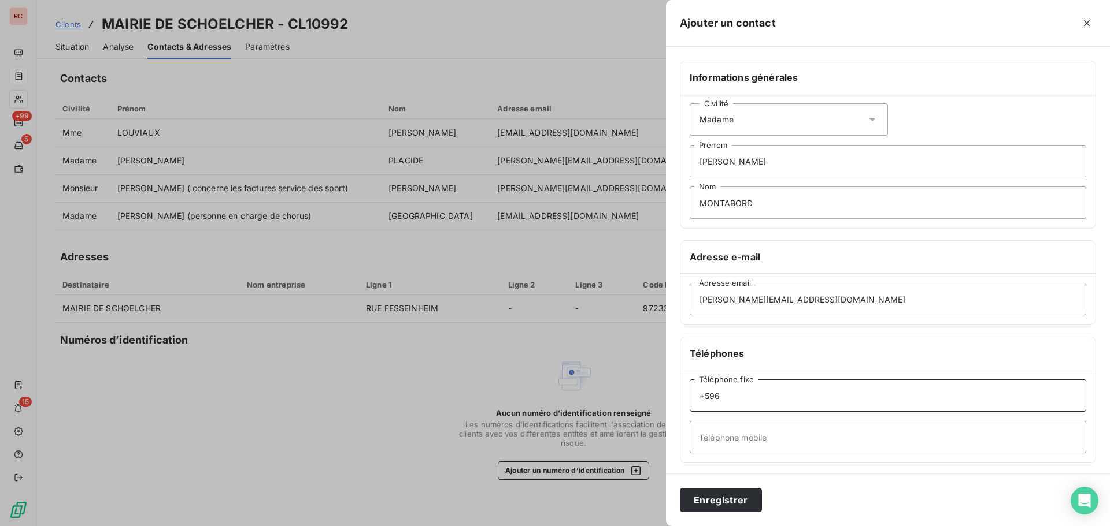
paste input "[PHONE_NUMBER]"
click at [732, 396] on input "[PHONE_NUMBER]" at bounding box center [887, 396] width 396 height 32
click at [727, 397] on input "[PHONE_NUMBER]" at bounding box center [887, 396] width 396 height 32
click at [741, 395] on input "[PHONE_NUMBER]" at bounding box center [887, 396] width 396 height 32
click at [740, 398] on input "[PHONE_NUMBER]" at bounding box center [887, 396] width 396 height 32
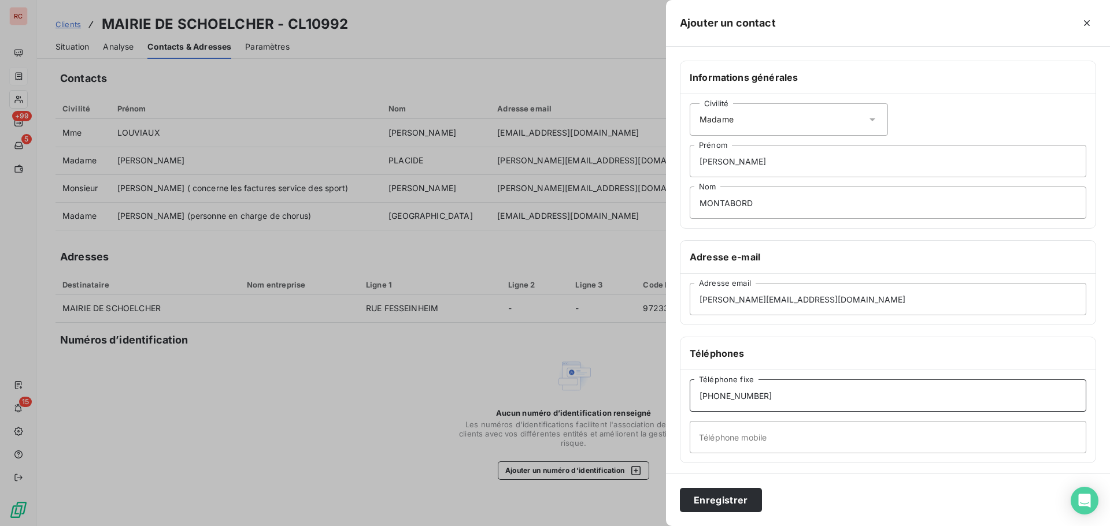
click at [741, 398] on input "[PHONE_NUMBER]" at bounding box center [887, 396] width 396 height 32
click at [739, 398] on input "[PHONE_NUMBER]" at bounding box center [887, 396] width 396 height 32
click at [750, 399] on input "[PHONE_NUMBER]" at bounding box center [887, 396] width 396 height 32
click at [762, 394] on input "+596 596 72 72.79" at bounding box center [887, 396] width 396 height 32
type input "[PHONE_NUMBER]"
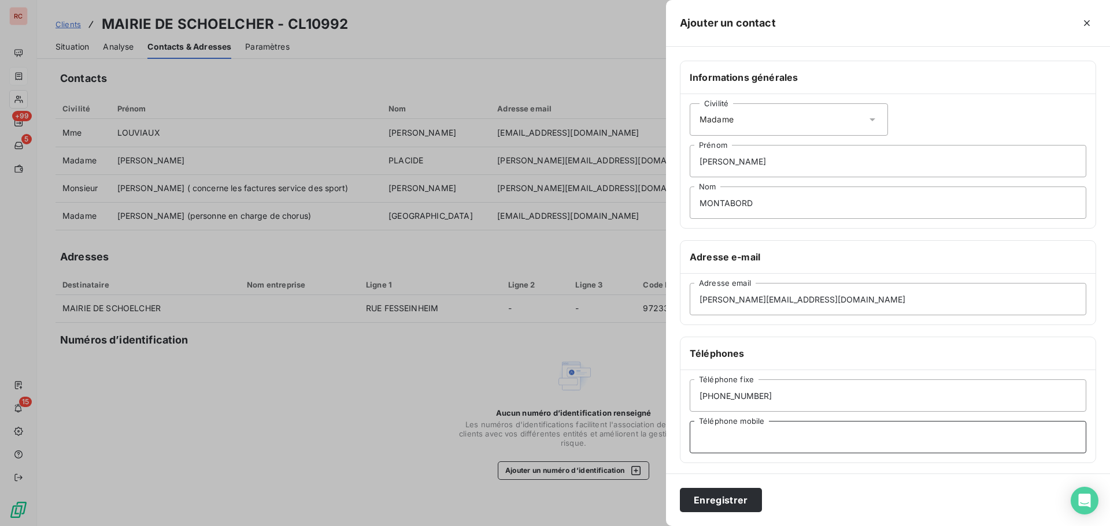
click at [741, 440] on input "Téléphone mobile" at bounding box center [887, 437] width 396 height 32
paste input "Direction des Affaires financières"
type input "Direction des Affaires financières"
click at [731, 501] on button "Enregistrer" at bounding box center [721, 500] width 82 height 24
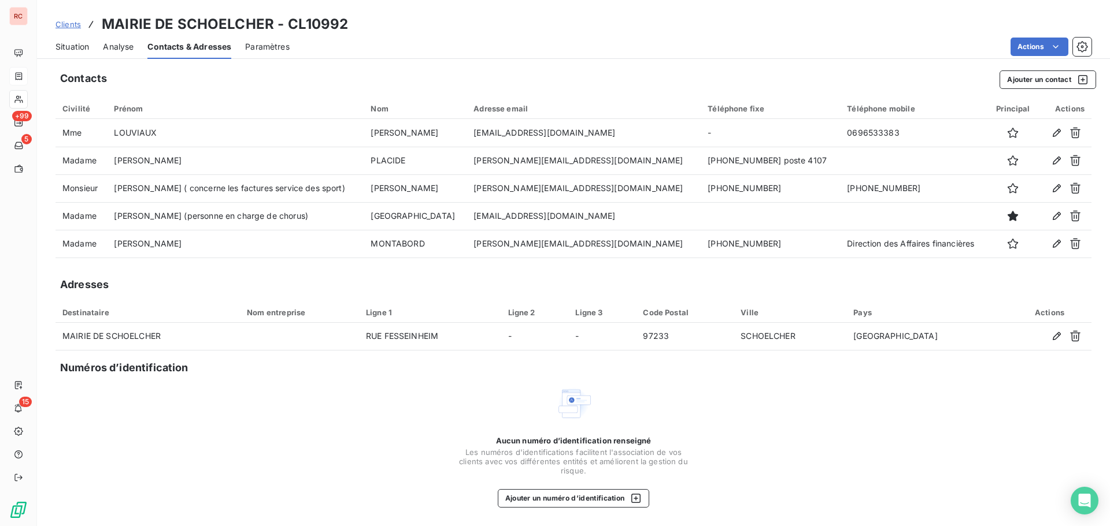
click at [79, 26] on span "Clients" at bounding box center [67, 24] width 25 height 9
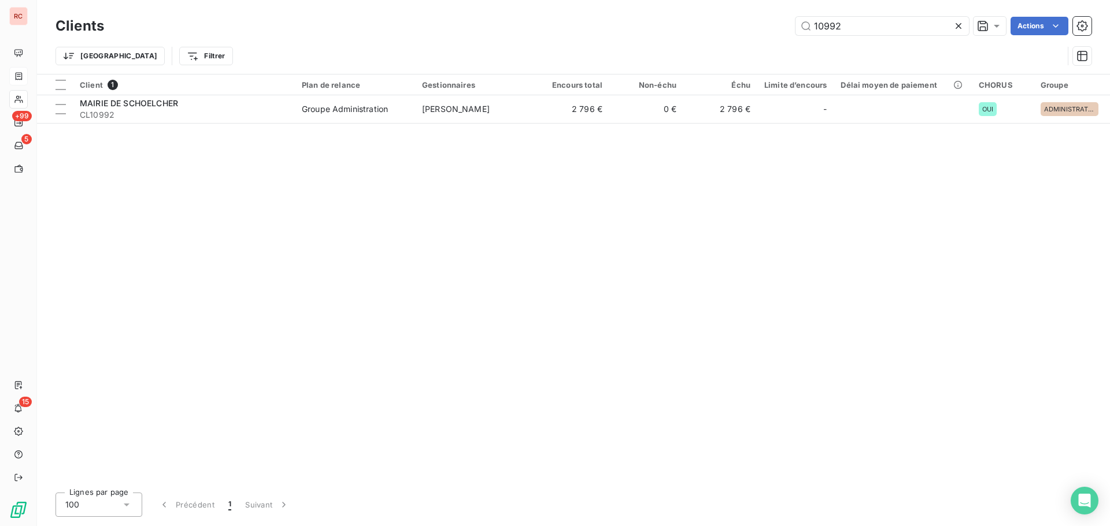
drag, startPoint x: 850, startPoint y: 21, endPoint x: 792, endPoint y: 19, distance: 58.4
click at [792, 19] on div "10992 Actions" at bounding box center [604, 26] width 973 height 18
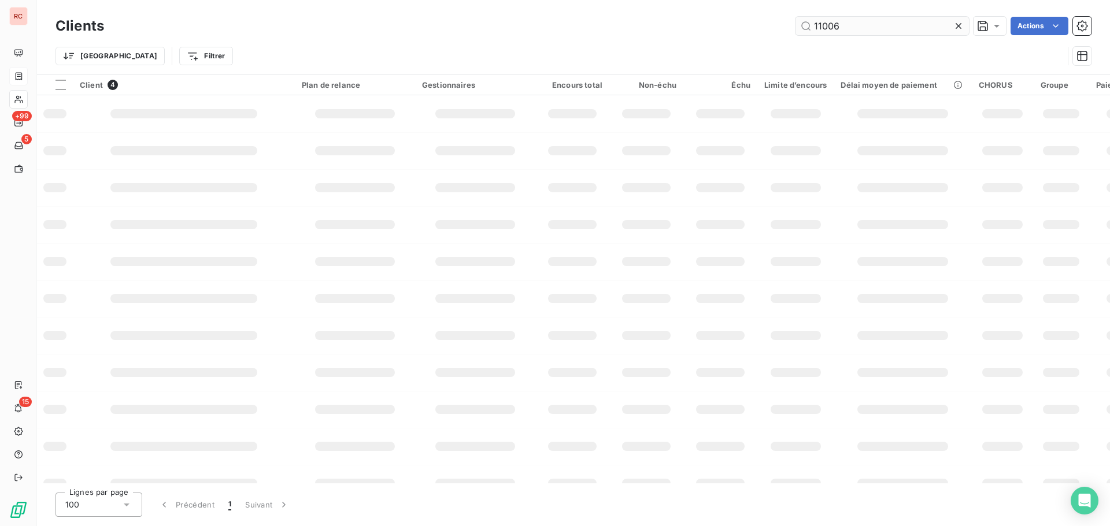
type input "11006"
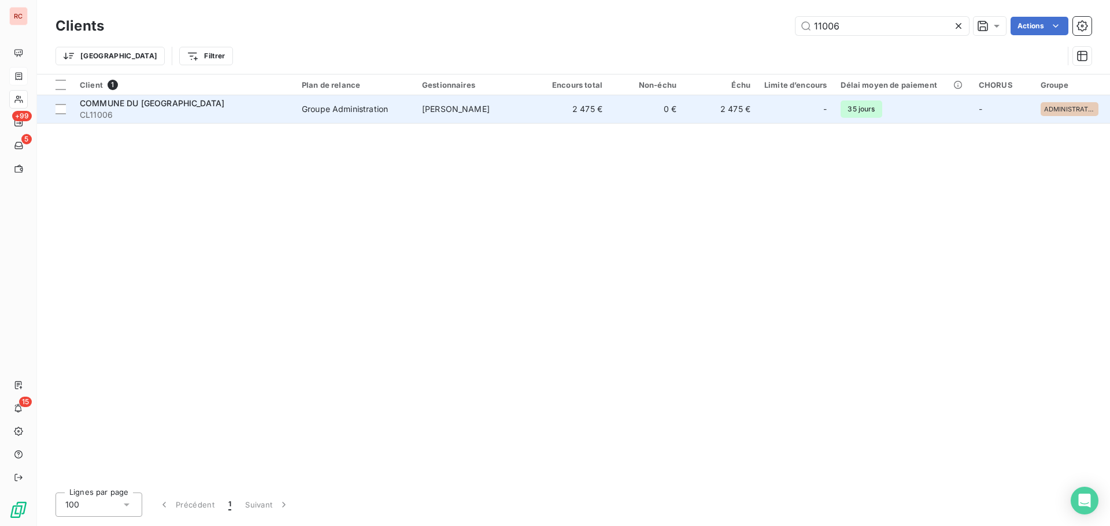
click at [337, 114] on div "Groupe Administration" at bounding box center [345, 109] width 86 height 12
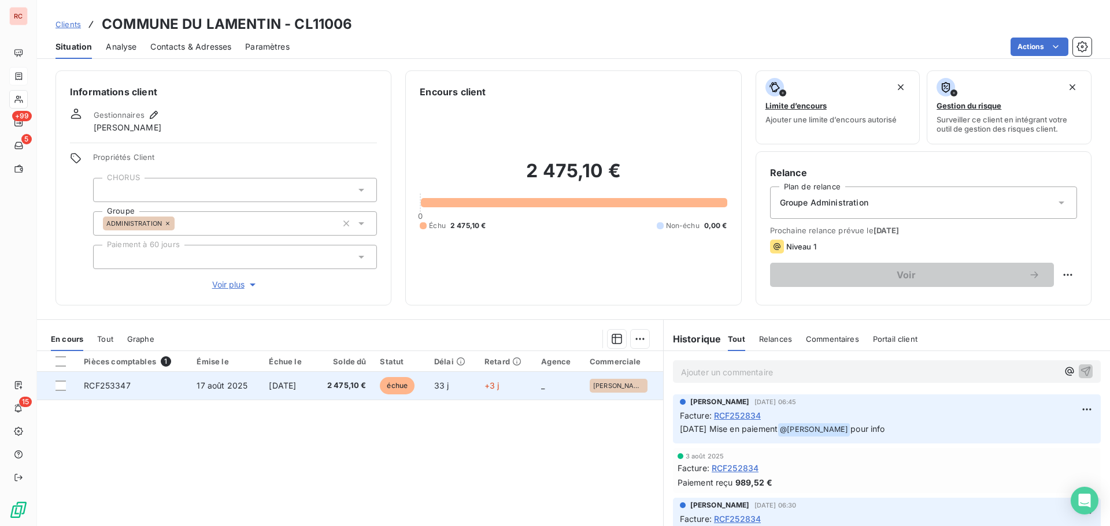
click at [296, 387] on span "[DATE]" at bounding box center [282, 386] width 27 height 10
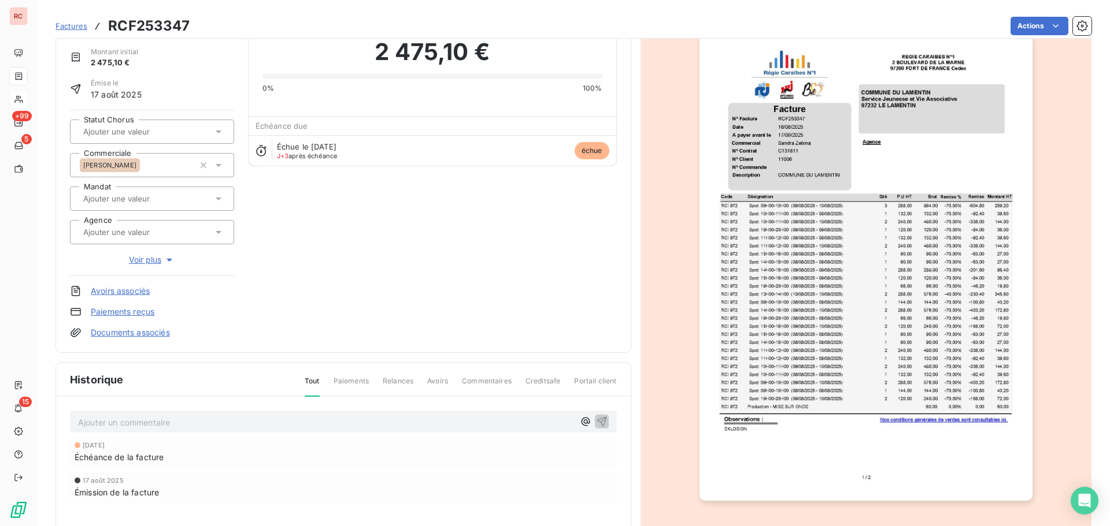
scroll to position [116, 0]
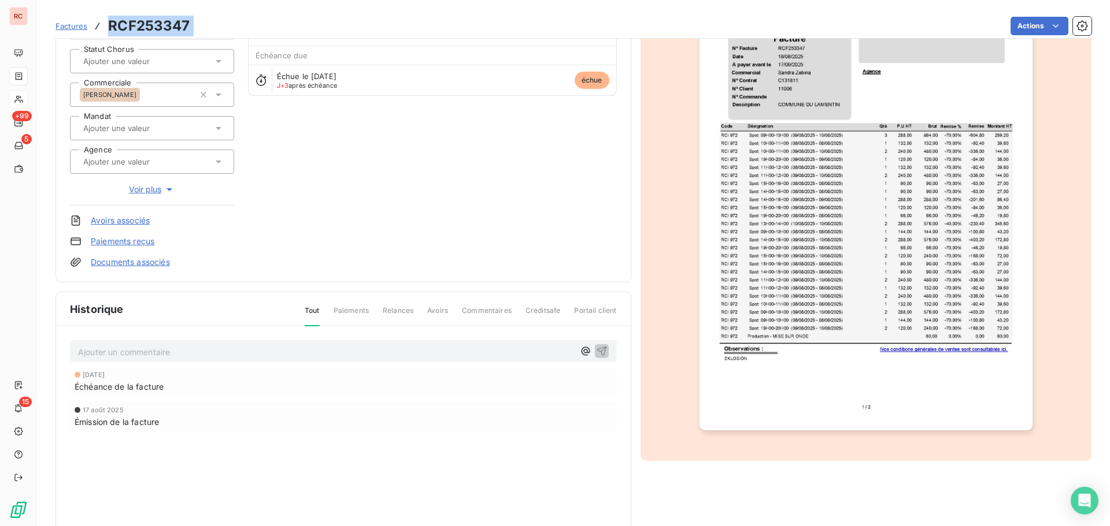
drag, startPoint x: 205, startPoint y: 29, endPoint x: 109, endPoint y: 31, distance: 95.9
click at [109, 31] on div "Factures RCF253347 Actions" at bounding box center [573, 26] width 1036 height 24
copy section "RCF253347 Actions"
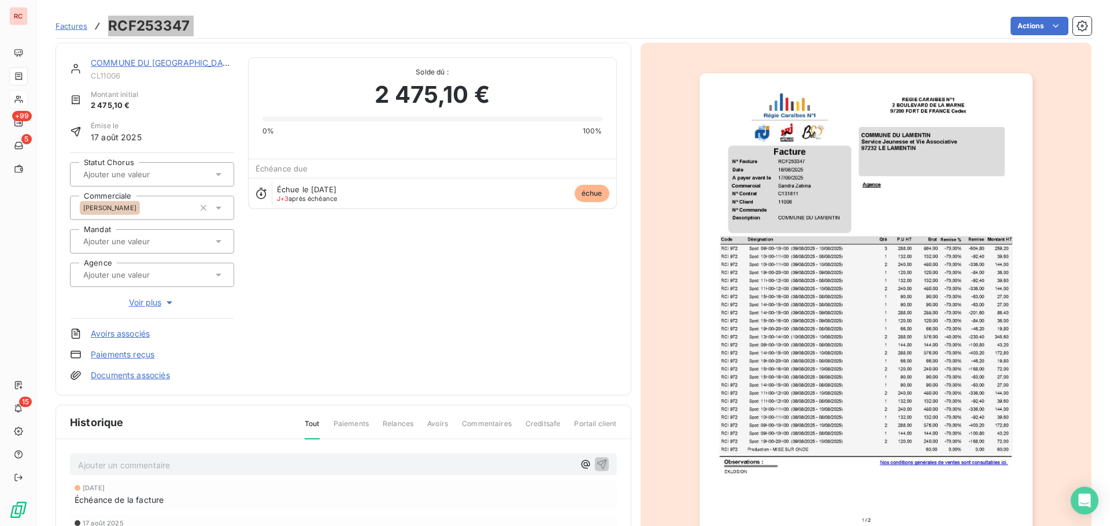
scroll to position [0, 0]
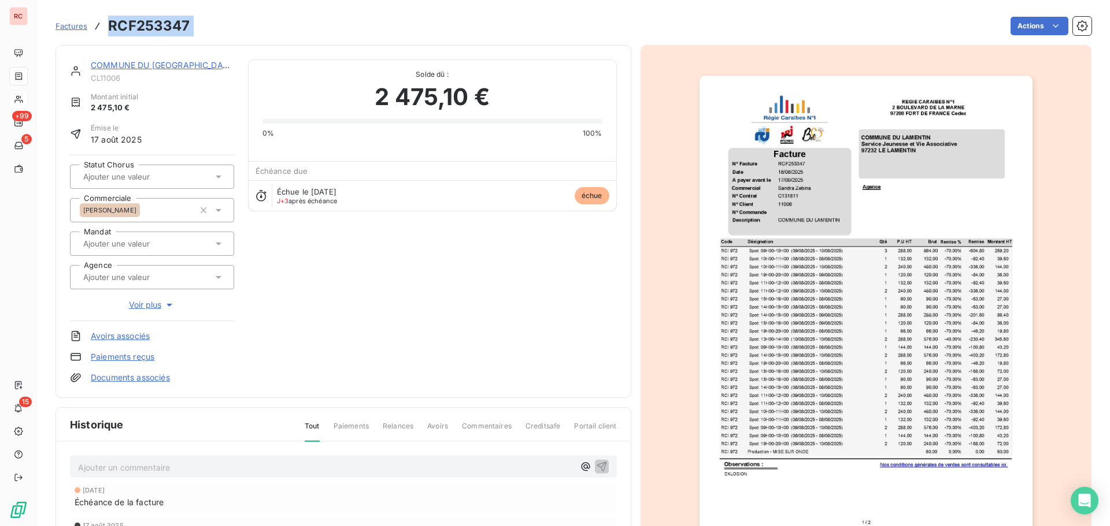
click at [763, 222] on img "button" at bounding box center [865, 311] width 333 height 470
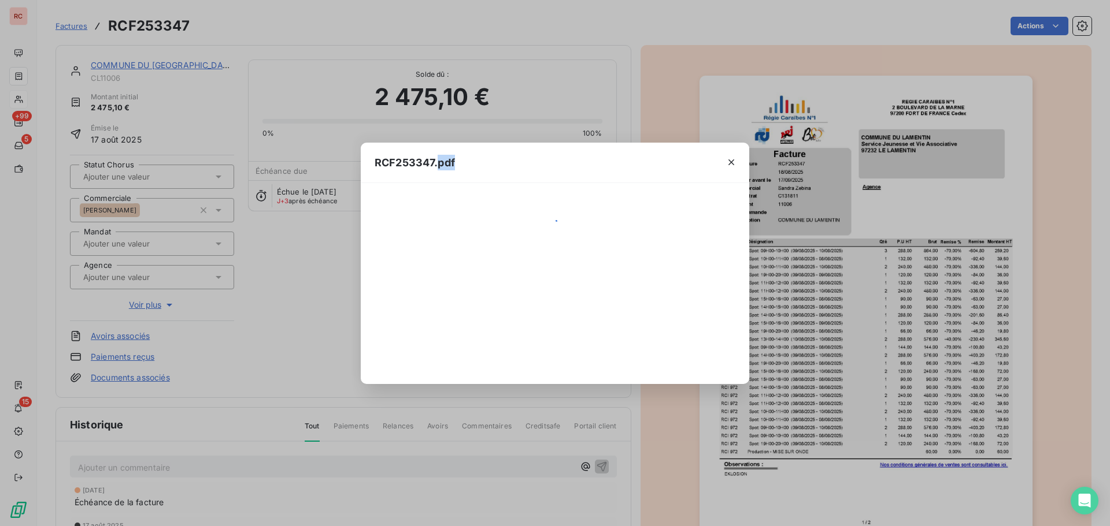
click at [763, 222] on div "RCF253347.pdf" at bounding box center [555, 263] width 1110 height 526
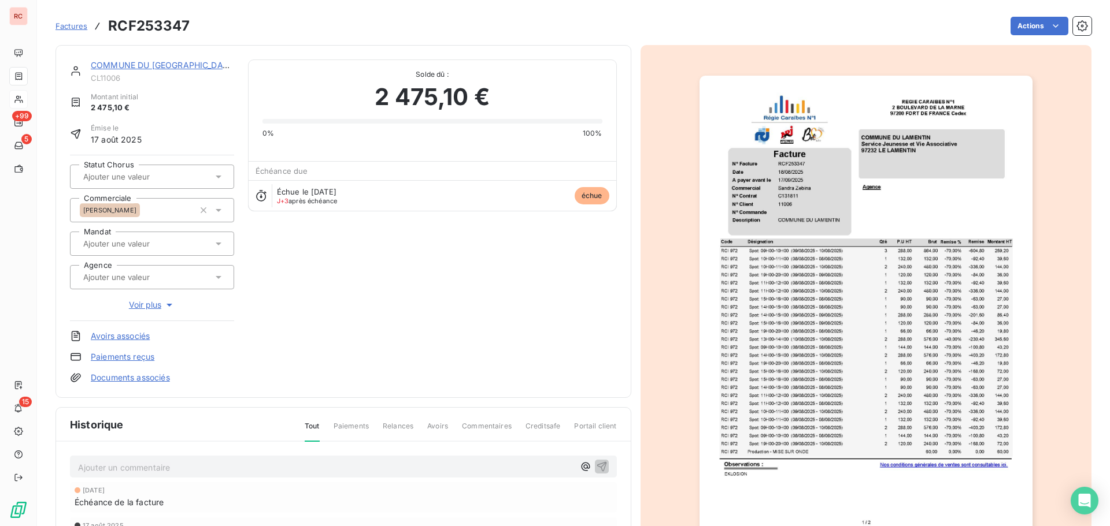
click at [762, 221] on img "button" at bounding box center [865, 311] width 333 height 470
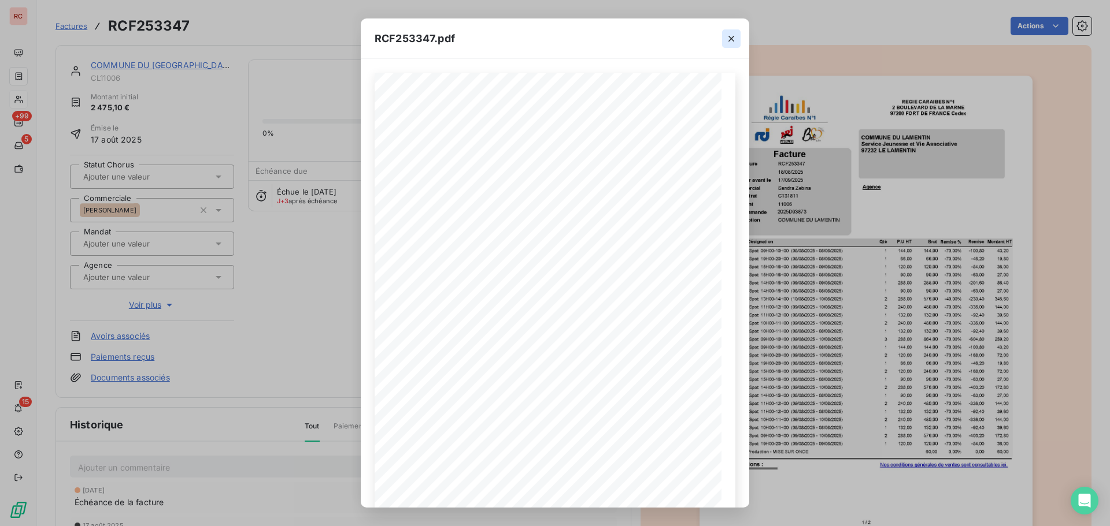
click at [729, 37] on icon "button" at bounding box center [731, 39] width 6 height 6
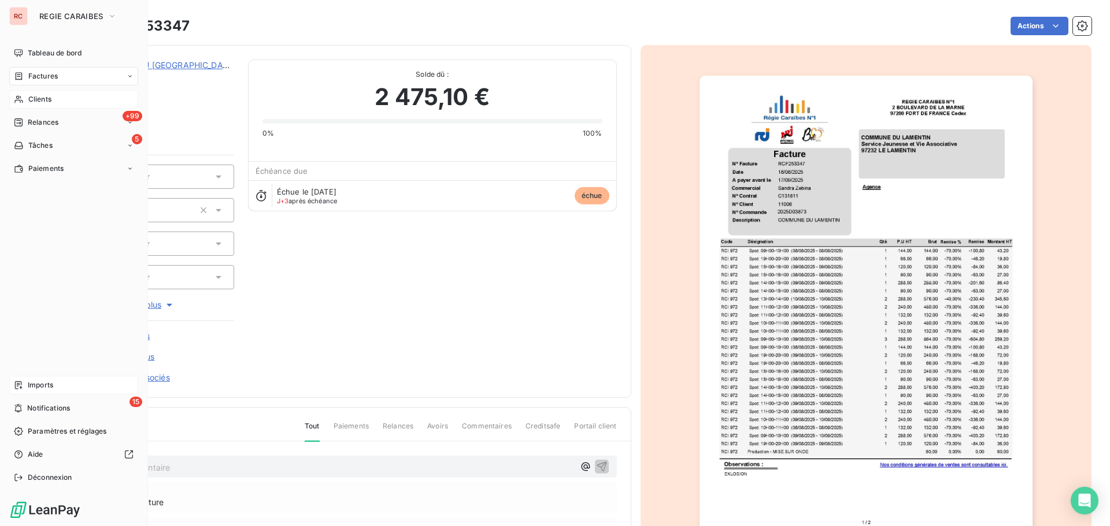
click at [43, 381] on span "Imports" at bounding box center [40, 385] width 25 height 10
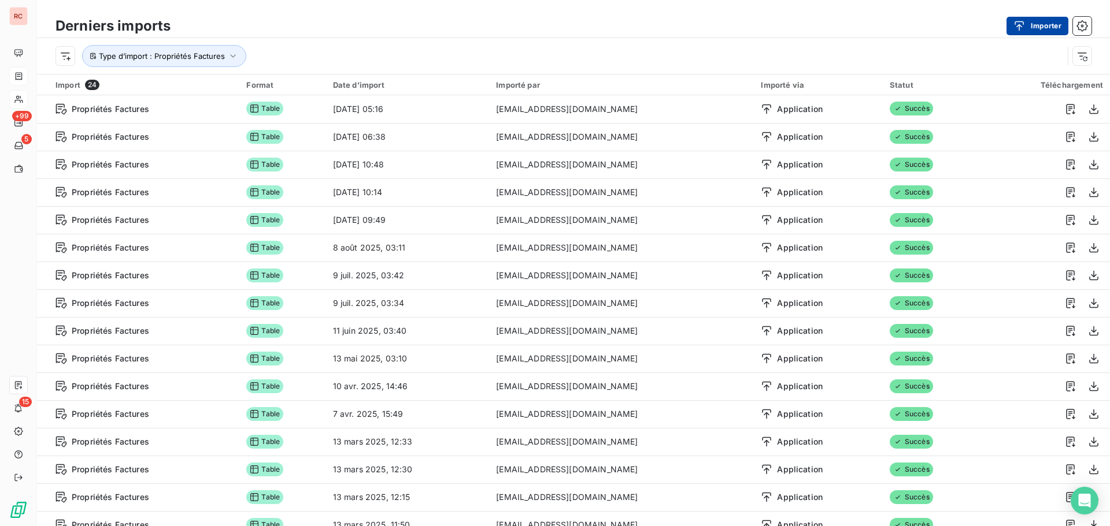
click at [1032, 20] on button "Importer" at bounding box center [1037, 26] width 62 height 18
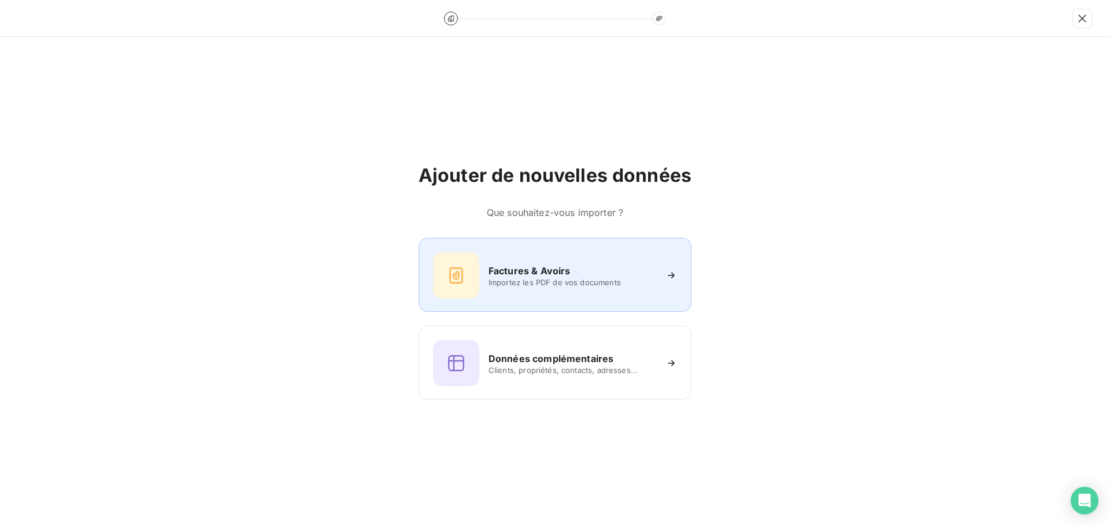
click at [541, 262] on div "Factures & Avoirs Importez les PDF de vos documents" at bounding box center [555, 276] width 244 height 46
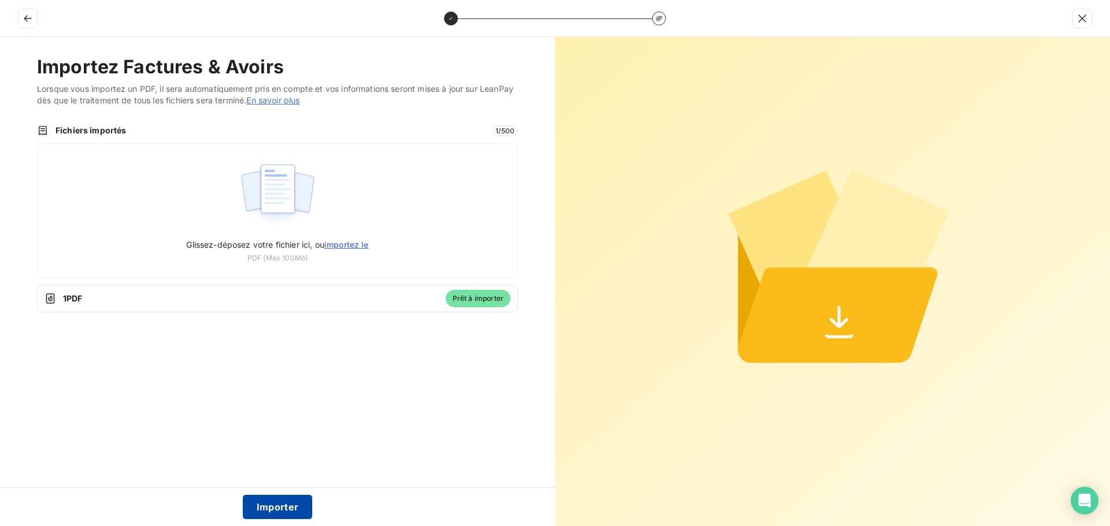
click at [293, 502] on button "Importer" at bounding box center [278, 507] width 70 height 24
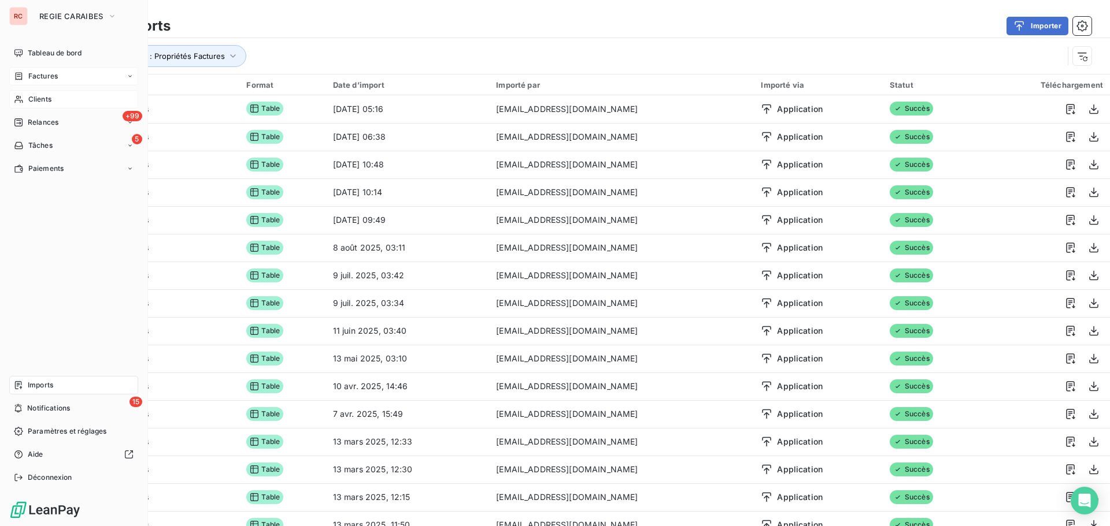
click at [47, 96] on span "Clients" at bounding box center [39, 99] width 23 height 10
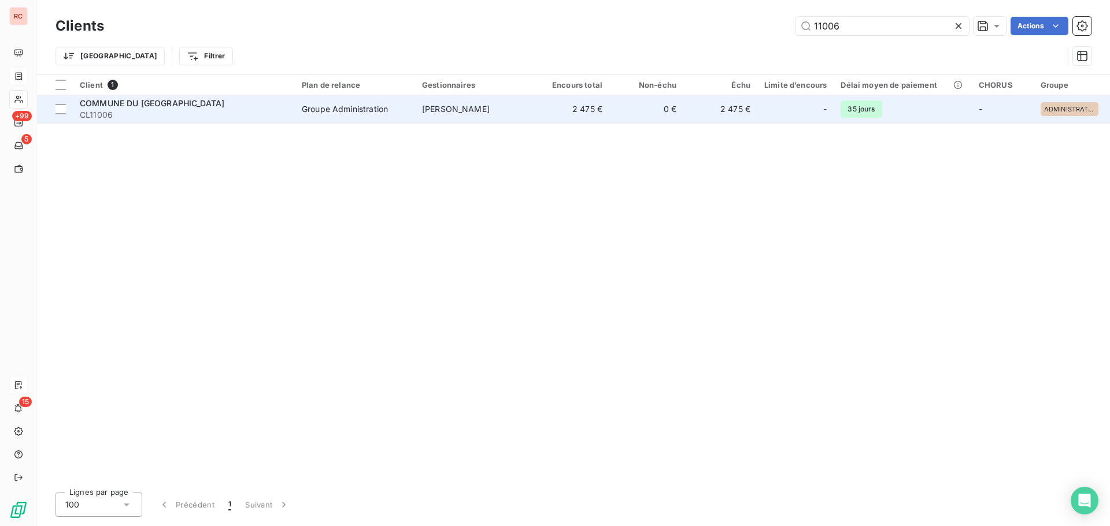
click at [327, 114] on div "Groupe Administration" at bounding box center [345, 109] width 86 height 12
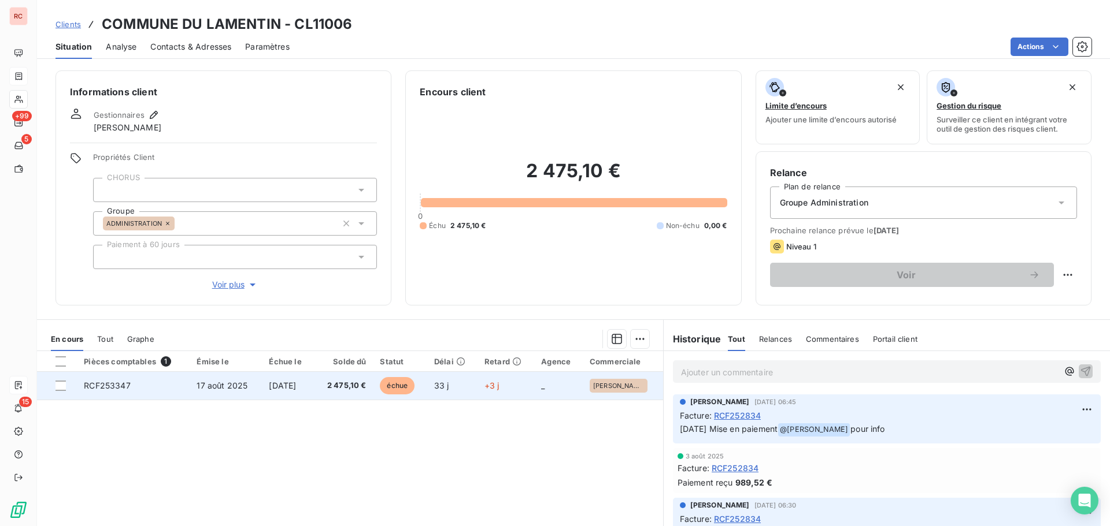
click at [227, 383] on span "17 août 2025" at bounding box center [221, 386] width 51 height 10
click at [291, 388] on span "[DATE]" at bounding box center [282, 386] width 27 height 10
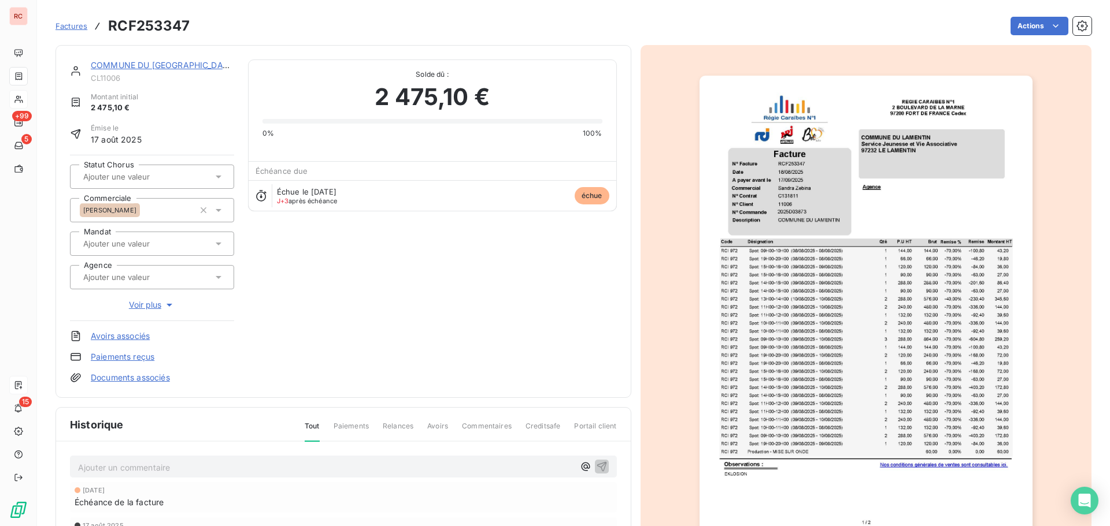
click at [220, 180] on icon at bounding box center [219, 177] width 12 height 12
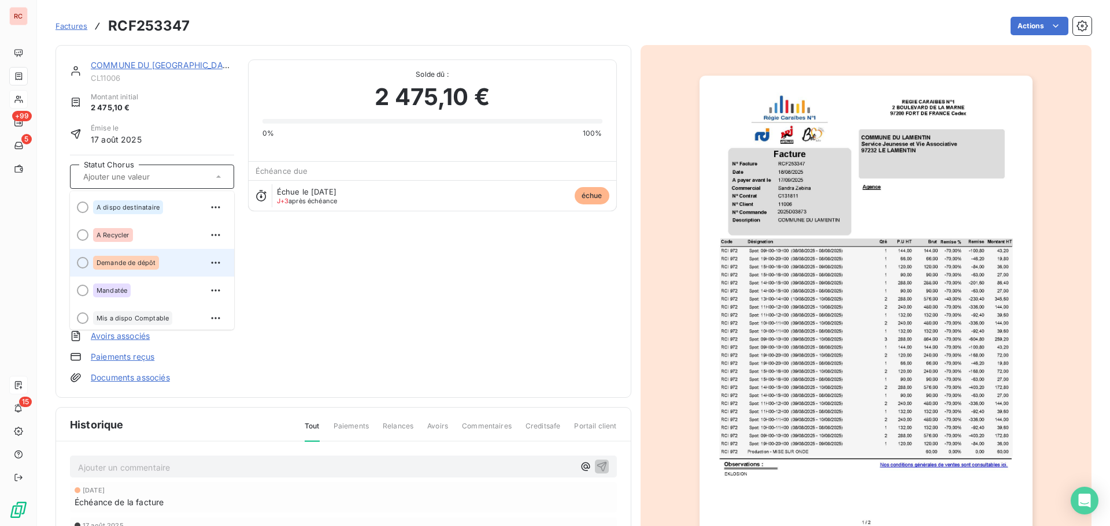
click at [145, 263] on span "Demande de dépôt" at bounding box center [126, 262] width 59 height 7
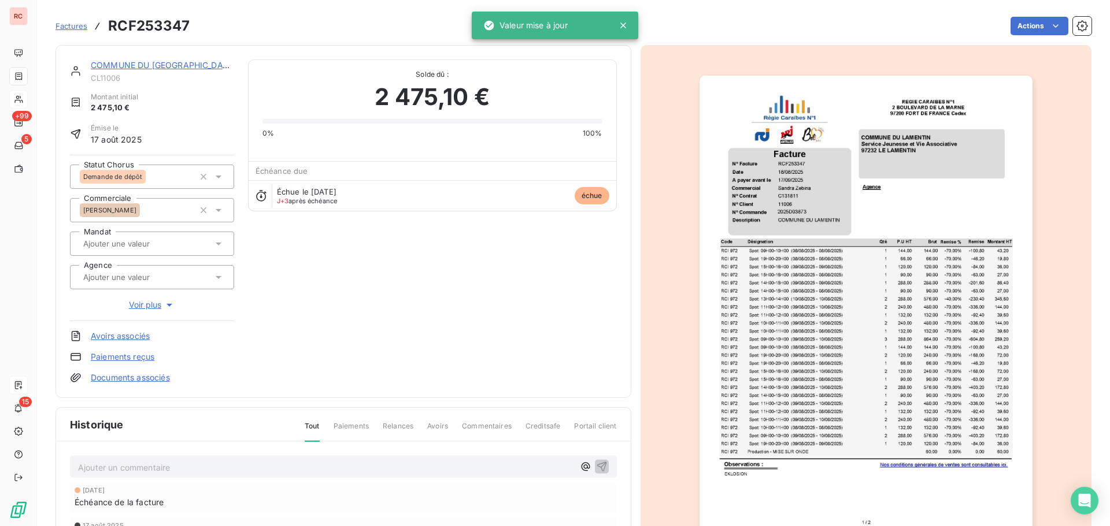
click at [90, 467] on p "Ajouter un commentaire ﻿" at bounding box center [326, 468] width 496 height 14
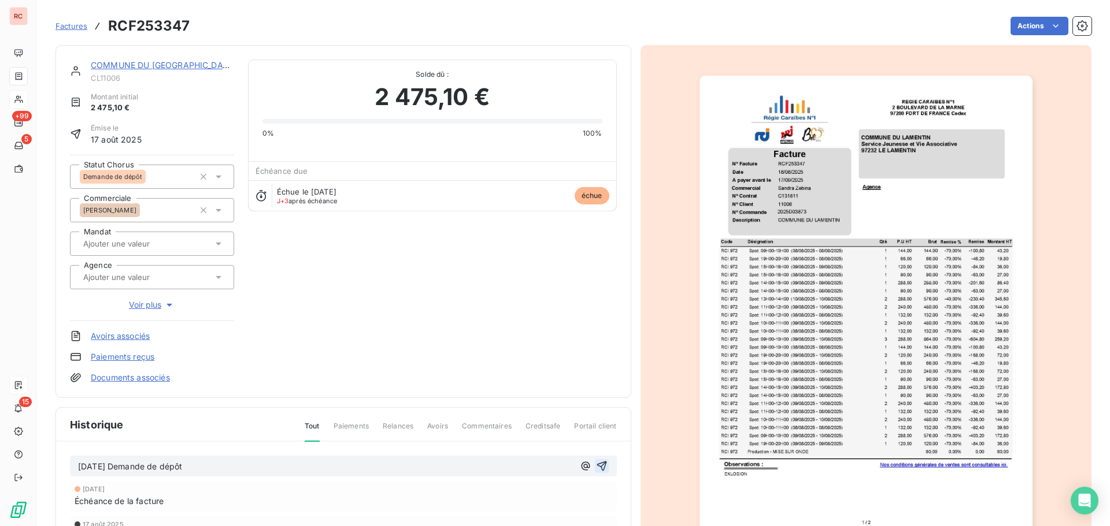
click at [596, 465] on icon "button" at bounding box center [602, 467] width 12 height 12
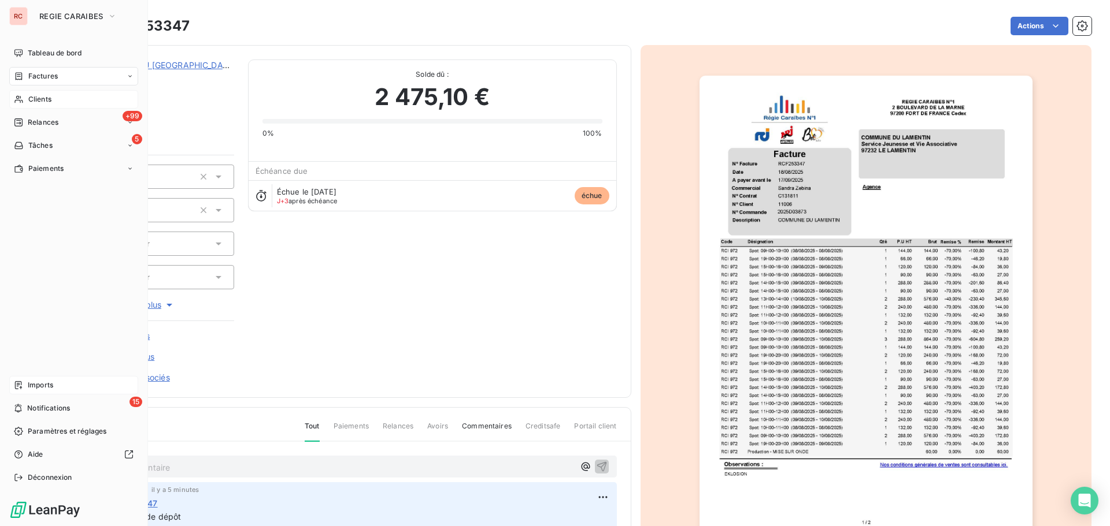
click at [46, 77] on span "Factures" at bounding box center [42, 76] width 29 height 10
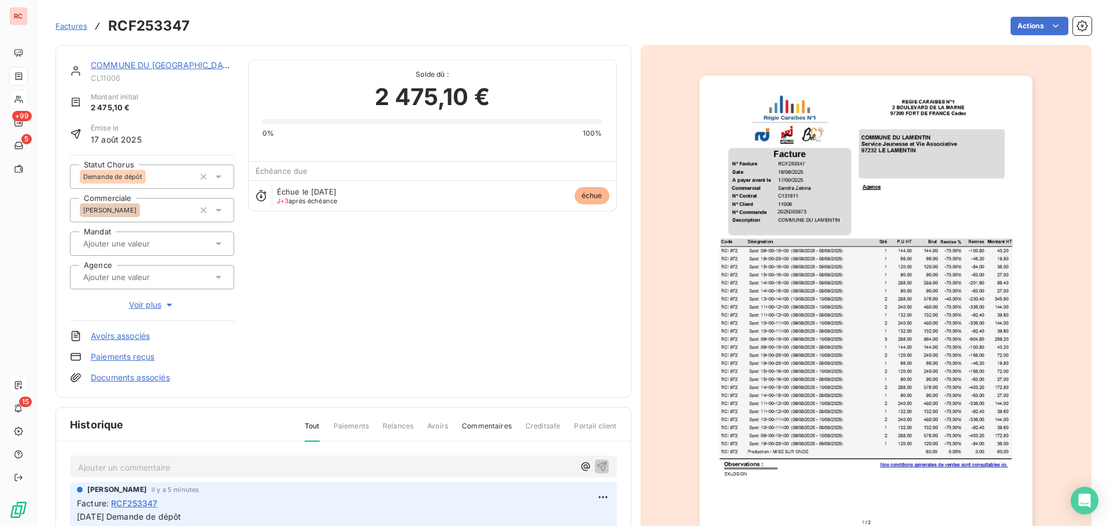
click at [80, 29] on span "Factures" at bounding box center [71, 25] width 32 height 9
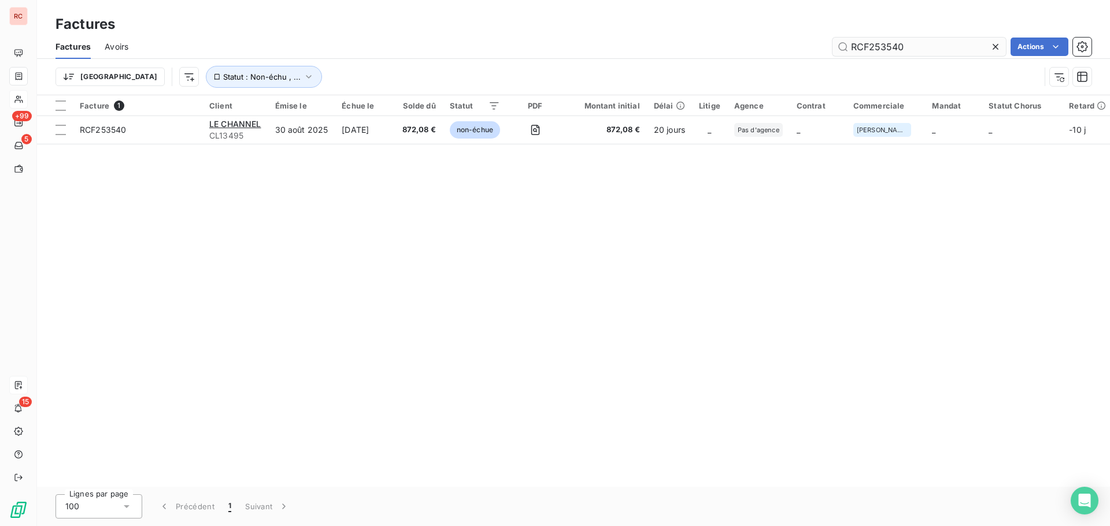
drag, startPoint x: 925, startPoint y: 49, endPoint x: 889, endPoint y: 47, distance: 36.4
click at [889, 47] on input "RCF253540" at bounding box center [918, 47] width 173 height 18
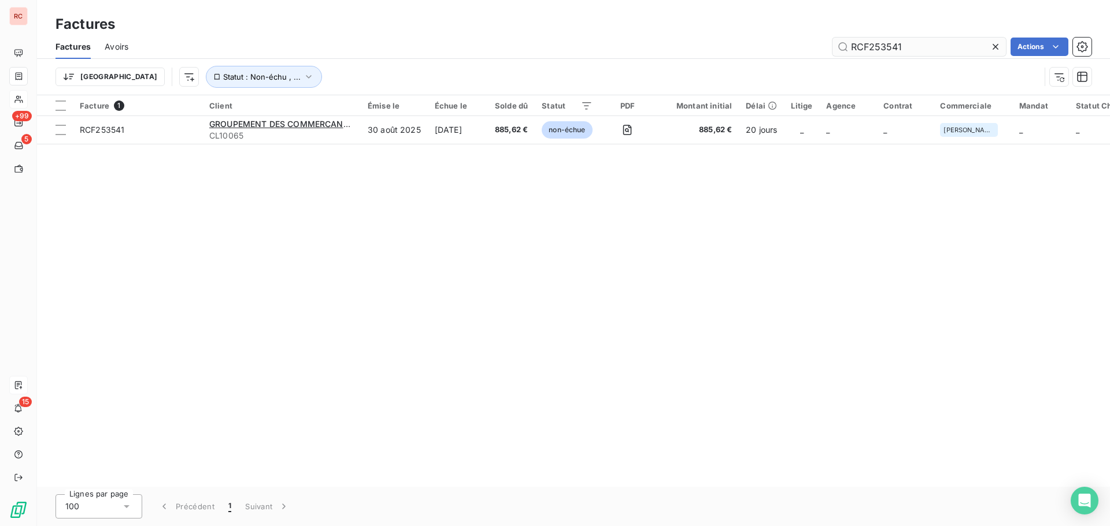
click at [895, 47] on input "RCF253541" at bounding box center [918, 47] width 173 height 18
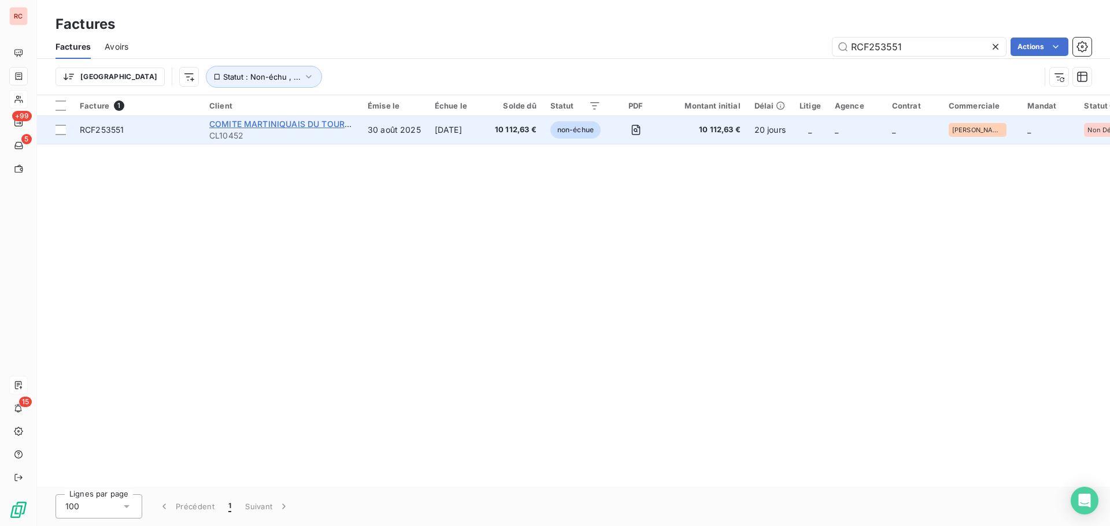
type input "RCF253551"
click at [313, 127] on span "COMITE MARTINIQUAIS DU TOURISME (CMT)" at bounding box center [300, 124] width 183 height 10
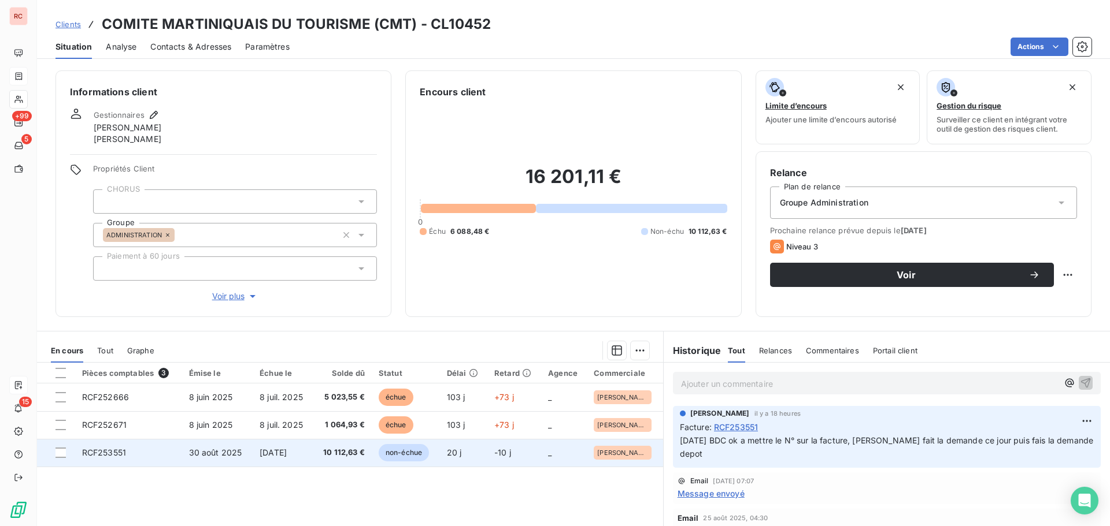
click at [328, 458] on span "10 112,63 €" at bounding box center [342, 453] width 44 height 12
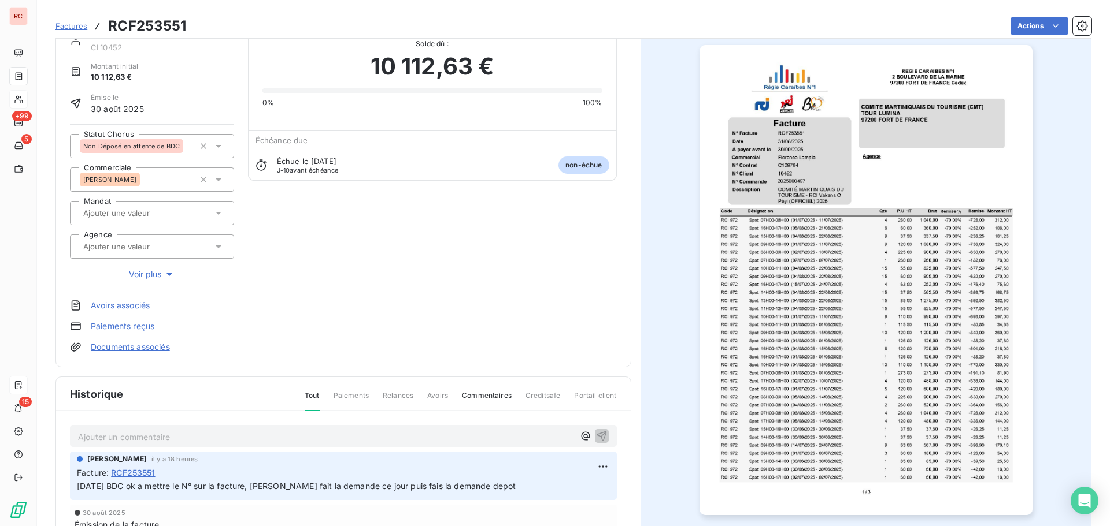
scroll to position [58, 0]
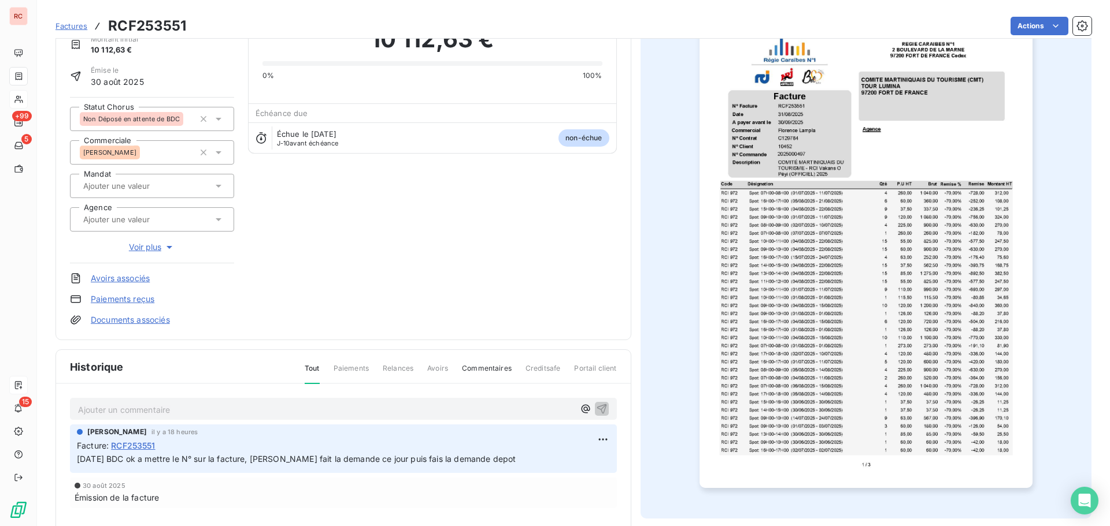
click at [219, 118] on icon at bounding box center [219, 119] width 12 height 12
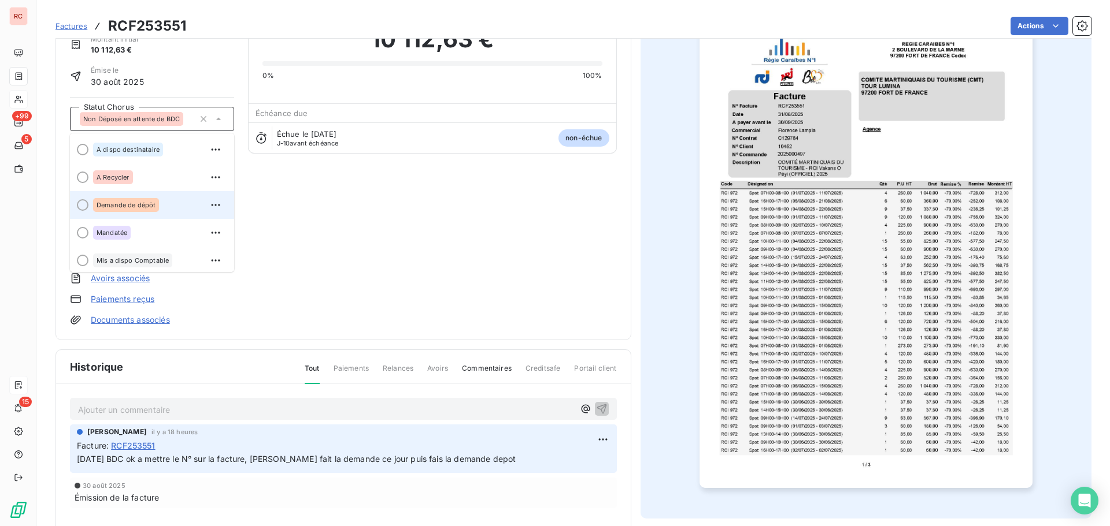
scroll to position [58, 0]
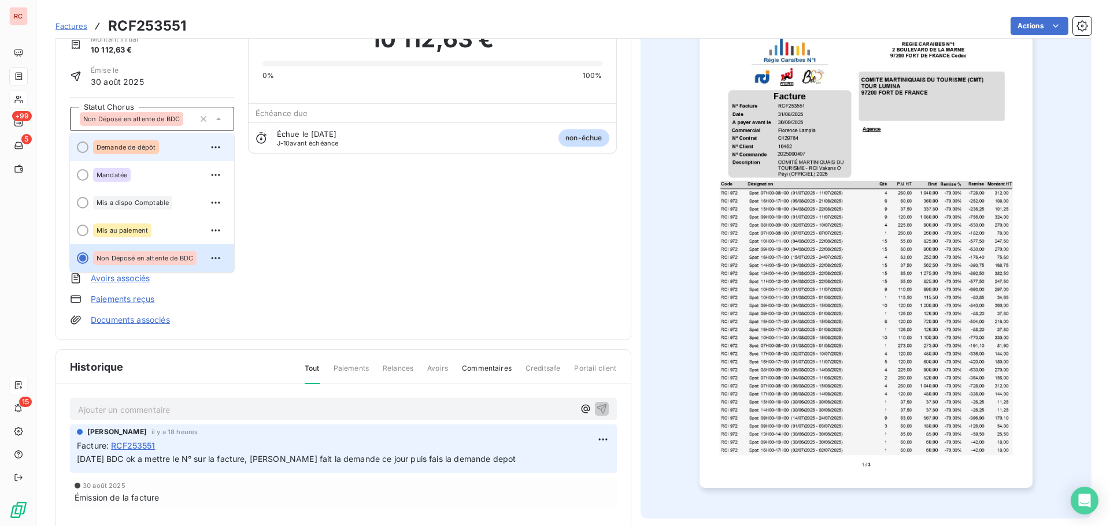
click at [136, 149] on span "Demande de dépôt" at bounding box center [126, 147] width 59 height 7
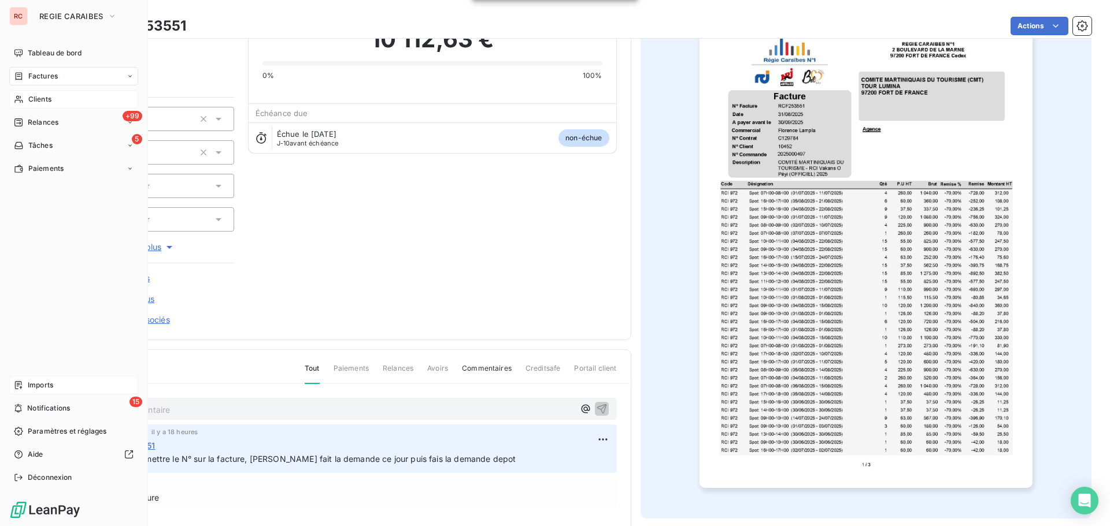
click at [60, 383] on div "Imports" at bounding box center [73, 385] width 129 height 18
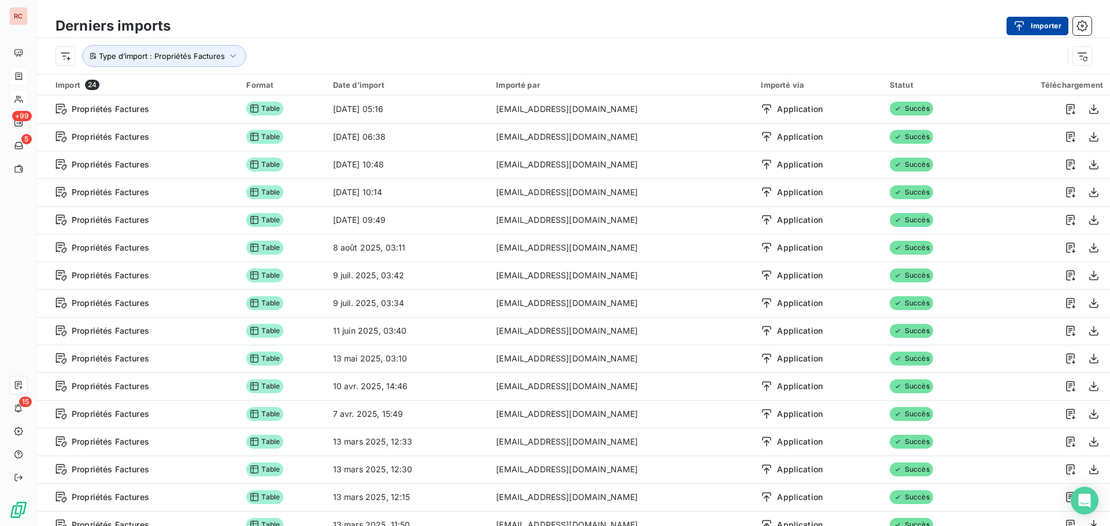
click at [1038, 23] on button "Importer" at bounding box center [1037, 26] width 62 height 18
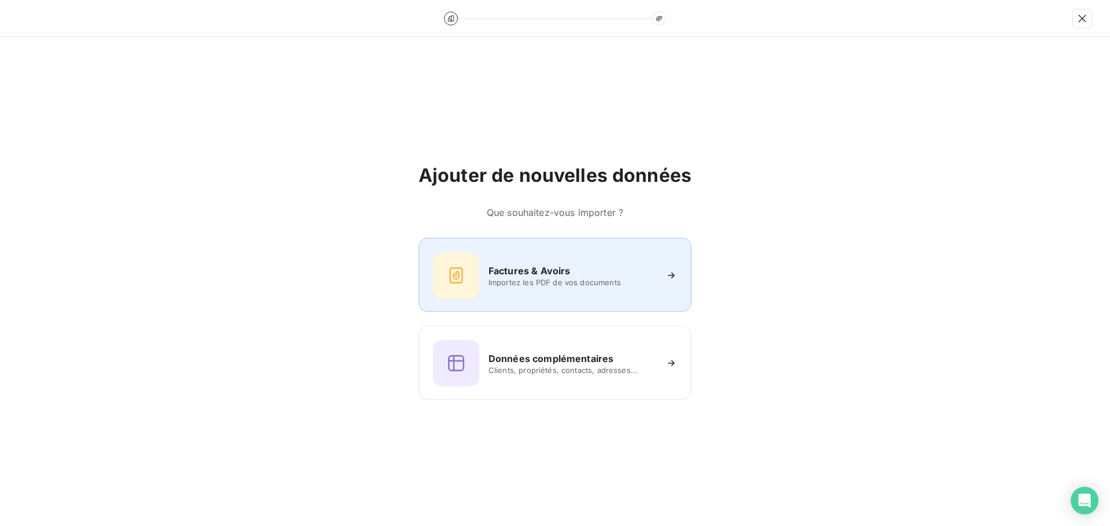
click at [522, 263] on div "Factures & Avoirs Importez les PDF de vos documents" at bounding box center [555, 276] width 244 height 46
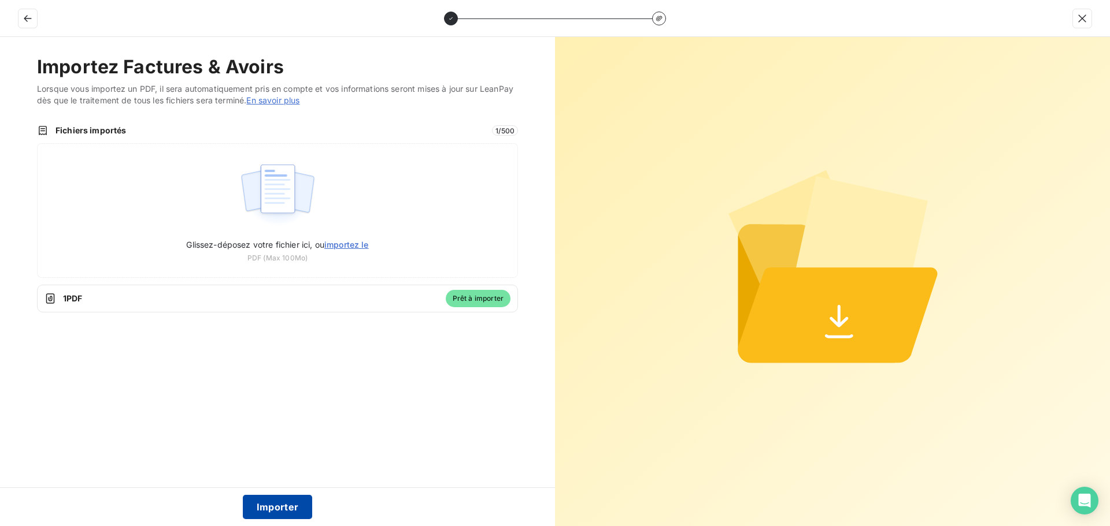
click at [283, 504] on button "Importer" at bounding box center [278, 507] width 70 height 24
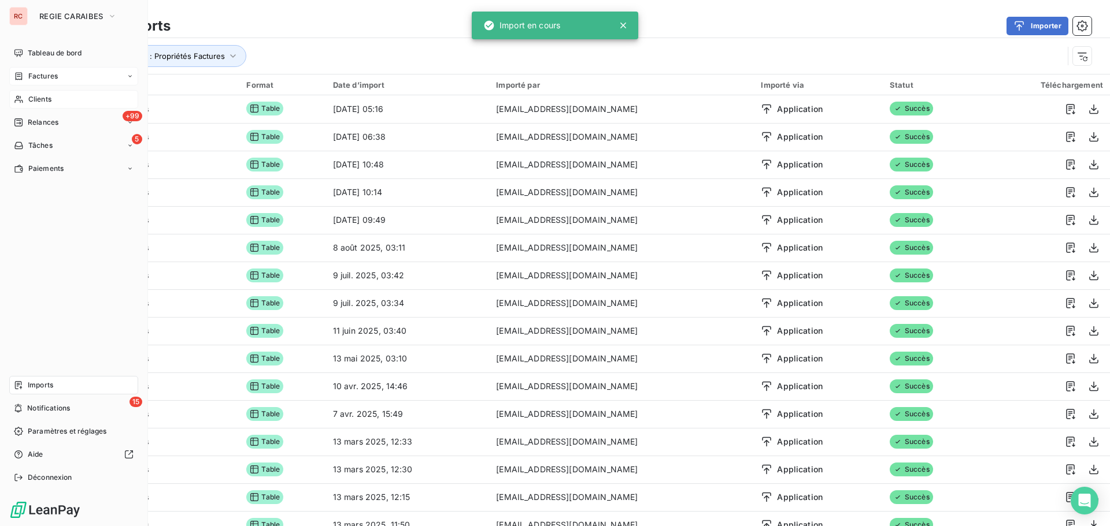
click at [34, 79] on span "Factures" at bounding box center [42, 76] width 29 height 10
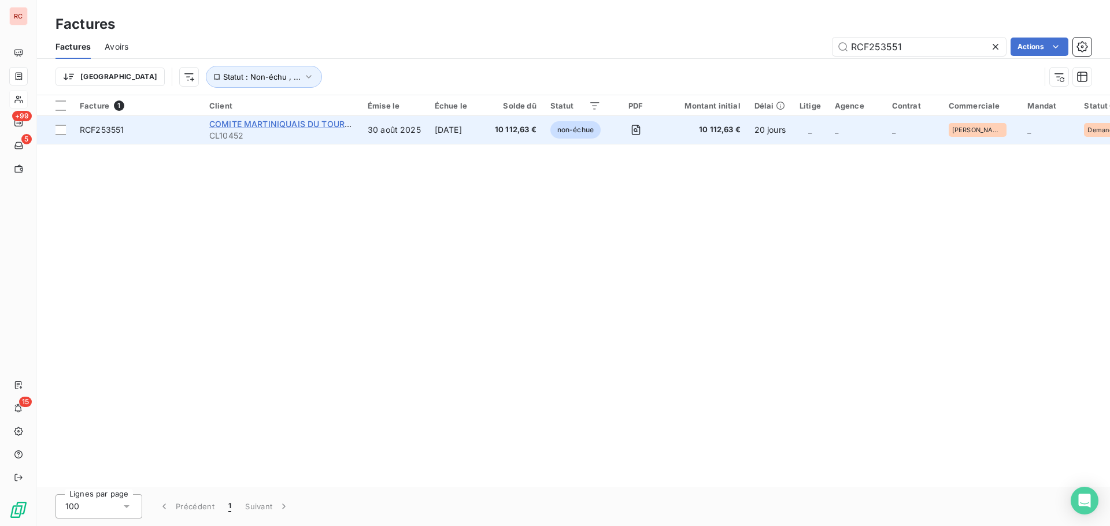
click at [278, 121] on span "COMITE MARTINIQUAIS DU TOURISME (CMT)" at bounding box center [300, 124] width 183 height 10
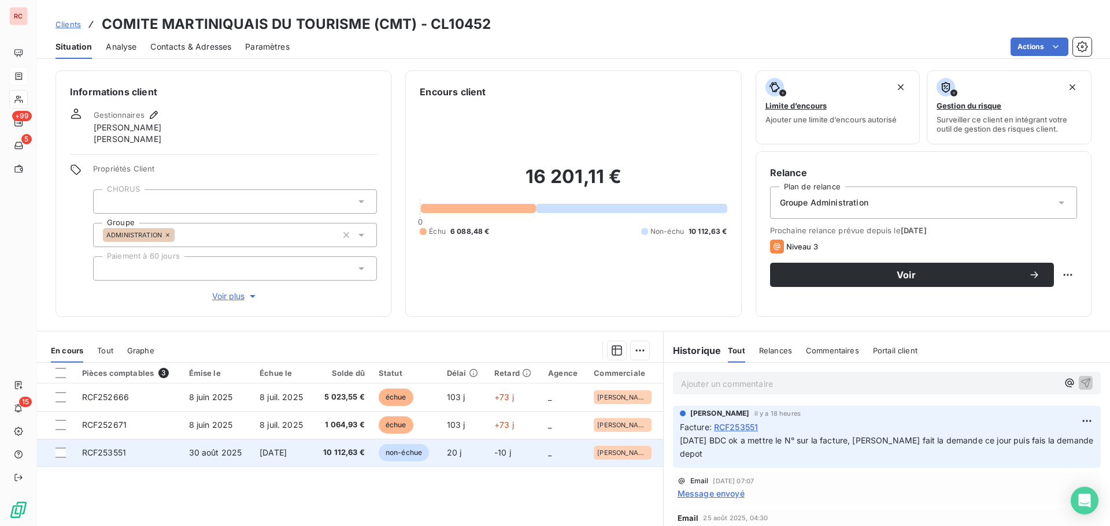
click at [310, 451] on td "[DATE]" at bounding box center [283, 453] width 61 height 28
